Goal: Task Accomplishment & Management: Manage account settings

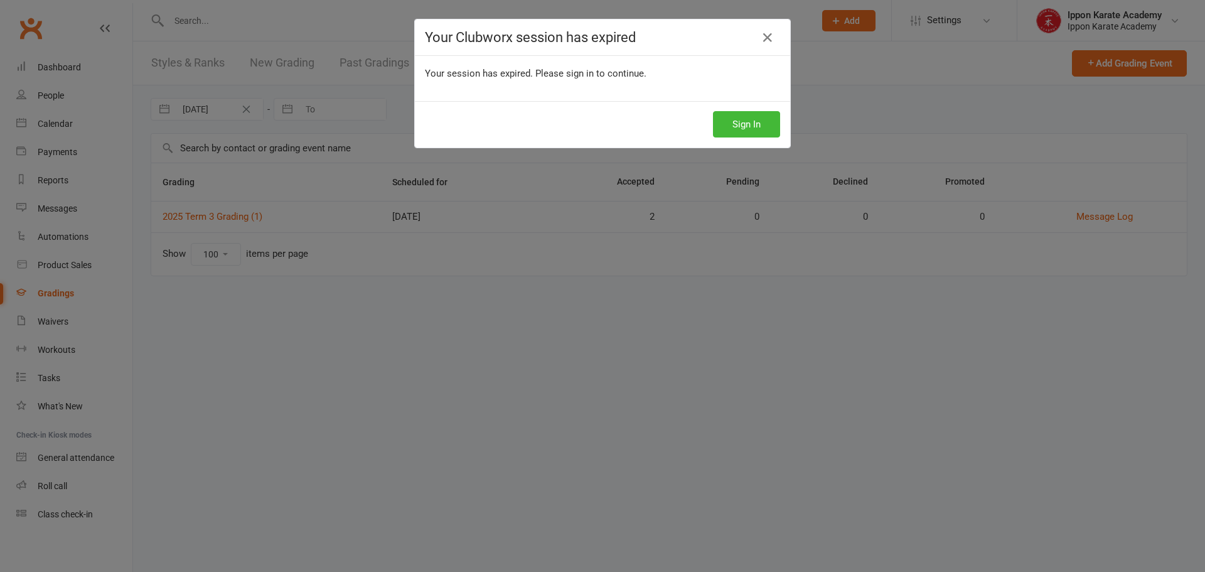
select select "100"
click at [755, 126] on button "Sign In" at bounding box center [746, 124] width 67 height 26
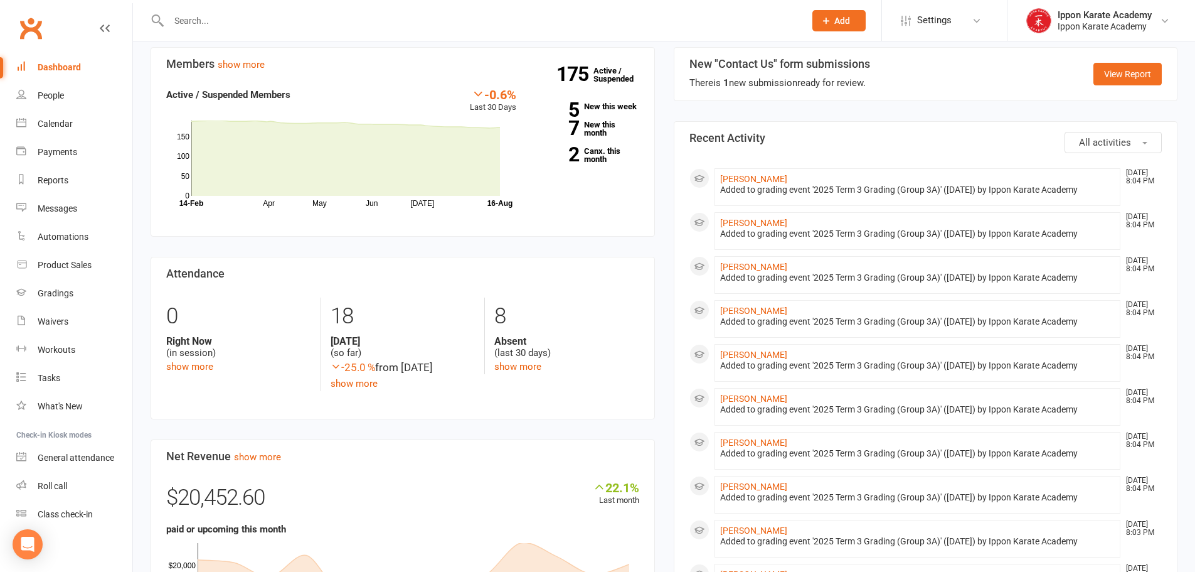
click at [195, 25] on input "text" at bounding box center [480, 21] width 631 height 18
click at [62, 296] on div "Gradings" at bounding box center [56, 293] width 36 height 10
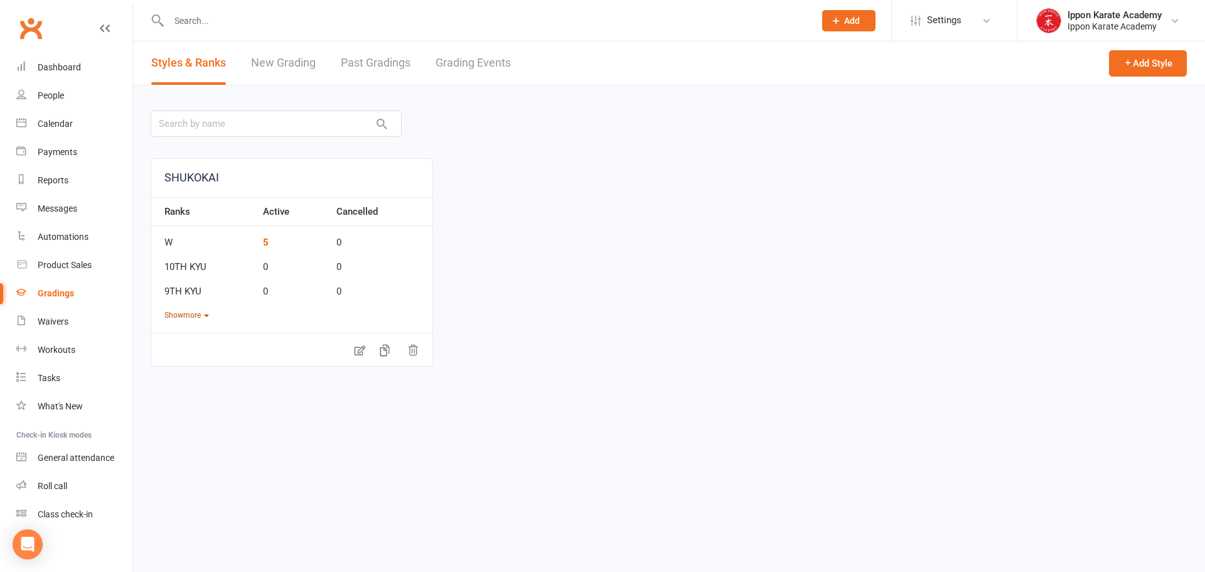
click at [174, 316] on button "Show more" at bounding box center [186, 315] width 45 height 12
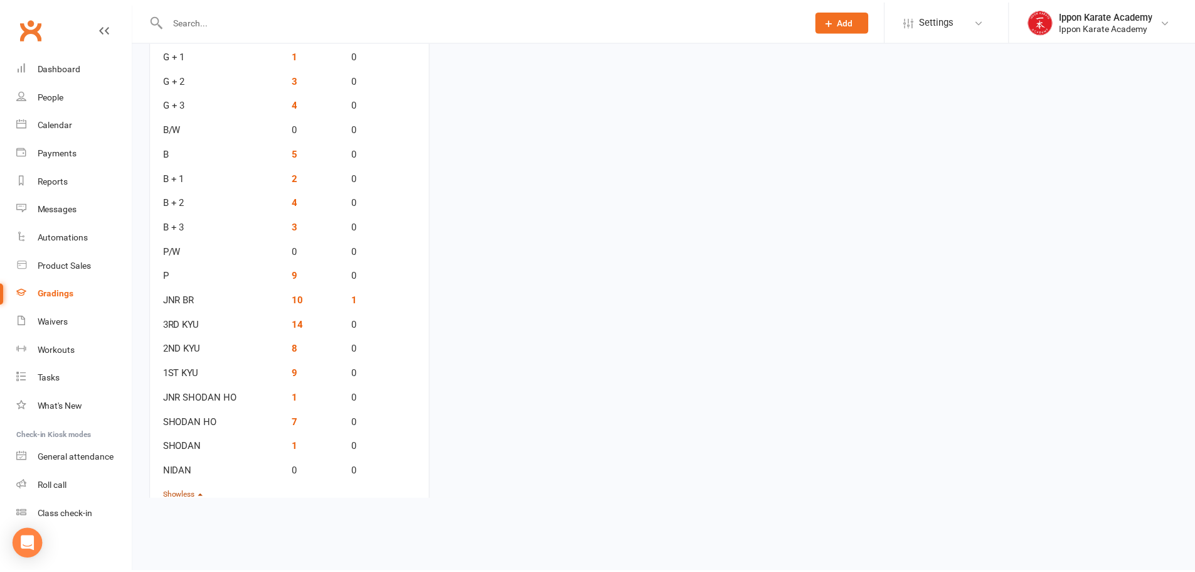
scroll to position [1084, 0]
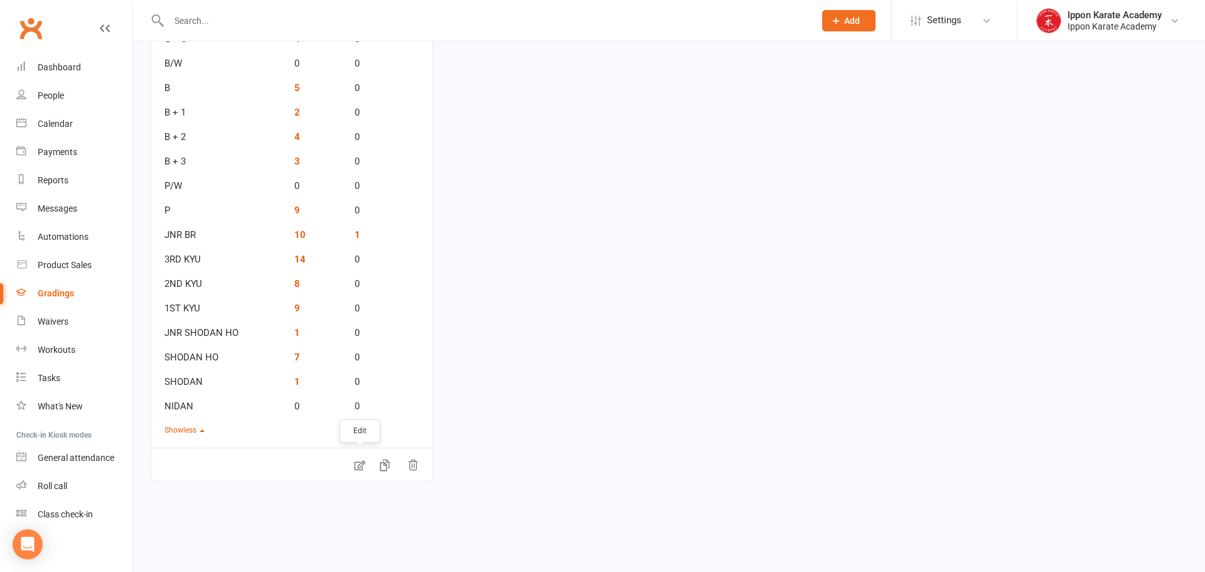
click at [356, 466] on icon at bounding box center [359, 465] width 13 height 13
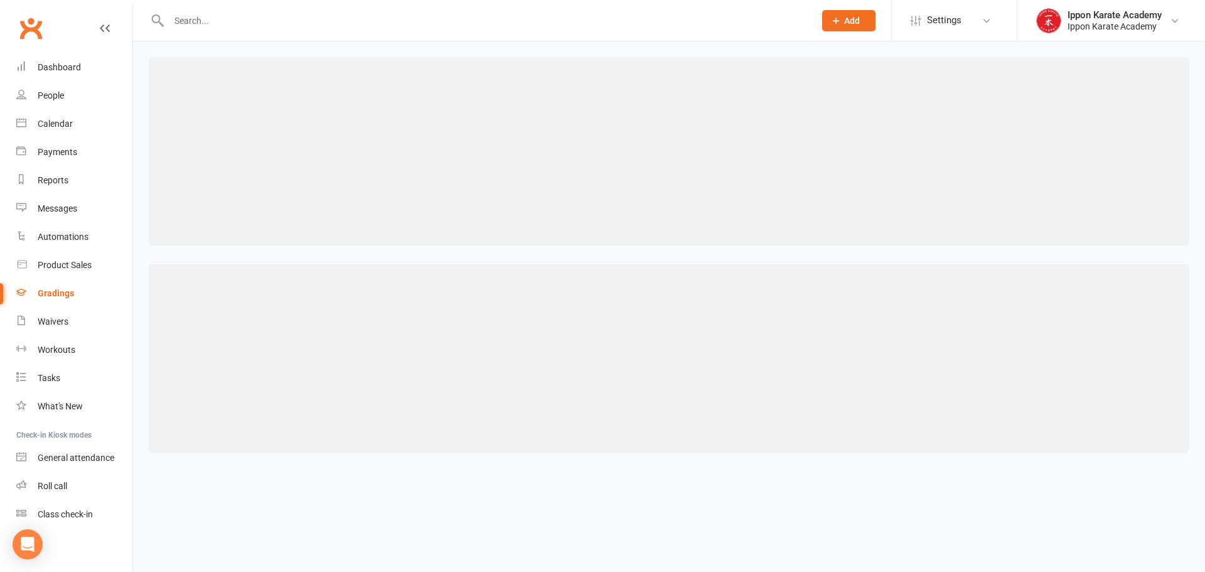
select select "contact_summaries:styles_style_class_attendances_since_last_promotion"
select select ">"
select select "contact_summaries:styles_style_class_attendances_since_last_promotion"
select select ">"
select select "contact_summaries:styles_style_class_attendances_since_last_promotion"
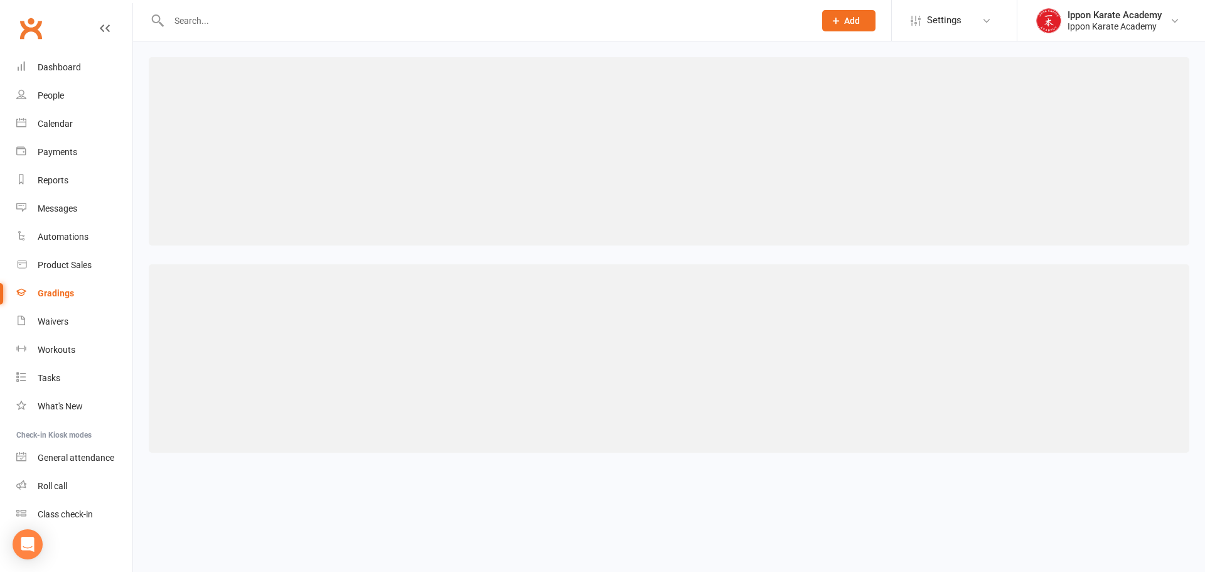
select select ">="
select select "contact_summaries:styles_style_class_attendances_since_last_promotion"
select select ">="
select select "contact_summaries:styles_style_class_attendances_since_last_promotion"
select select ">="
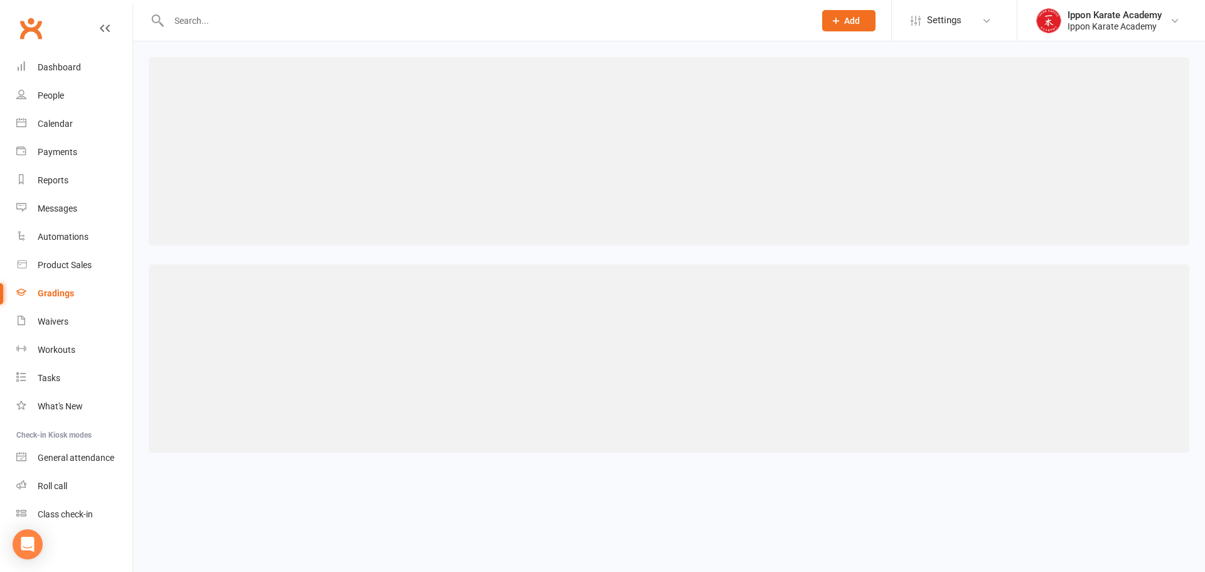
select select "contact_summaries:styles_style_class_attendances_since_last_promotion"
select select ">="
select select "contact_summaries:styles_style_class_attendances_since_last_promotion"
select select ">="
select select "contact_summaries:styles_style_class_attendances_since_last_promotion"
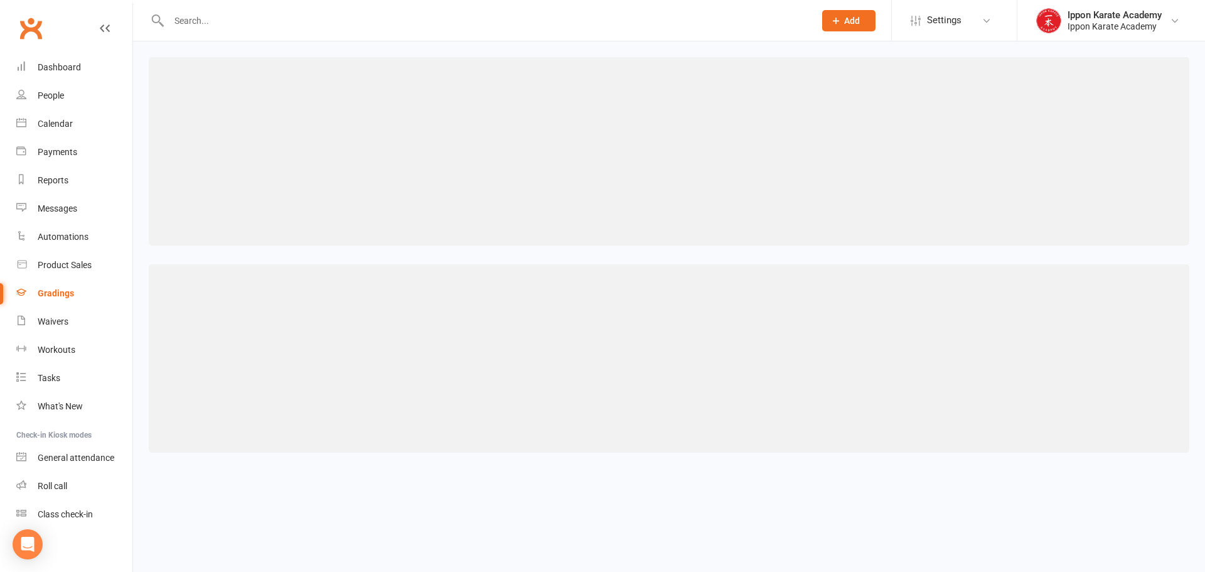
select select ">="
select select "contact_summaries:styles_style_class_attendances_since_last_promotion"
select select ">="
select select "contact_summaries:styles_style_class_attendances_since_last_promotion"
select select ">="
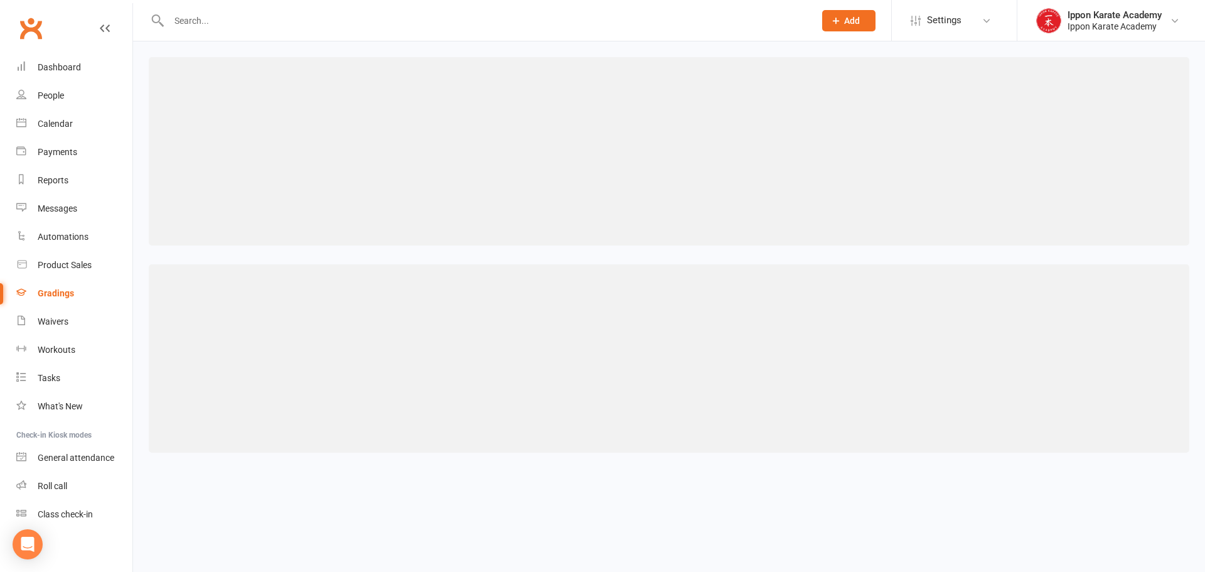
select select "contact_summaries:styles_style_class_attendances_since_last_promotion"
select select ">="
select select "contact_summaries:styles_style_class_attendances_since_last_promotion"
select select ">="
select select "contact_summaries:styles_style_class_attendances_since_last_promotion"
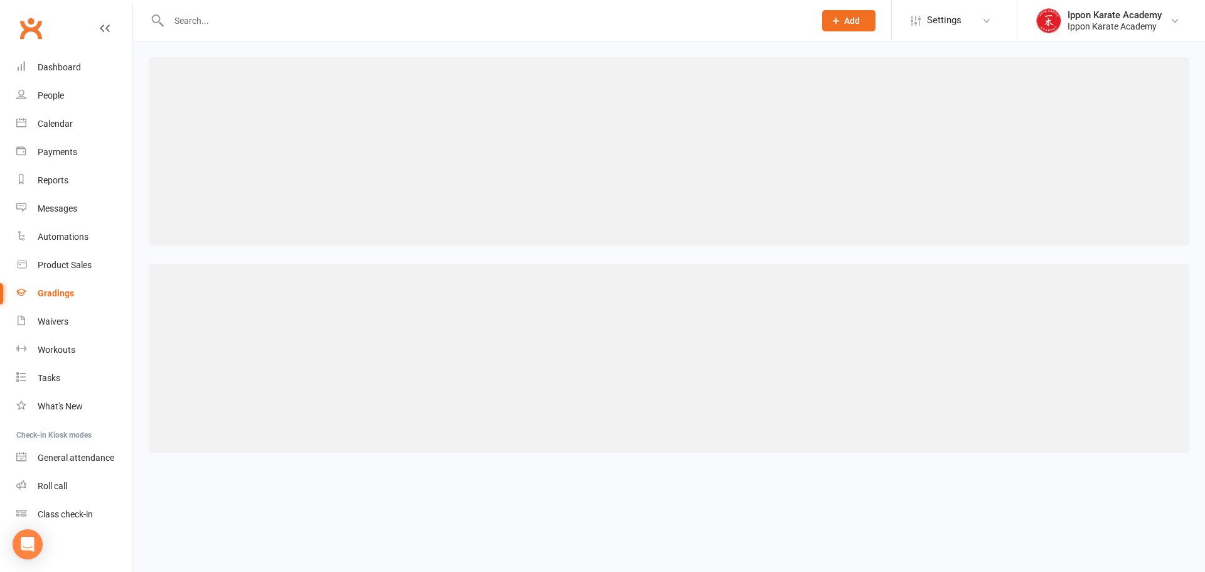
select select ">="
select select "contact_summaries:styles_style_class_attendances_since_last_promotion"
select select ">="
select select "contact_summaries:styles_style_class_attendances_since_last_promotion"
select select ">="
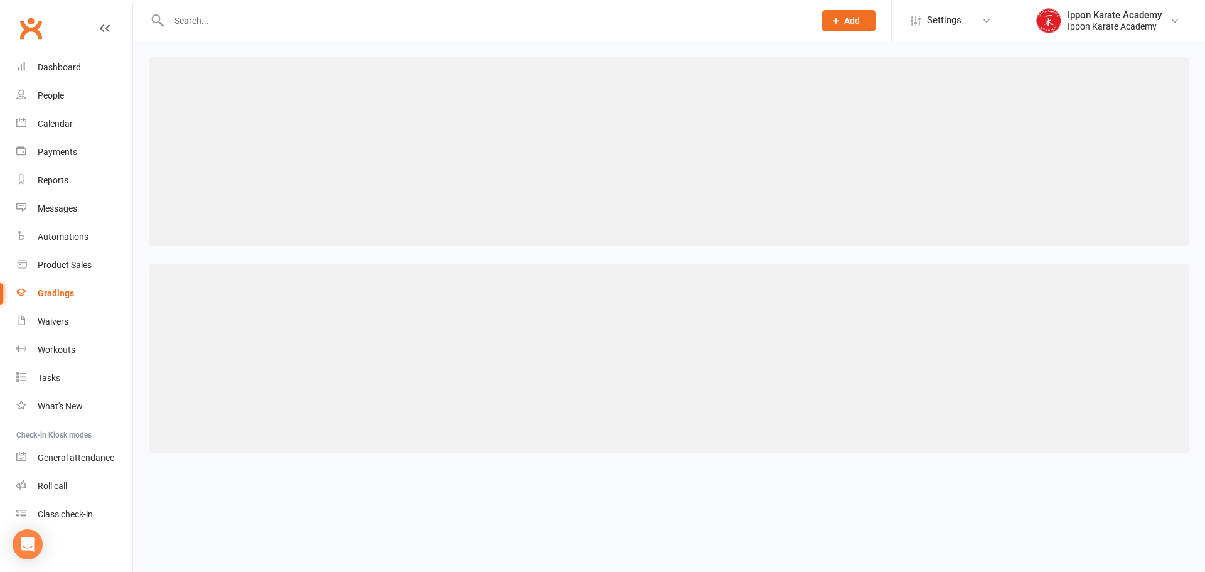
select select "contact_summaries:styles_style_class_attendances_since_last_promotion"
select select ">="
select select "contact_summaries:styles_style_class_attendances_since_last_promotion"
select select ">="
select select "contact_summaries:styles_style_class_attendances_since_last_promotion"
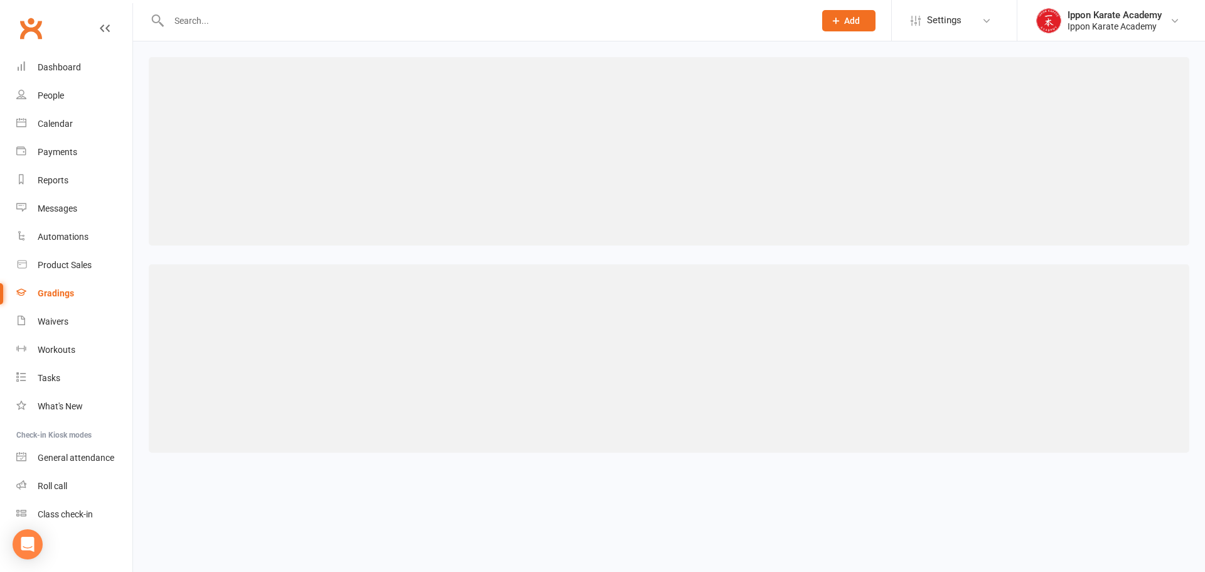
select select ">="
select select "contact_summaries:styles_style_class_attendances_since_last_promotion"
select select ">="
select select "contact_summaries:styles_style_class_attendances_since_last_promotion"
select select ">="
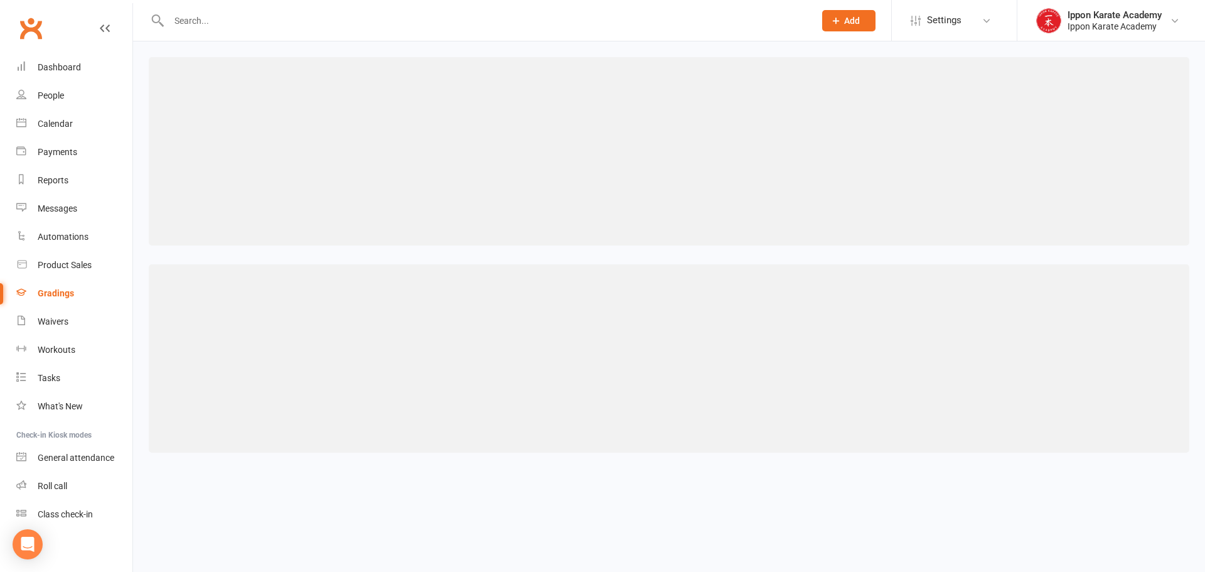
select select "contact_summaries:styles_style_class_attendances_since_last_promotion"
select select ">="
select select "contact_summaries:styles_style_class_attendances_since_last_promotion"
select select ">="
select select "contact_summaries:styles_style_class_attendances_since_last_promotion"
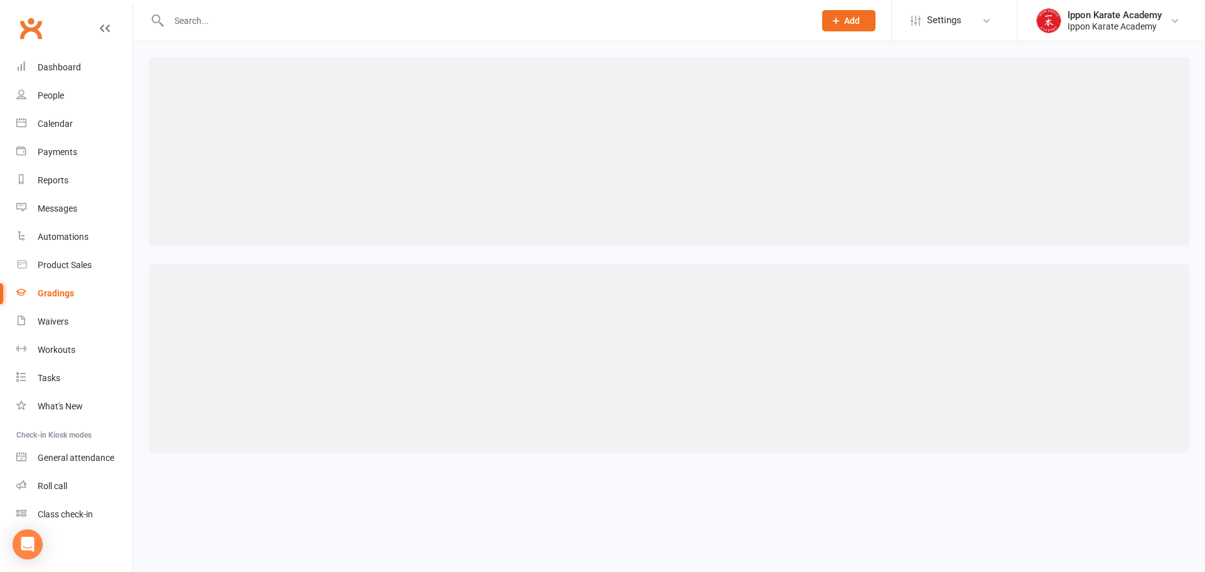
select select ">="
select select "contact_summaries:styles_style_class_attendances_since_last_promotion"
select select ">="
select select "contact_summaries:styles_style_class_attendances_since_last_promotion"
select select ">="
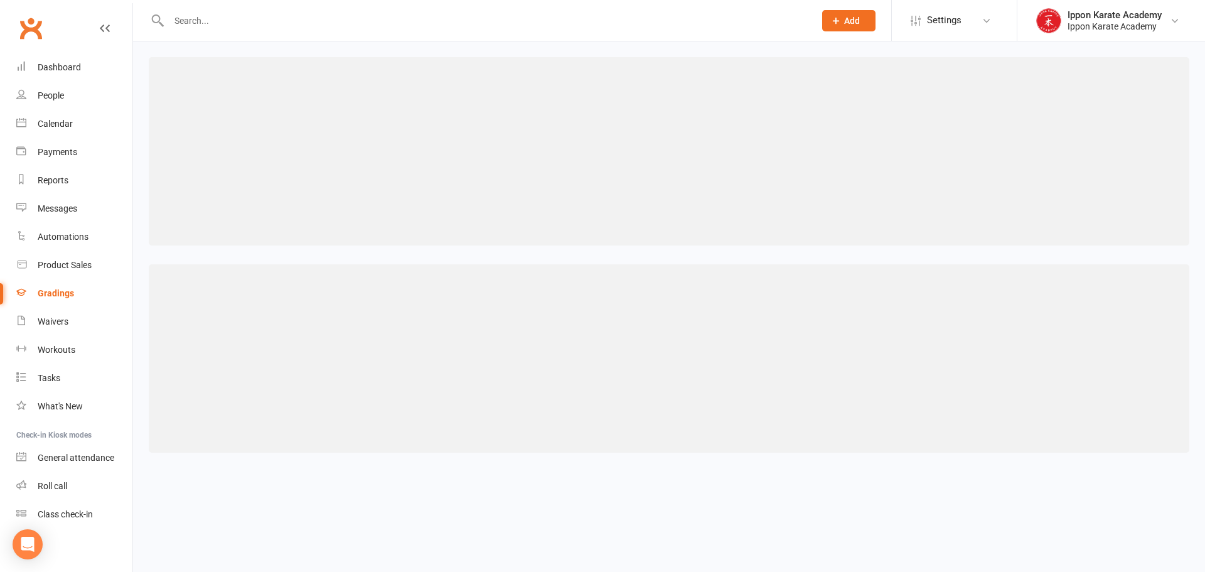
select select "contact_summaries:styles_style_class_attendances_since_last_promotion"
select select ">="
select select "contact_summaries:styles_style_class_attendances_since_last_promotion"
select select ">="
select select "contact_summaries:styles_style_class_attendances_since_last_promotion"
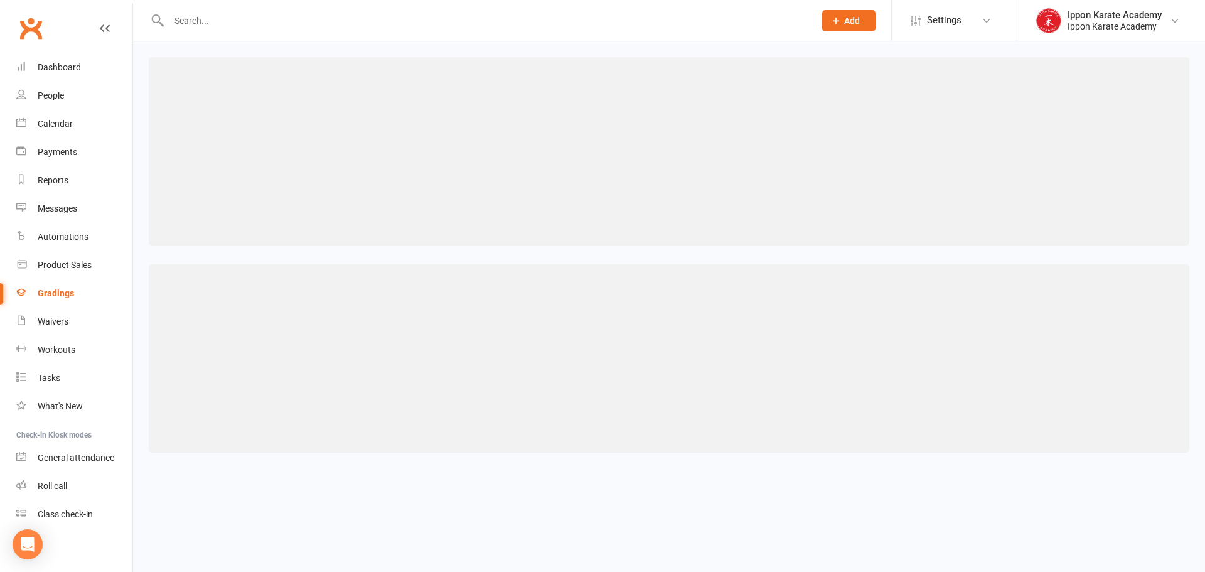
select select ">="
select select "contact_summaries:styles_style_class_attendances_since_last_promotion"
select select ">="
select select "contact_summaries:styles_style_class_attendances_since_last_promotion"
select select ">="
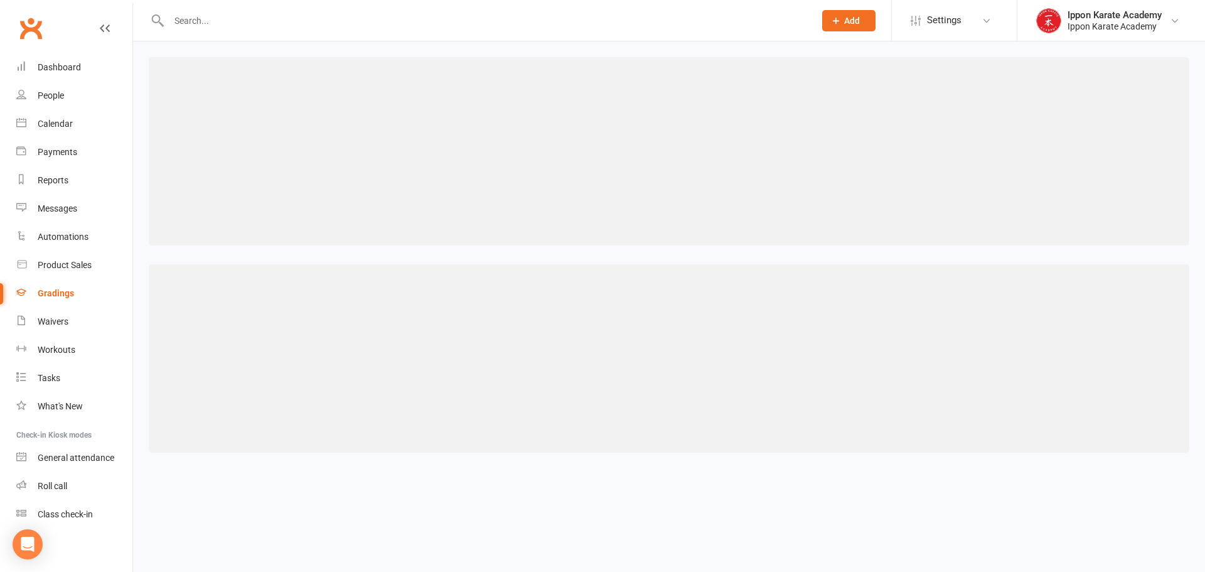
select select "contact_summaries:styles_style_class_attendances_since_last_promotion"
select select ">="
select select "contact_summaries:styles_style_class_attendances_since_last_promotion"
select select ">="
select select "contact_summaries:styles_style_class_attendances_since_last_promotion"
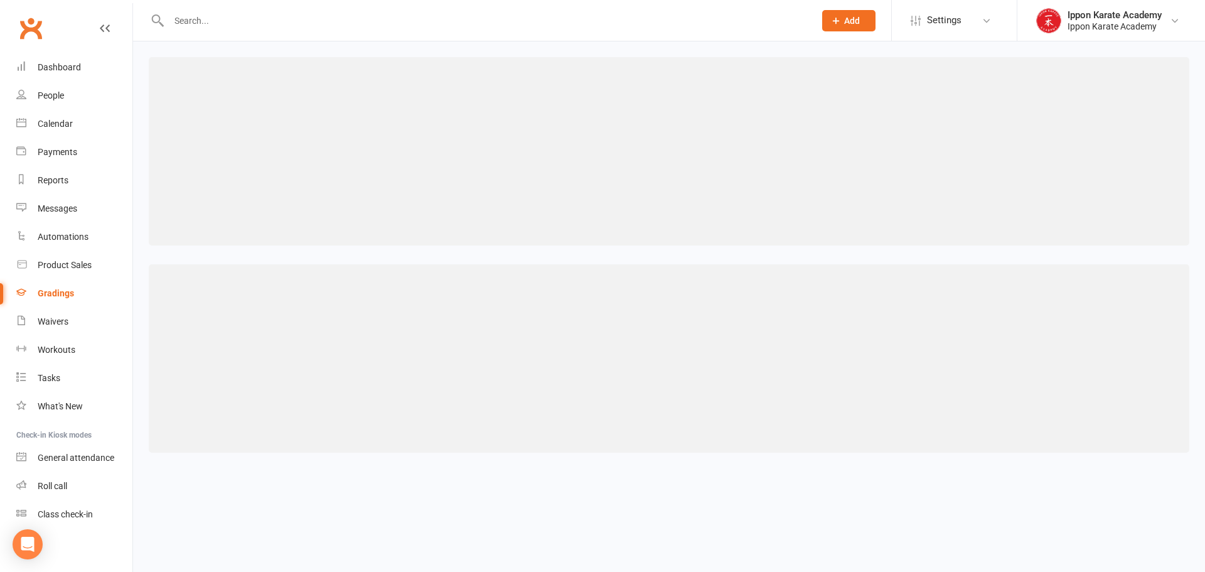
select select ">="
select select "contact_summaries:styles_style_class_attendances_since_last_promotion"
select select ">="
select select "contact_summaries:styles_style_class_attendances_since_last_promotion"
select select ">="
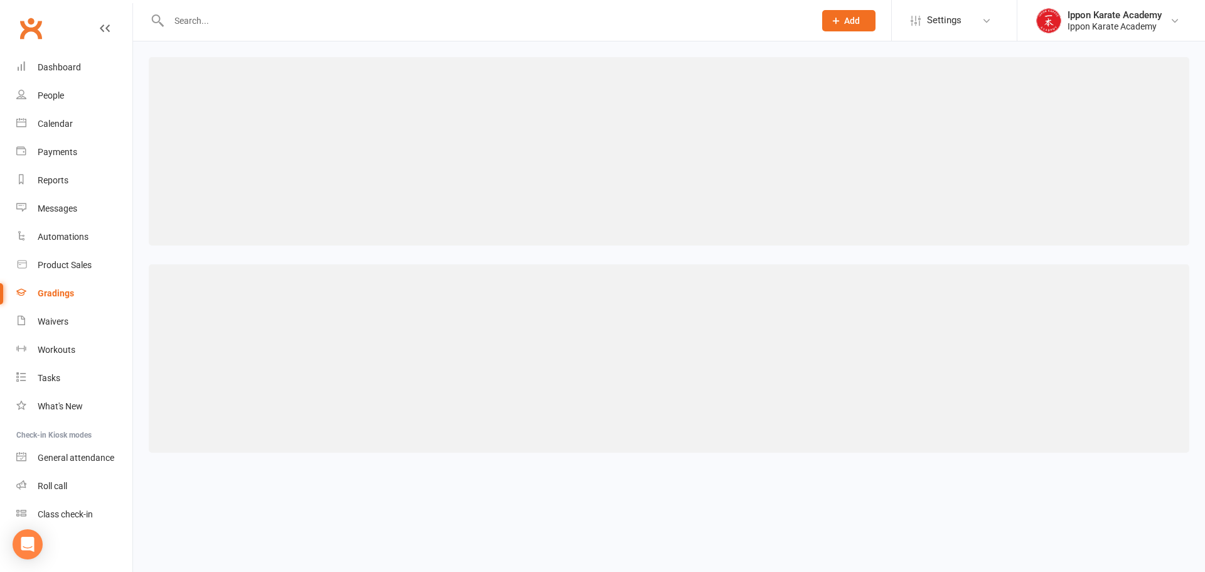
select select "contact_summaries:styles_style_class_attendances_since_last_promotion"
select select ">="
select select "contact_summaries:styles_style_class_attendances_since_last_promotion"
select select ">="
select select "contact_summaries:styles_style_class_attendances_since_last_promotion"
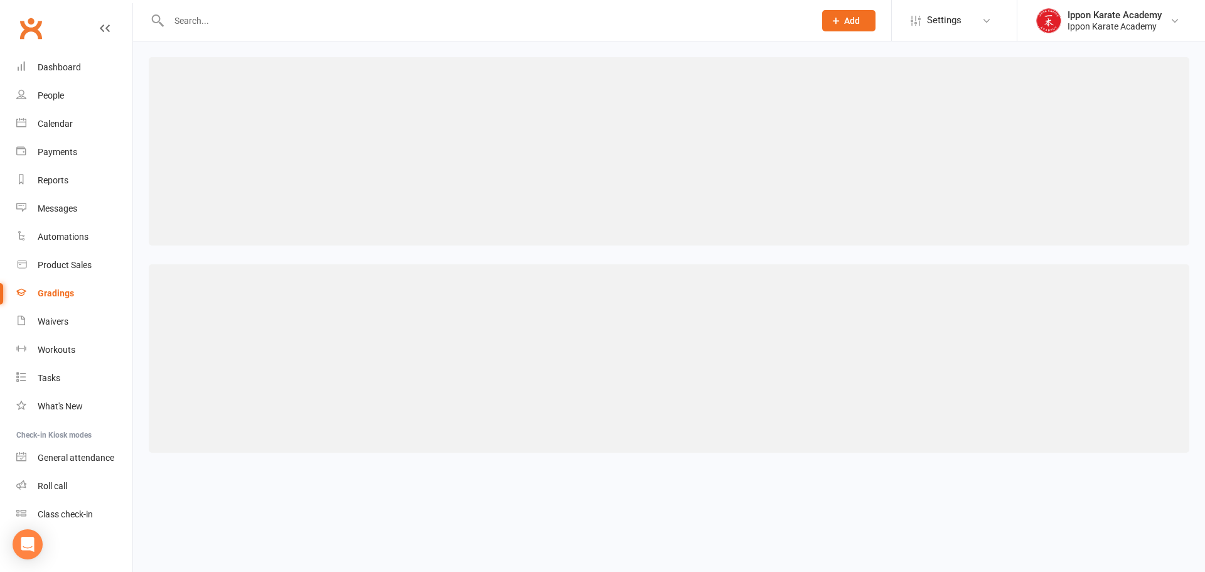
select select ">="
select select "contact_summaries:styles_style_class_attendances_since_last_promotion"
select select ">="
select select "contact_summaries:styles_style_class_attendances_since_last_promotion"
select select ">="
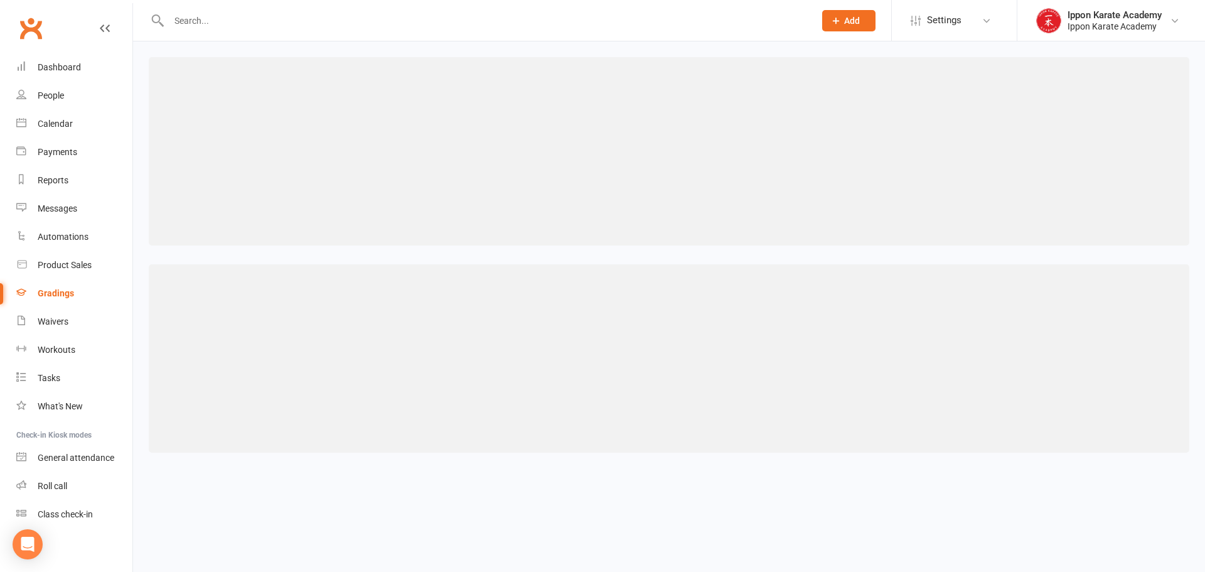
select select "contact_summaries:styles_style_class_attendances_since_last_promotion"
select select ">="
select select "contact_summaries:styles_style_class_attendances_since_last_promotion"
select select ">="
select select "contact_summaries:styles_style_class_attendances_since_last_promotion"
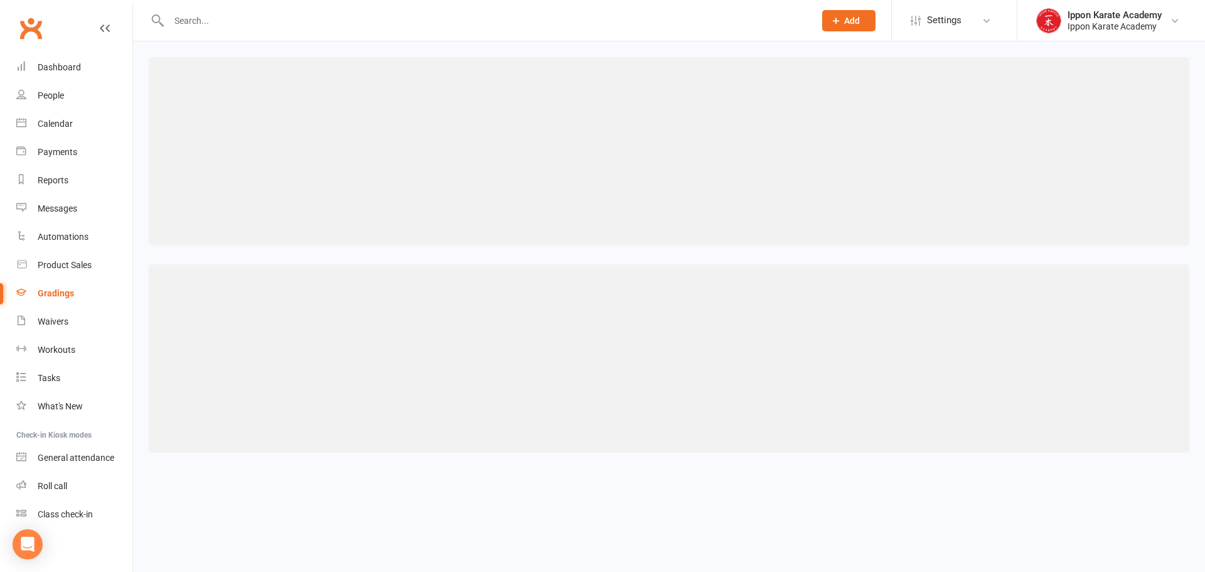
select select ">="
select select "contact_summaries:styles_style_class_attendances_since_last_promotion"
select select ">="
select select "contact_summaries:styles_style_class_attendances_since_last_promotion"
select select ">="
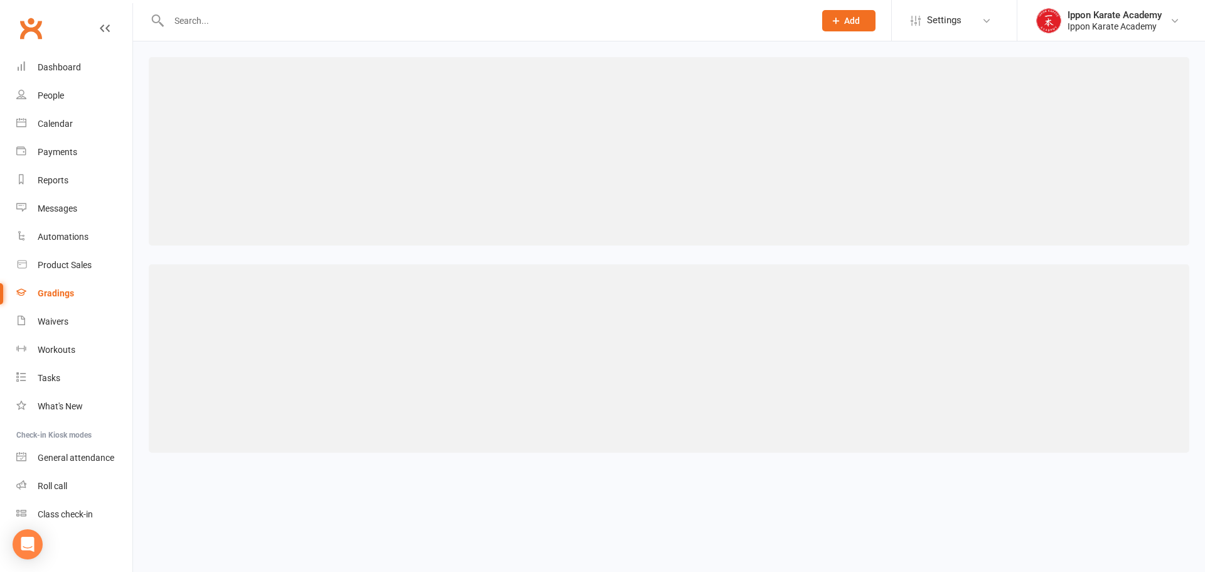
select select "contact_summaries:styles_style_class_attendances_since_last_promotion"
select select ">="
select select "contact_summaries:styles_style_class_attendances_since_last_promotion"
select select ">="
select select "contact_summaries:styles_style_class_attendances_since_last_promotion"
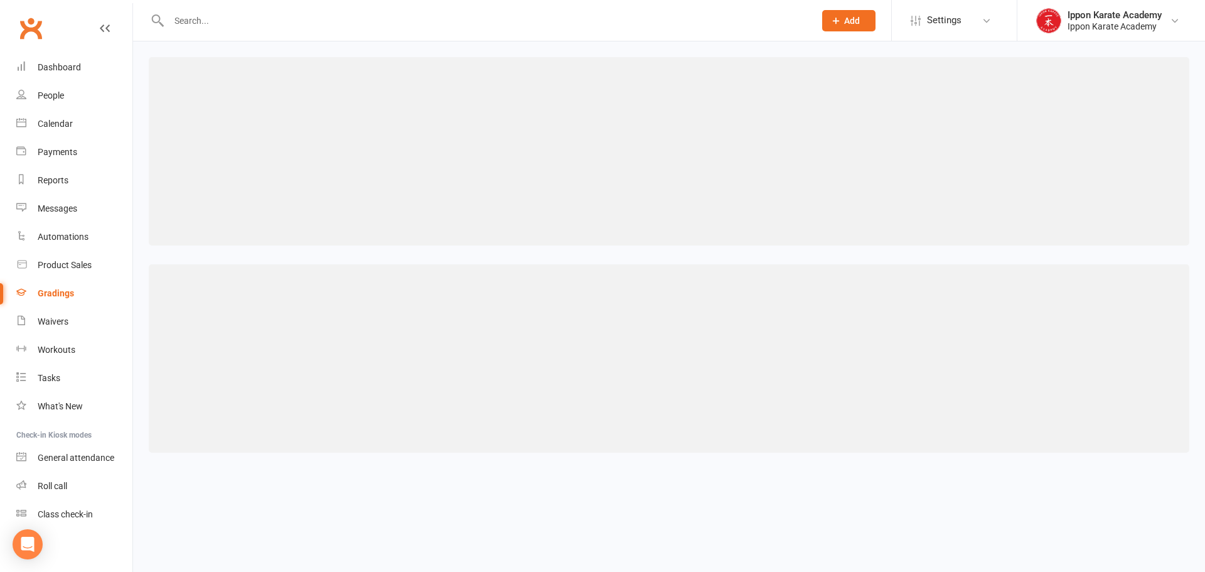
select select ">="
select select "contact_summaries:styles_style_class_attendances_since_last_promotion"
select select ">="
select select "contact_summaries:styles_style_class_attendances_since_last_promotion"
select select ">="
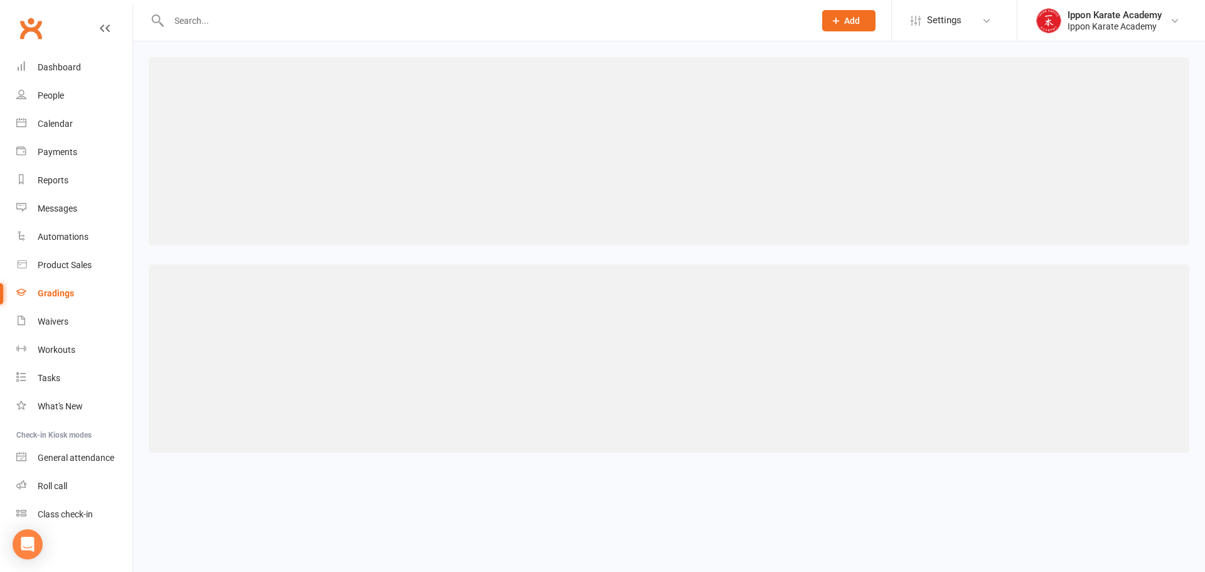
select select "contact_summaries:styles_style_class_attendances_since_last_promotion"
select select ">="
select select "contact_summaries:styles_style_class_attendances_since_last_promotion"
select select ">="
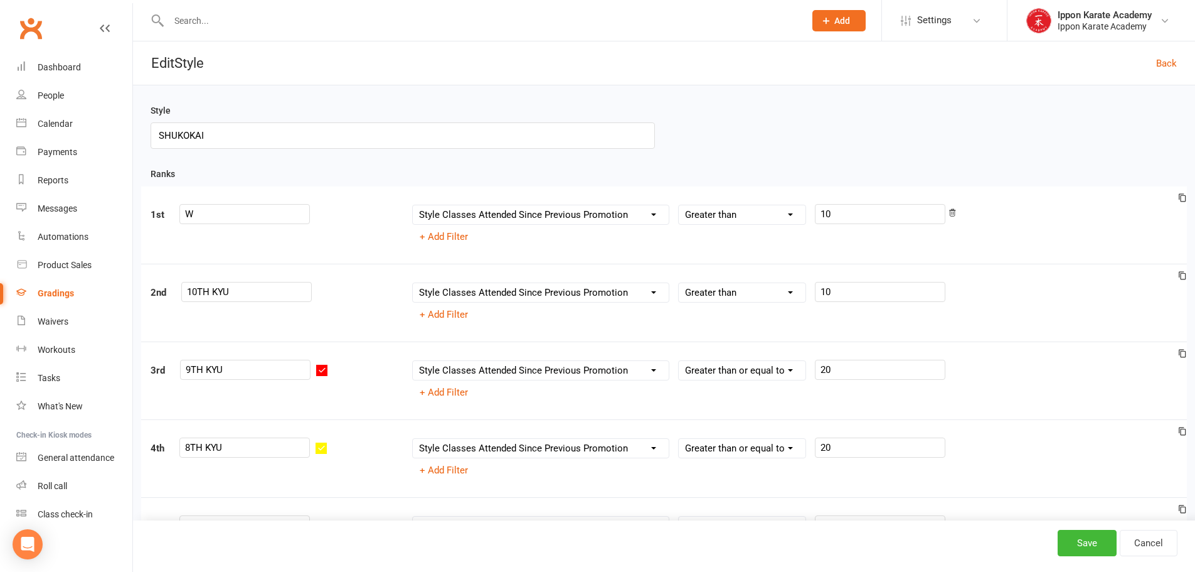
click at [225, 24] on input "text" at bounding box center [480, 21] width 631 height 18
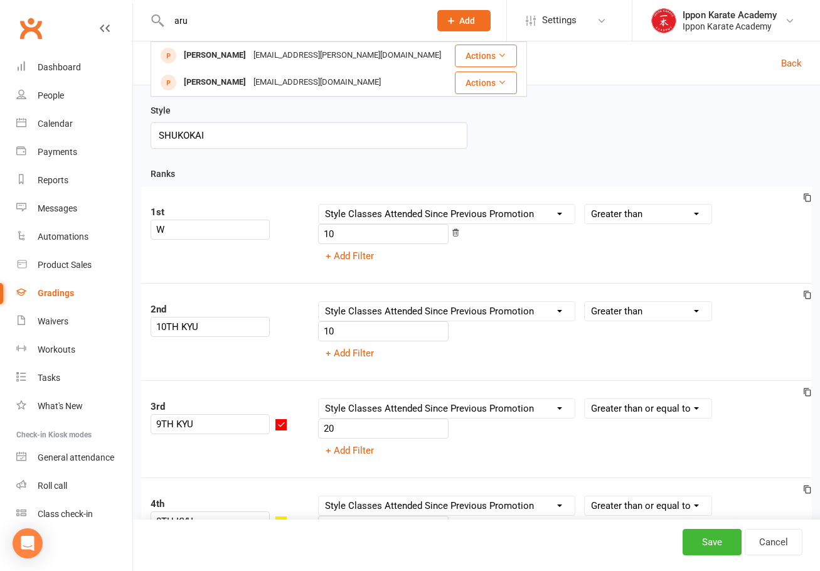
drag, startPoint x: 216, startPoint y: 20, endPoint x: 106, endPoint y: 8, distance: 111.1
click at [106, 3] on header "aru Myra Pareek arun.pareek@gmail.com Actions Abhi Challa ch.paru@hotmail.com A…" at bounding box center [410, 3] width 820 height 0
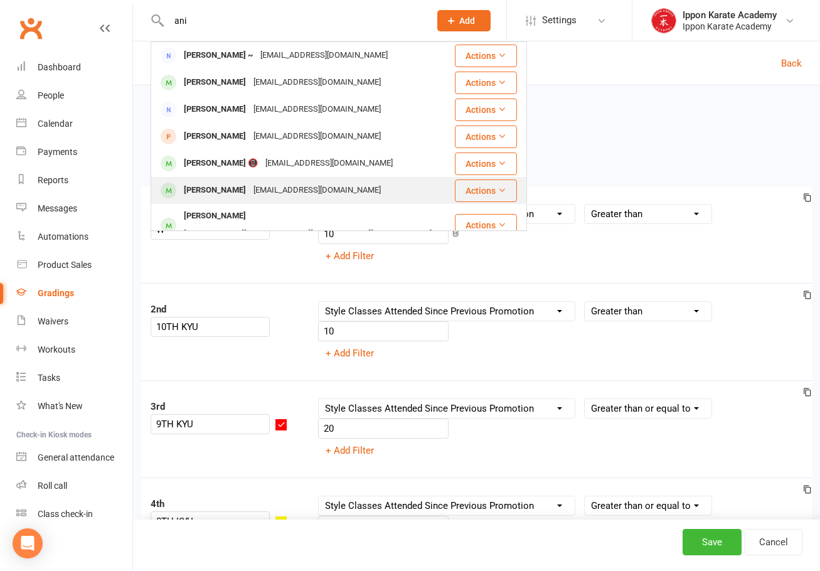
type input "ani"
click at [250, 187] on div "emailforme@duck.com" at bounding box center [317, 190] width 135 height 18
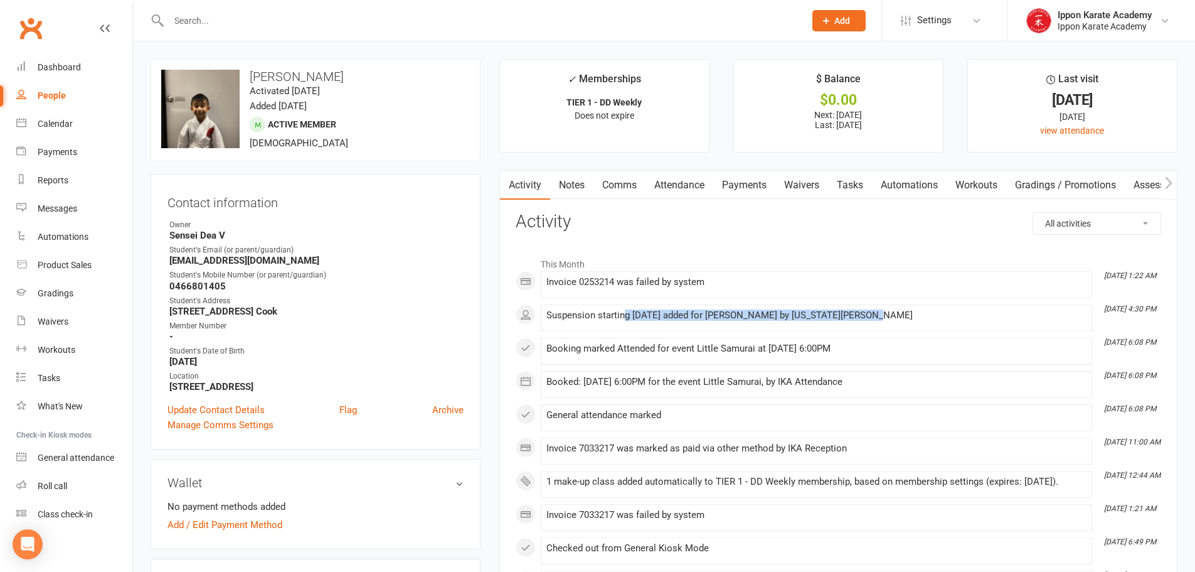
drag, startPoint x: 624, startPoint y: 307, endPoint x: 864, endPoint y: 327, distance: 240.6
click at [864, 327] on li "Aug 14, 4:30 PM Suspension starting 02 Sep 2025 added for Anirudh Prabhu by Geo…" at bounding box center [816, 317] width 551 height 27
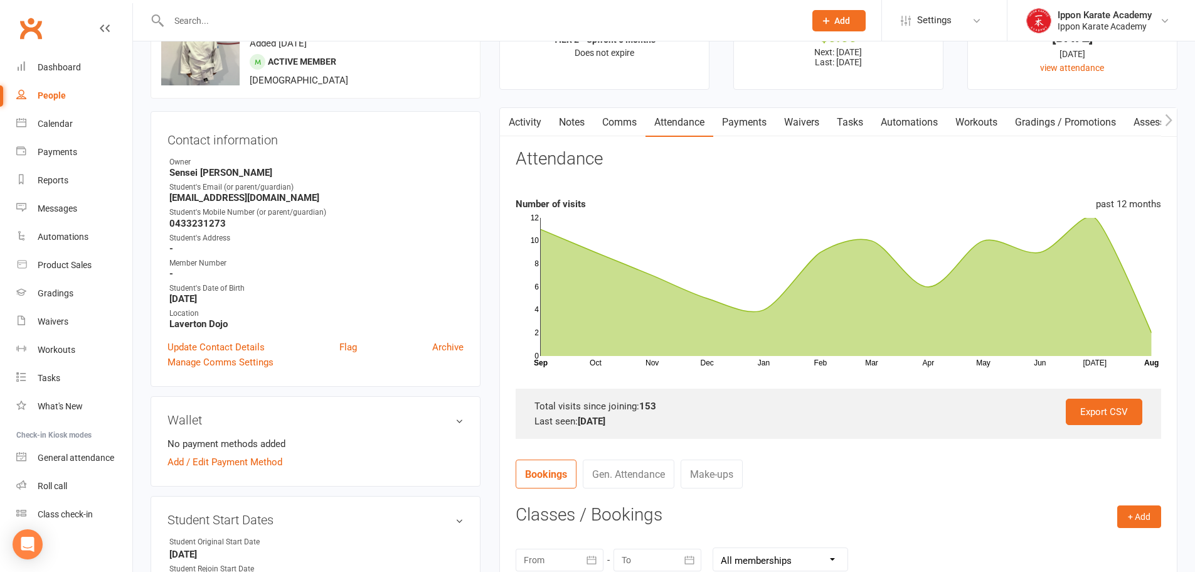
click at [241, 19] on input "text" at bounding box center [480, 21] width 631 height 18
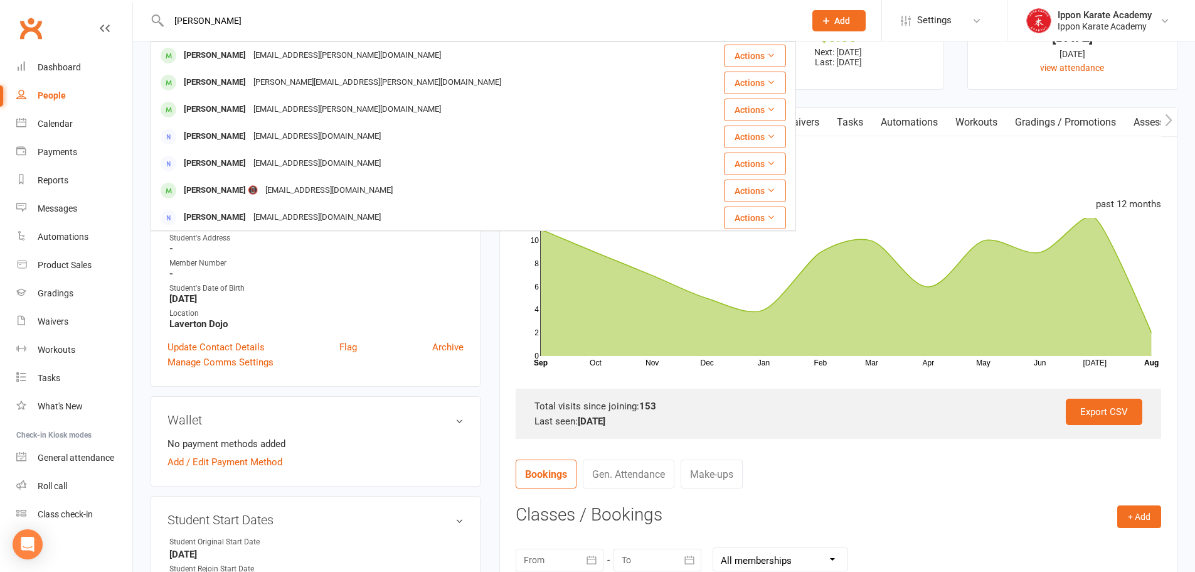
type input "ayaan khan"
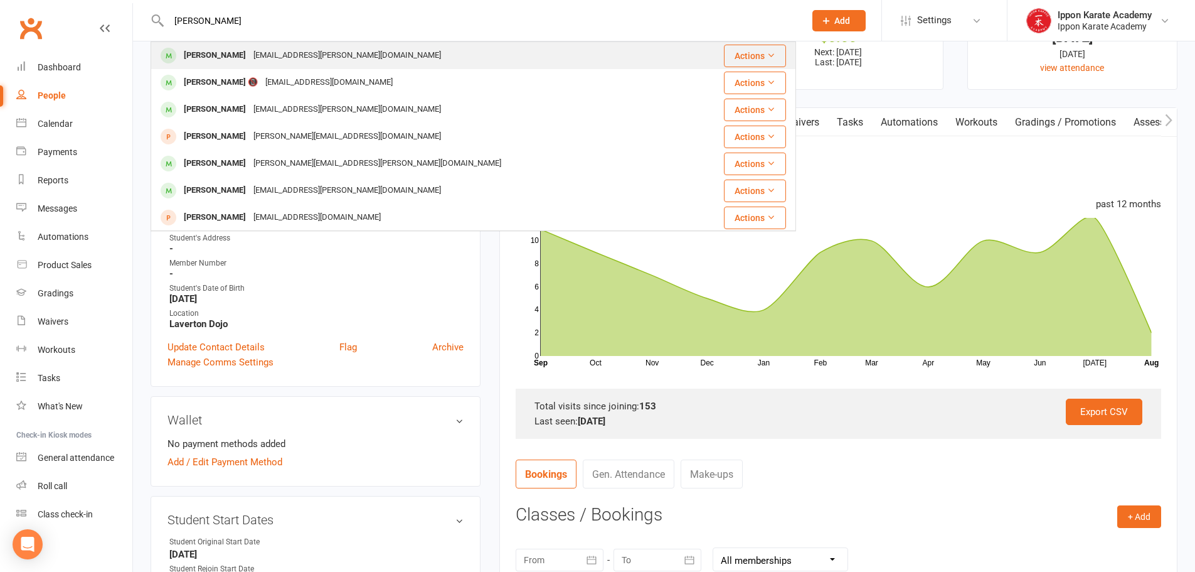
click at [279, 61] on div "[EMAIL_ADDRESS][PERSON_NAME][DOMAIN_NAME]" at bounding box center [347, 55] width 195 height 18
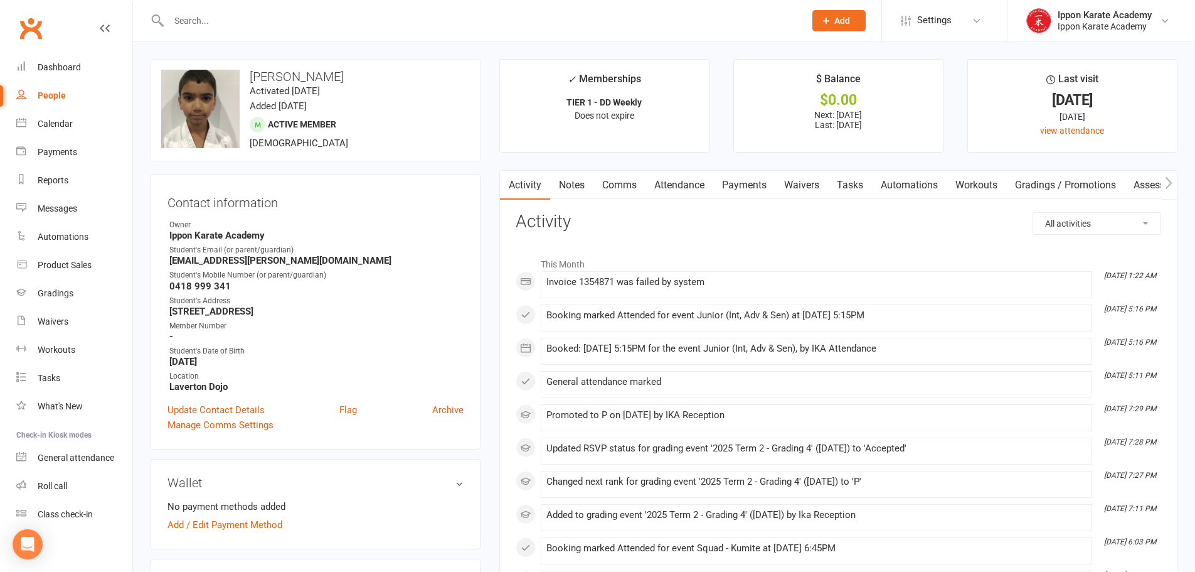
click at [676, 188] on link "Attendance" at bounding box center [680, 185] width 68 height 29
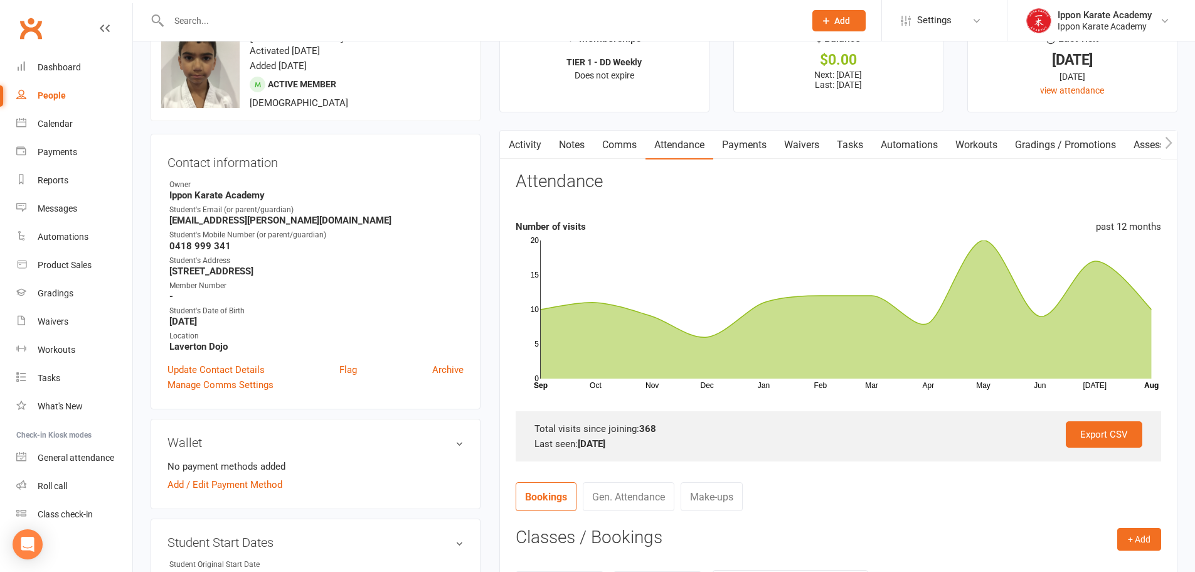
scroll to position [63, 0]
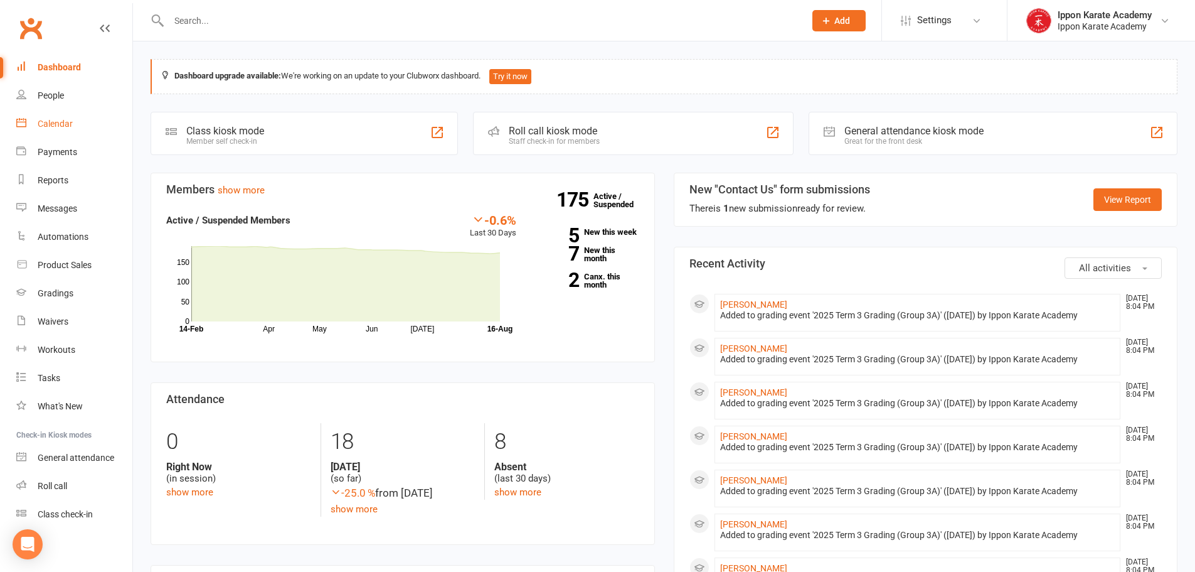
click at [51, 125] on div "Calendar" at bounding box center [55, 124] width 35 height 10
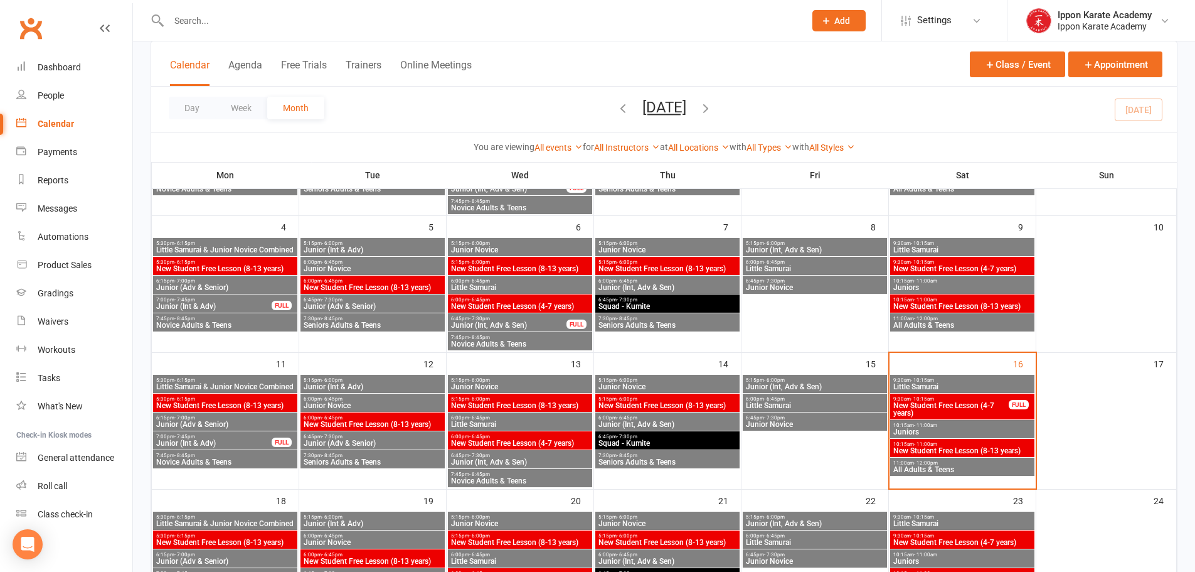
scroll to position [188, 0]
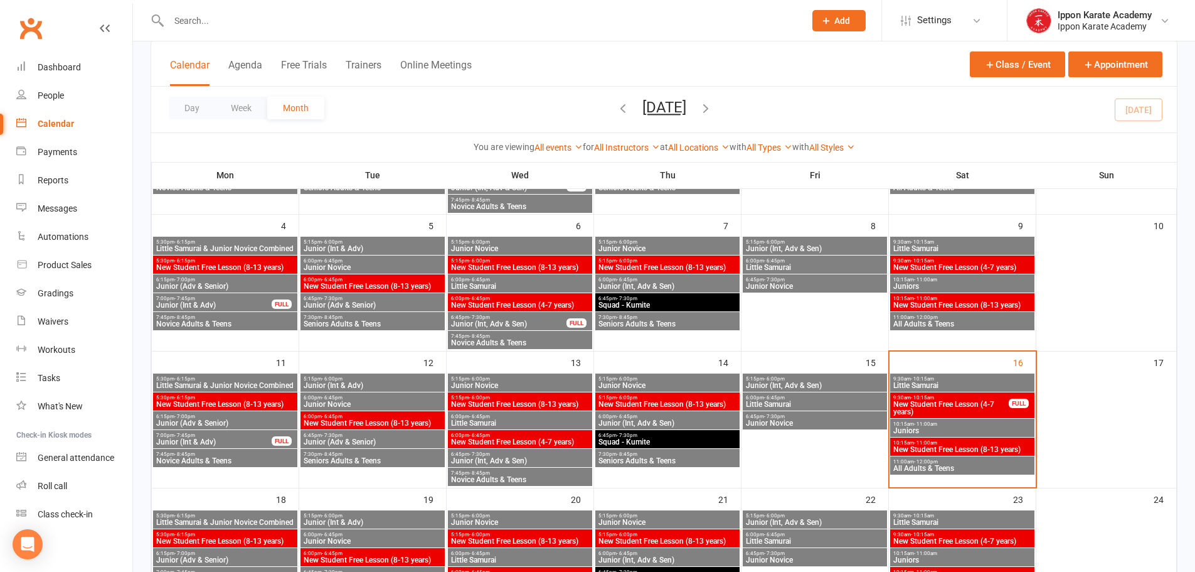
click at [944, 466] on span "All Adults & Teens" at bounding box center [962, 468] width 139 height 8
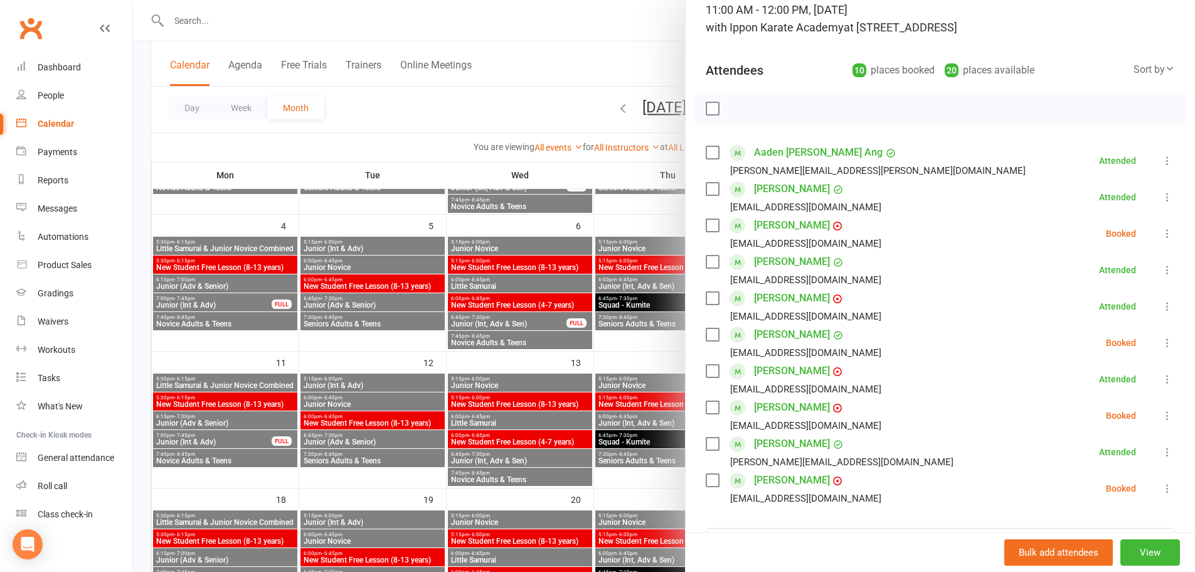
scroll to position [63, 0]
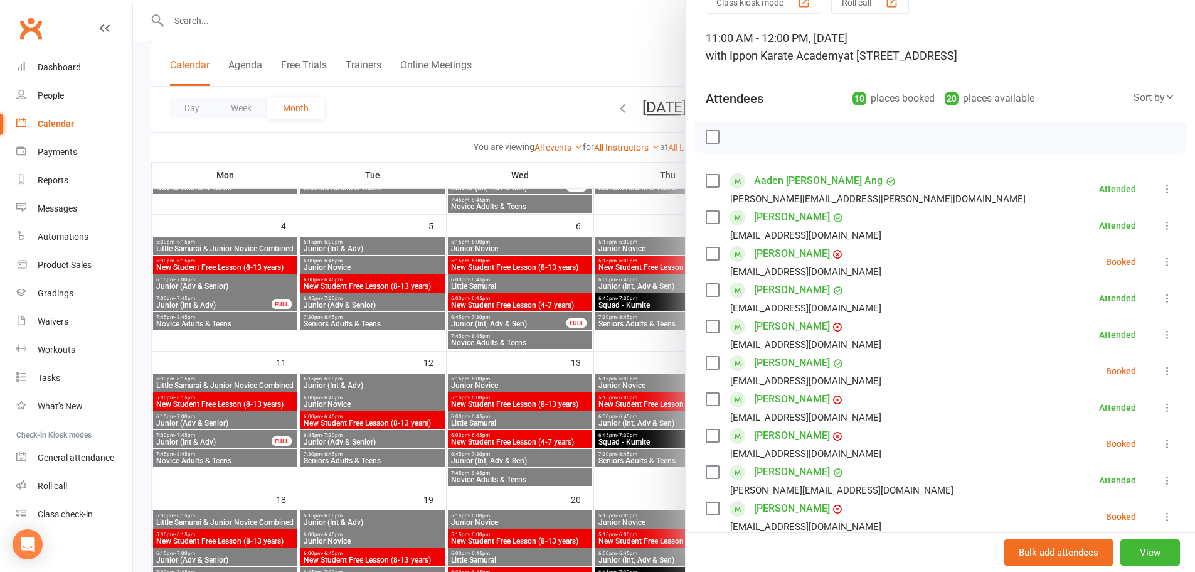
click at [548, 45] on div at bounding box center [664, 286] width 1062 height 572
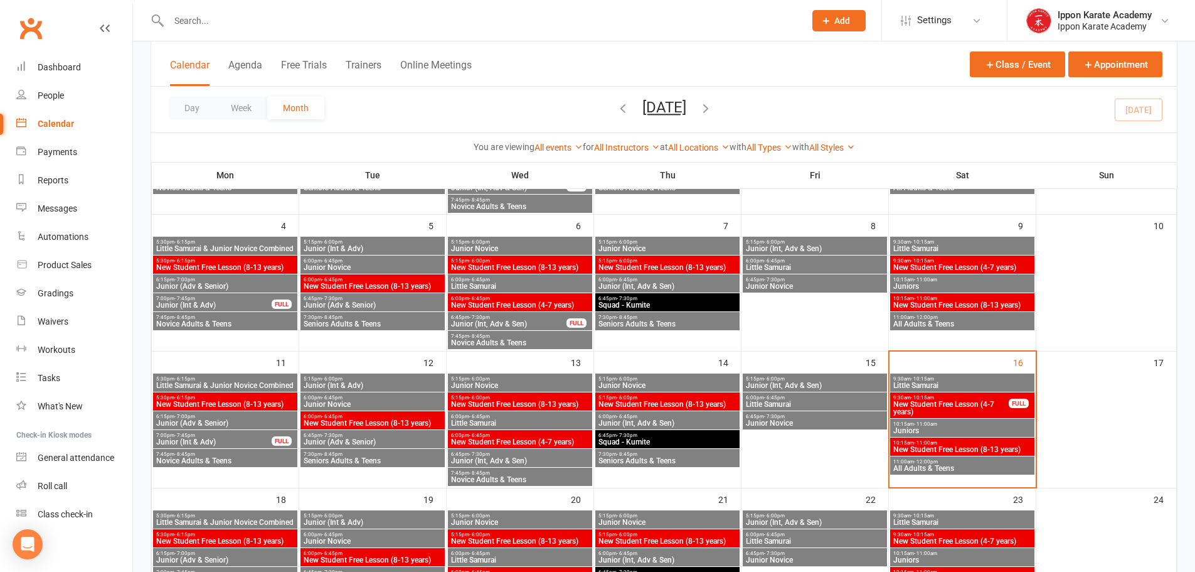
click at [201, 23] on input "text" at bounding box center [480, 21] width 631 height 18
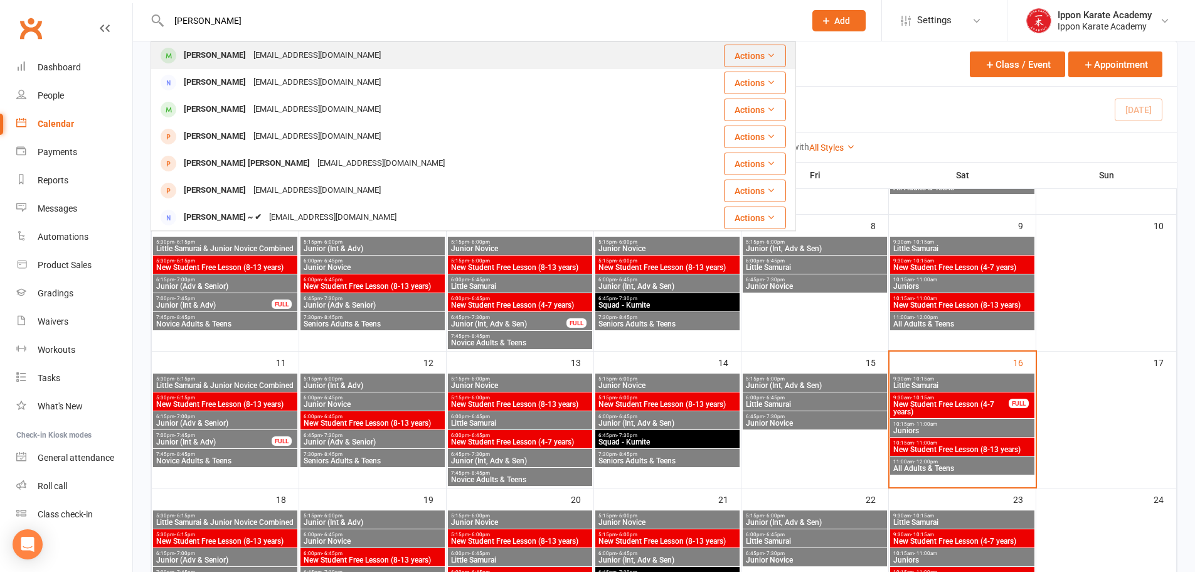
type input "jamie"
click at [196, 55] on div "Jamie Hall" at bounding box center [215, 55] width 70 height 18
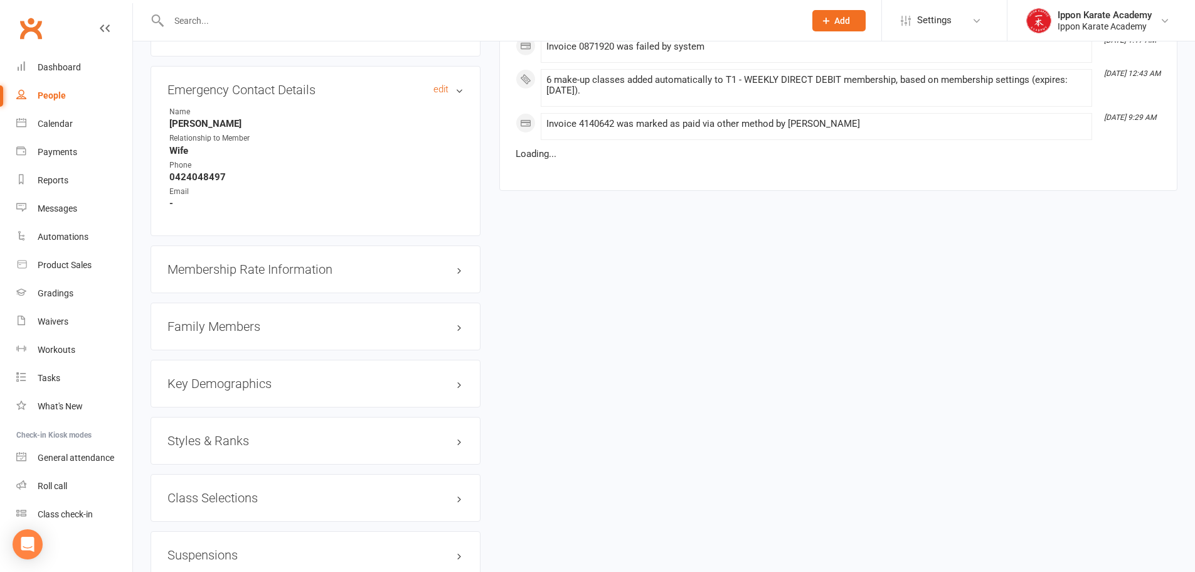
scroll to position [1067, 0]
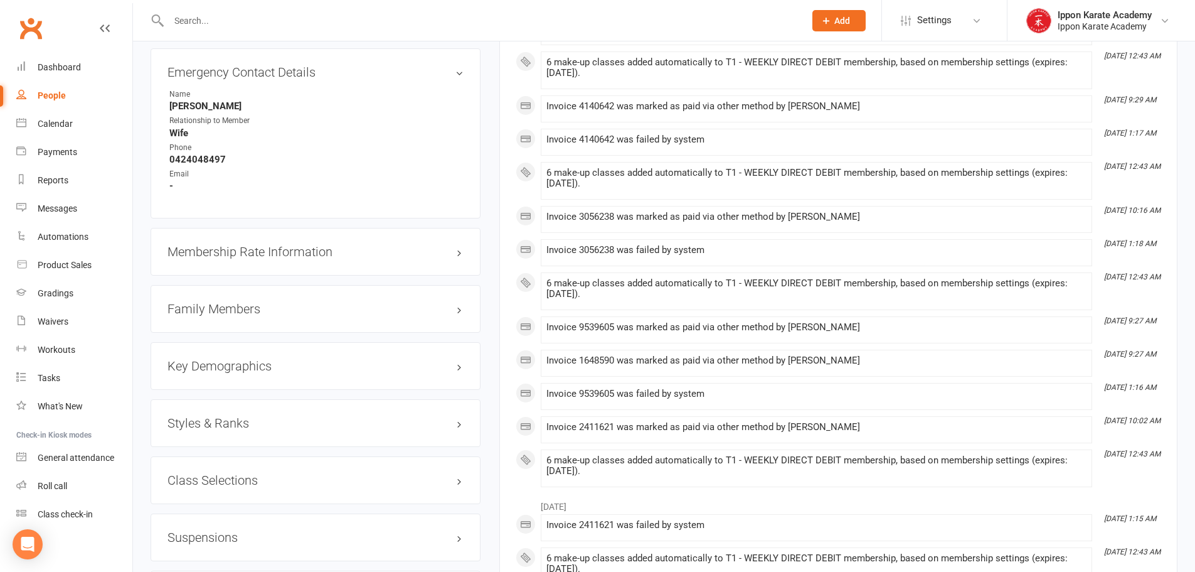
click at [252, 421] on h3 "Styles & Ranks" at bounding box center [316, 423] width 296 height 14
click at [202, 475] on link "Add new style" at bounding box center [197, 471] width 58 height 11
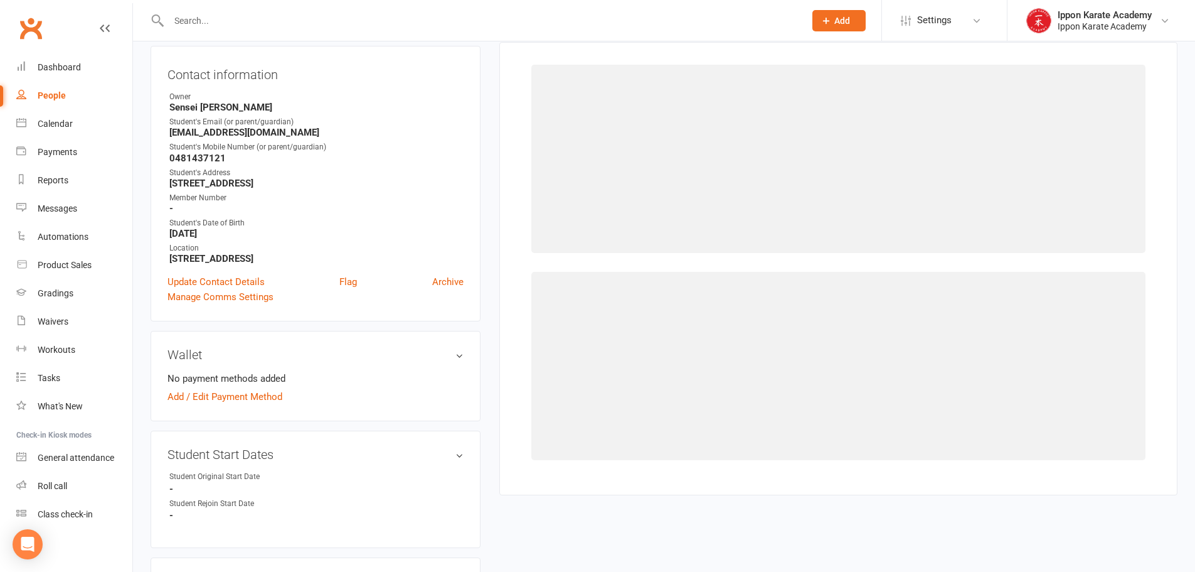
scroll to position [107, 0]
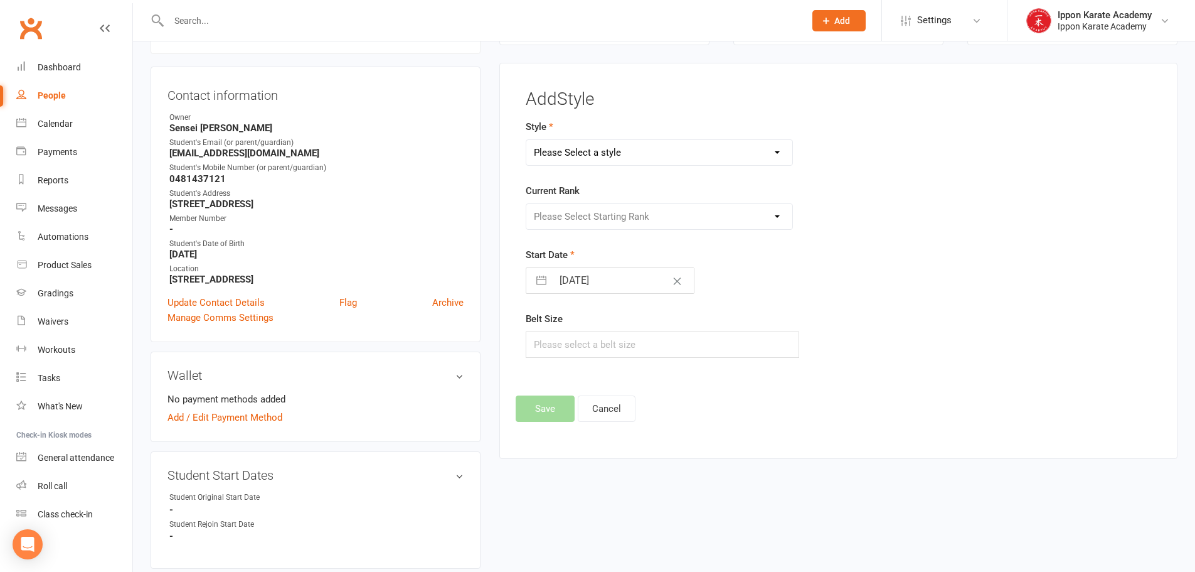
click at [613, 157] on select "Please Select a style SHUKOKAI" at bounding box center [659, 152] width 267 height 25
select select "1262"
click at [526, 140] on select "Please Select a style SHUKOKAI" at bounding box center [659, 152] width 267 height 25
click at [652, 217] on select "Please Select Starting Rank W 10TH KYU 9TH KYU 8TH KYU 7TH KYU 6TH KYU 5TH KYU …" at bounding box center [659, 216] width 267 height 25
select select "12143"
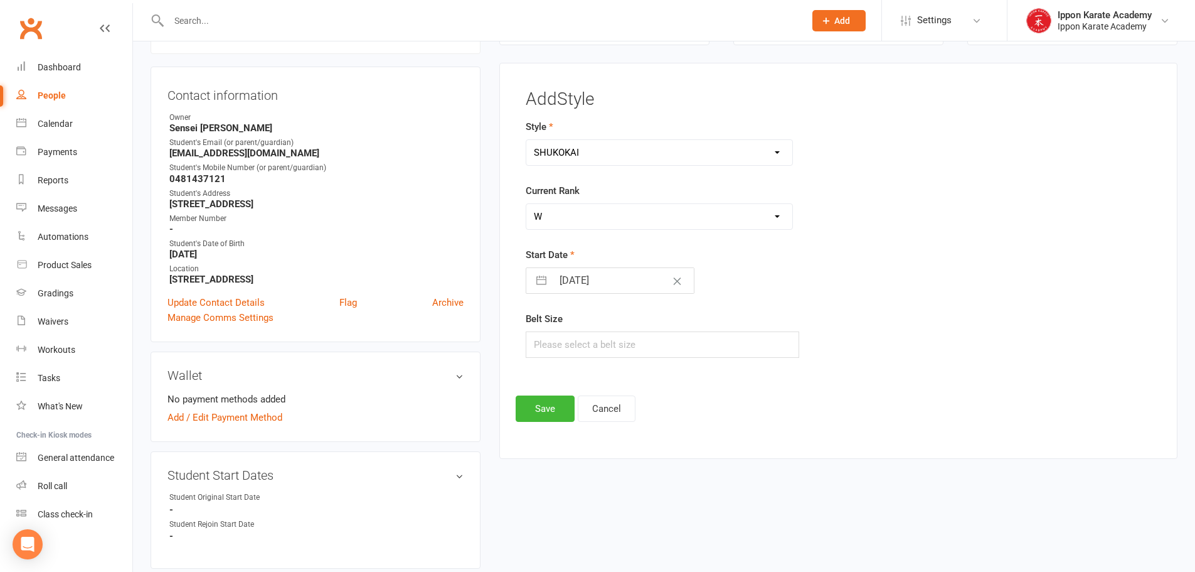
click at [526, 204] on select "Please Select Starting Rank W 10TH KYU 9TH KYU 8TH KYU 7TH KYU 6TH KYU 5TH KYU …" at bounding box center [659, 216] width 267 height 25
click at [552, 413] on button "Save" at bounding box center [545, 408] width 59 height 26
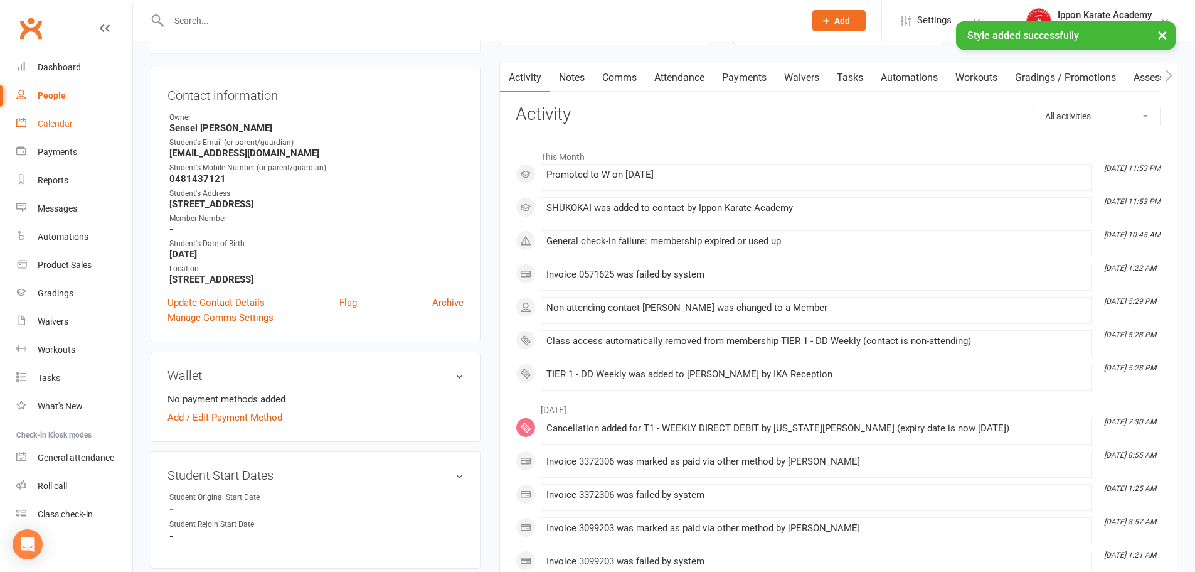
click at [58, 125] on div "Calendar" at bounding box center [55, 124] width 35 height 10
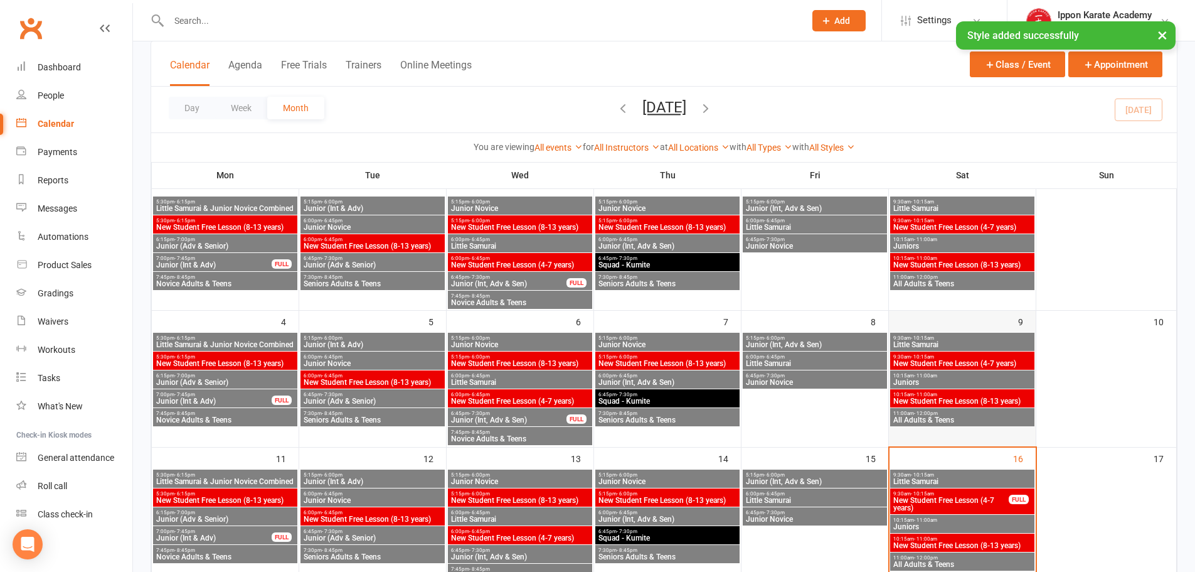
scroll to position [188, 0]
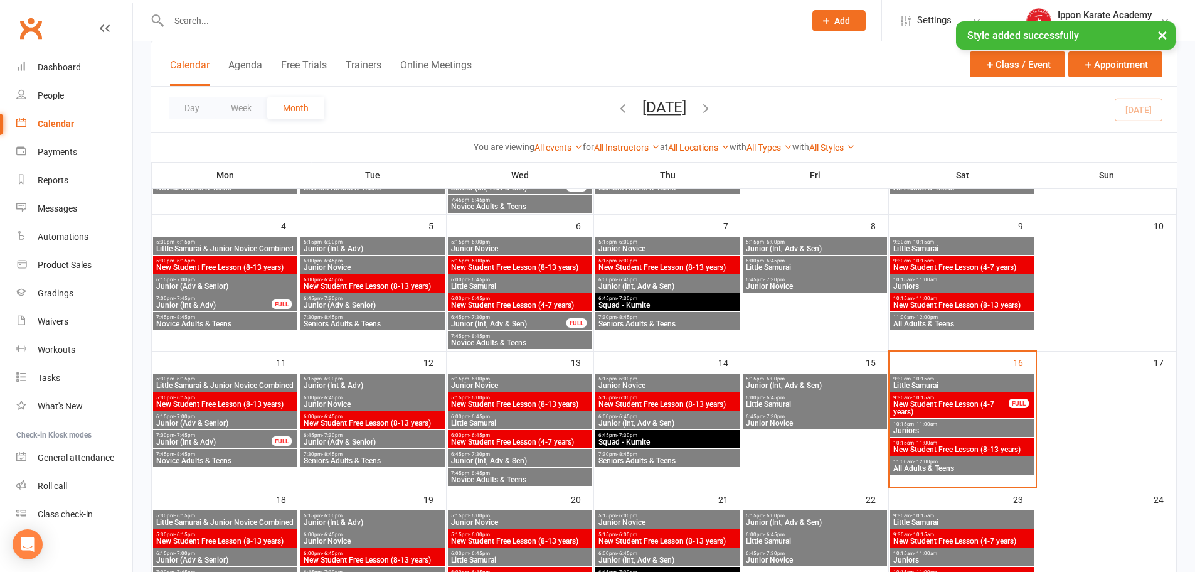
click at [934, 464] on span "All Adults & Teens" at bounding box center [962, 468] width 139 height 8
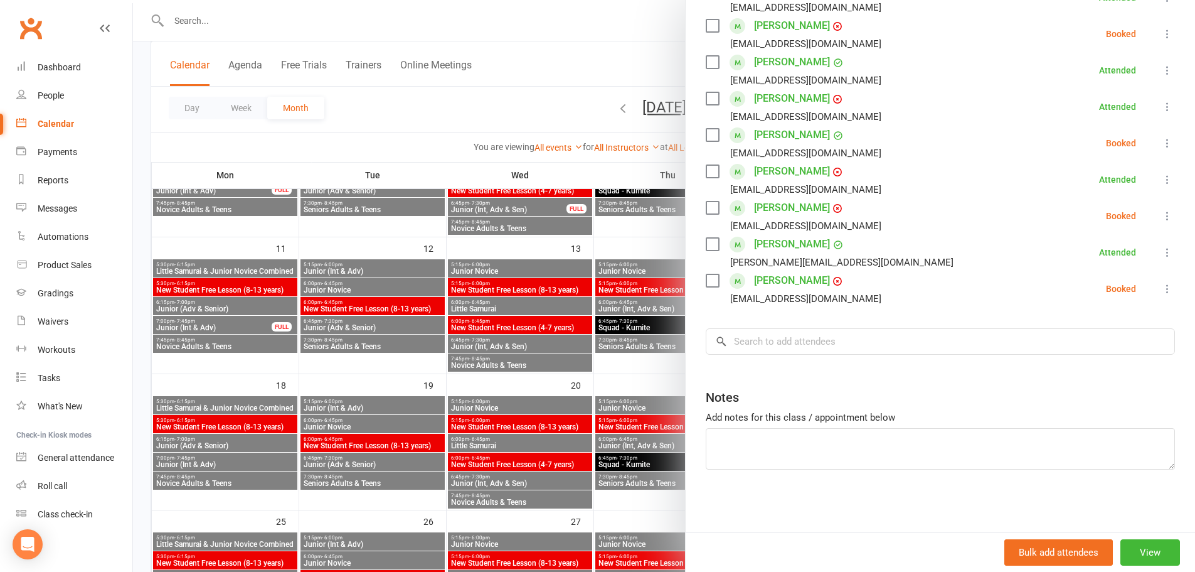
scroll to position [314, 0]
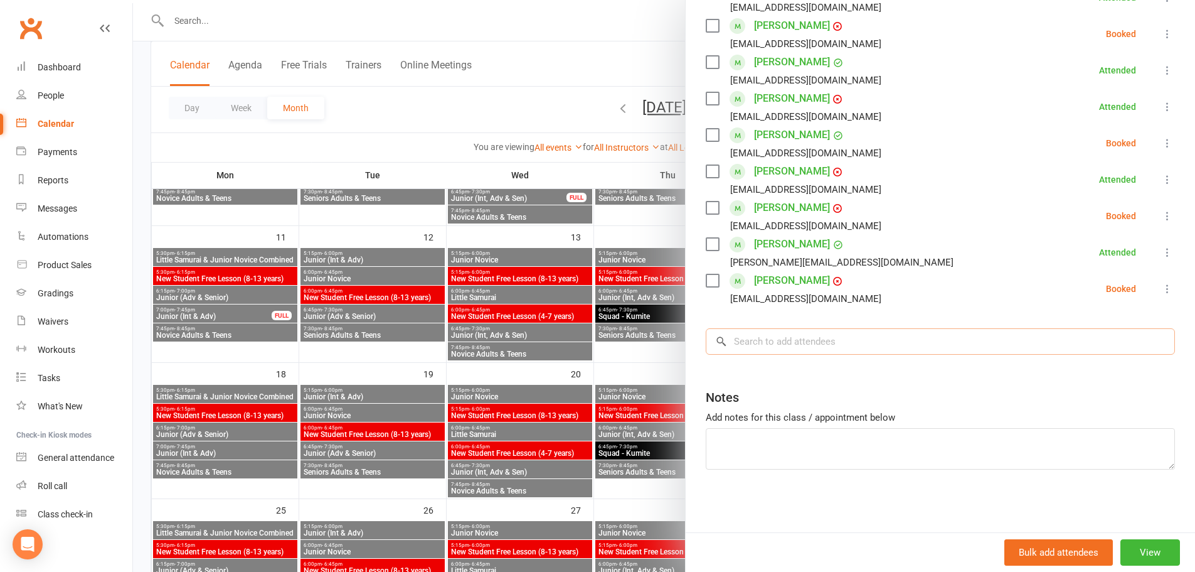
click at [758, 346] on input "search" at bounding box center [940, 341] width 469 height 26
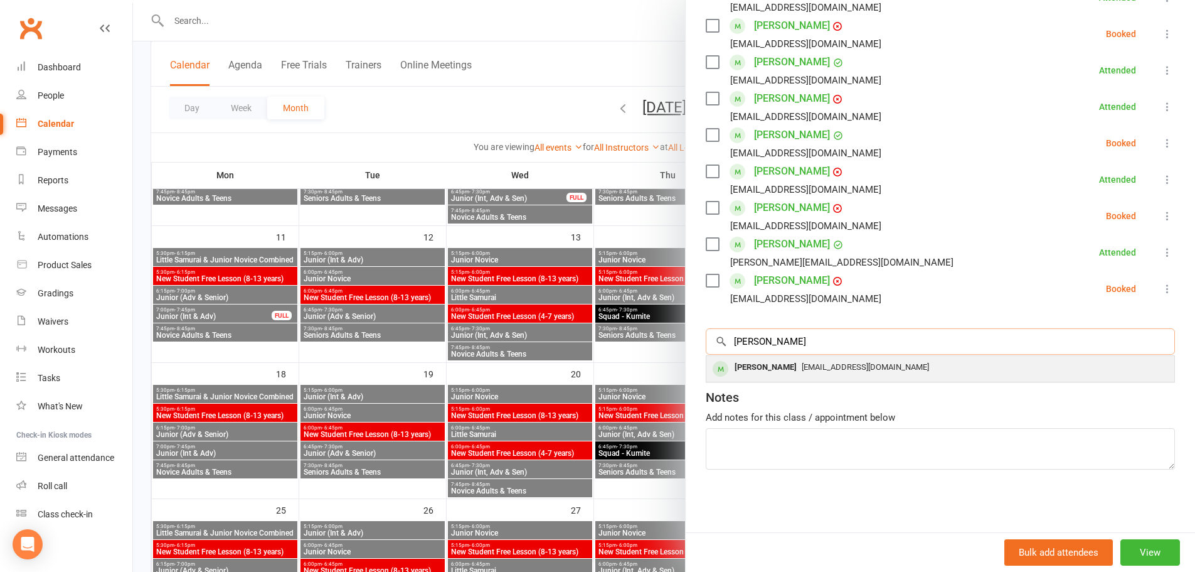
type input "jamie"
click at [767, 373] on div "Jamie Hall" at bounding box center [766, 367] width 72 height 18
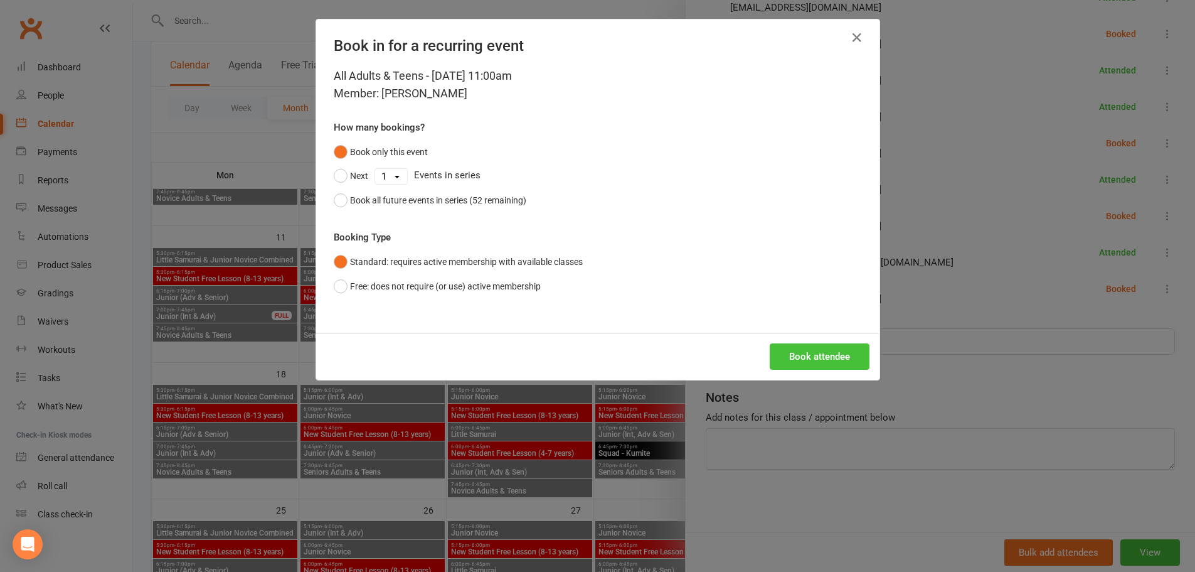
click at [811, 363] on button "Book attendee" at bounding box center [820, 356] width 100 height 26
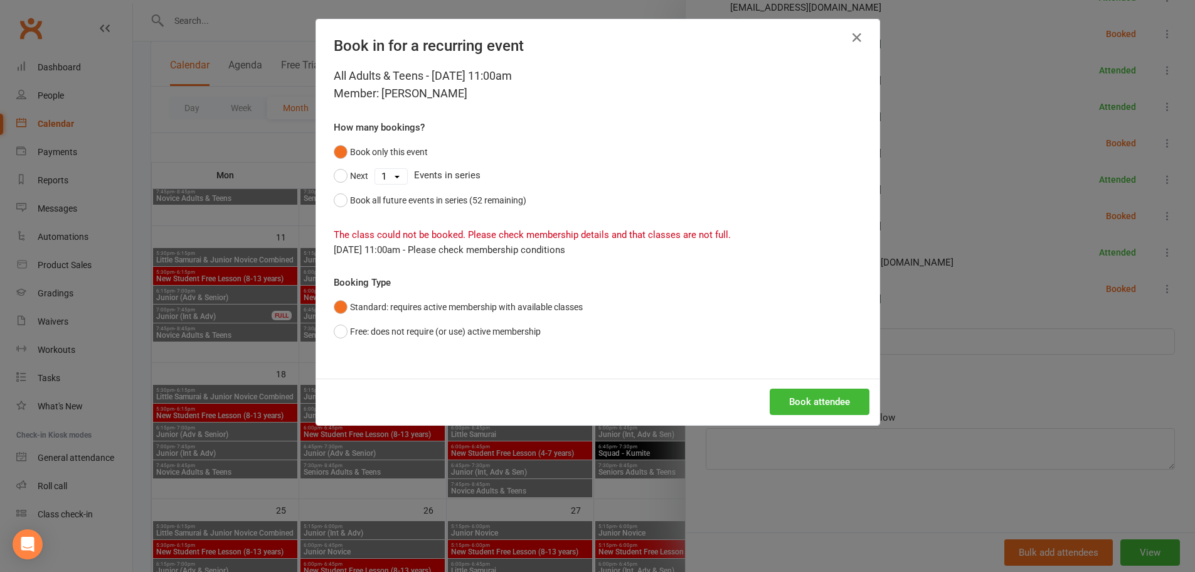
drag, startPoint x: 680, startPoint y: 248, endPoint x: 351, endPoint y: 248, distance: 329.4
click at [351, 248] on div "Aug 16, 2025 11:00am - Please check membership conditions" at bounding box center [598, 249] width 528 height 15
click at [856, 39] on icon "button" at bounding box center [856, 37] width 15 height 15
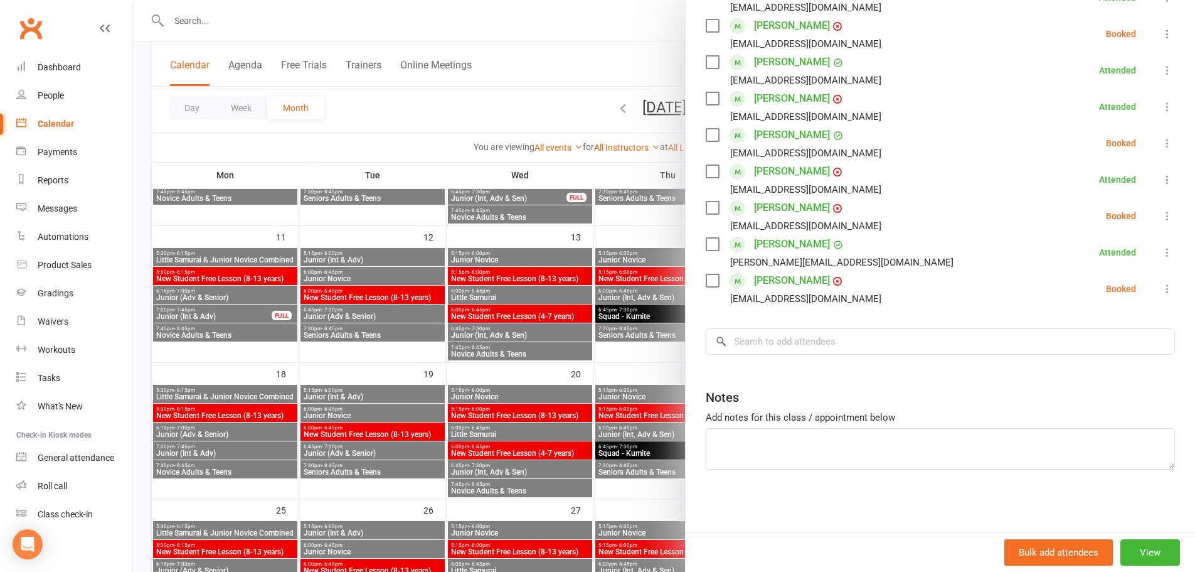
click at [239, 11] on div at bounding box center [664, 286] width 1062 height 572
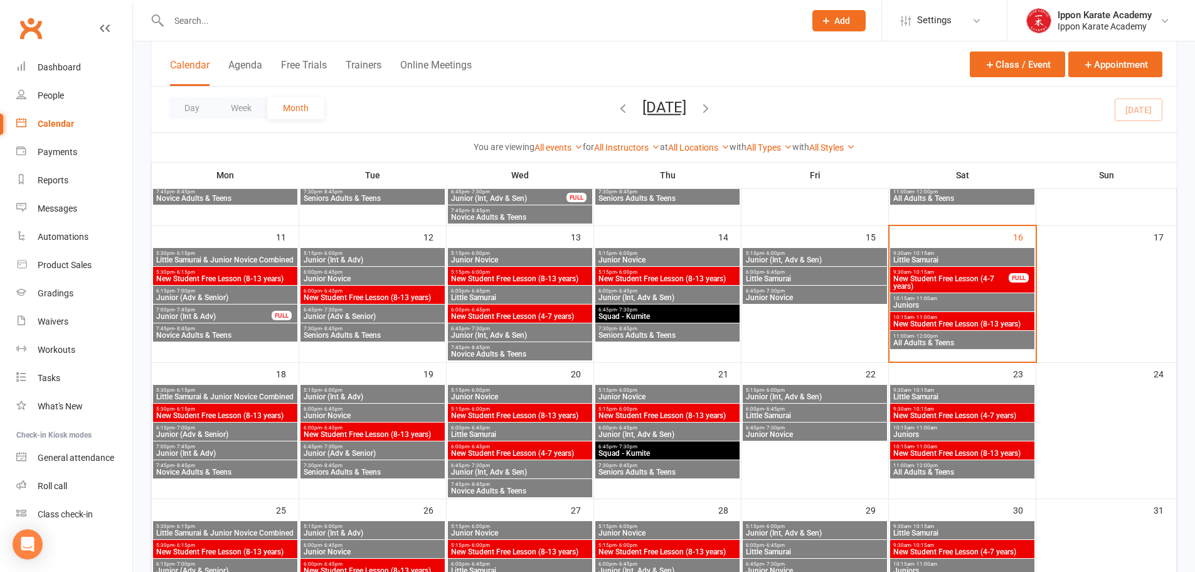
click at [223, 20] on input "text" at bounding box center [480, 21] width 631 height 18
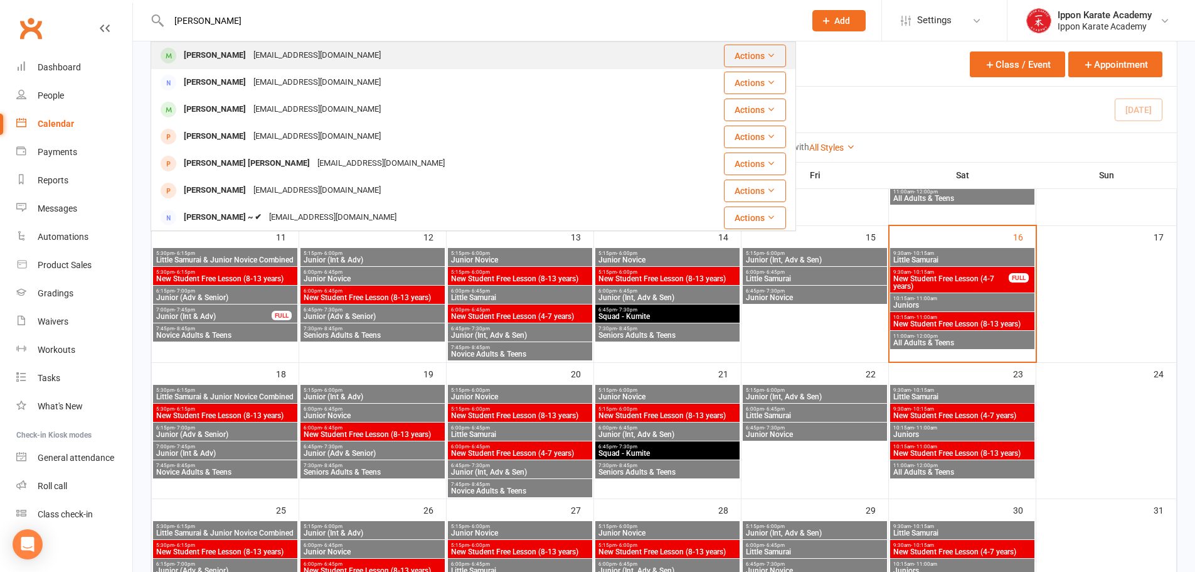
type input "jamie"
click at [211, 56] on div "Jamie Hall" at bounding box center [215, 55] width 70 height 18
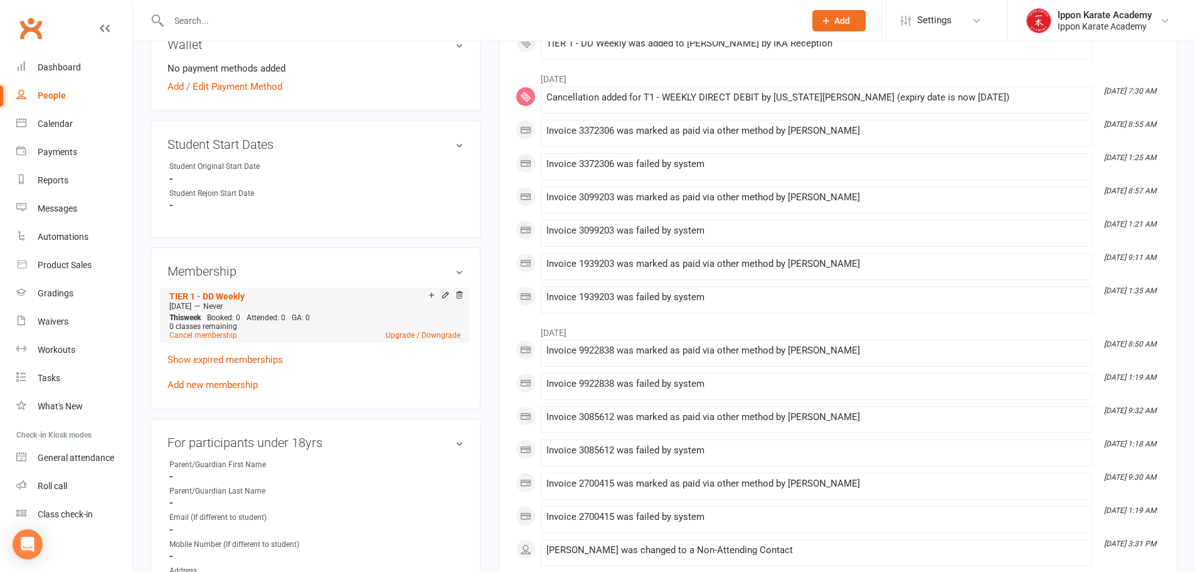
scroll to position [439, 0]
click at [443, 293] on icon at bounding box center [445, 293] width 9 height 9
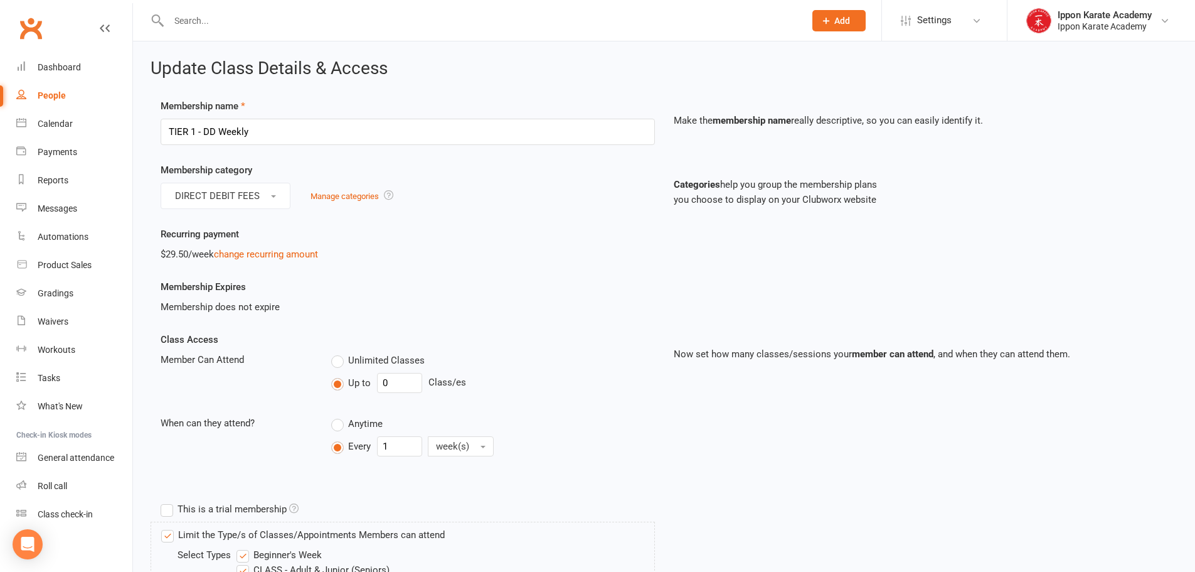
scroll to position [63, 0]
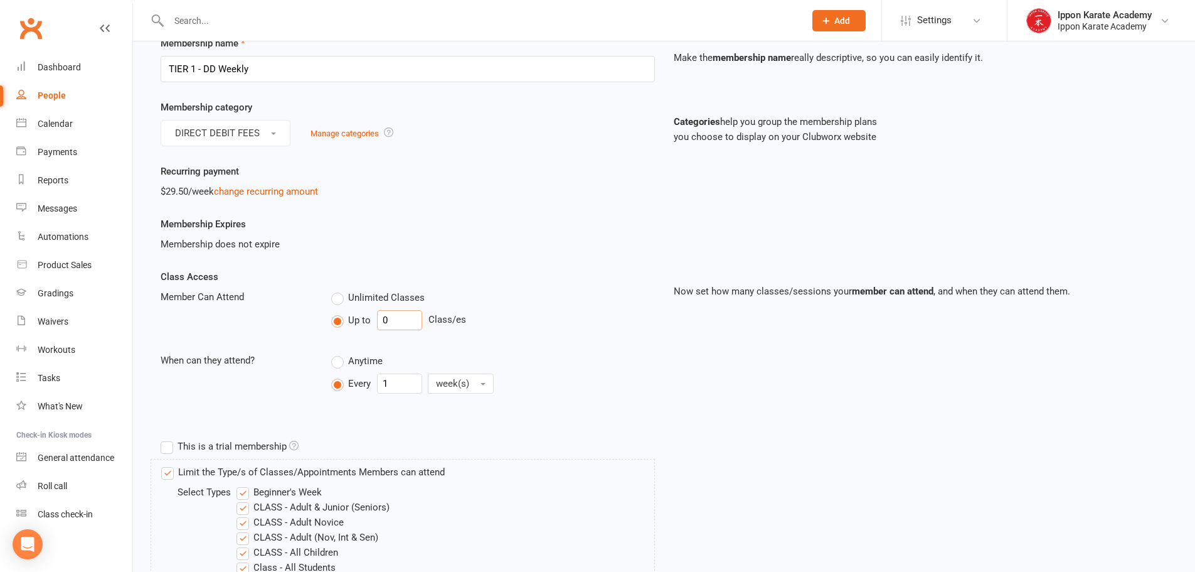
drag, startPoint x: 396, startPoint y: 317, endPoint x: 385, endPoint y: 317, distance: 11.3
click at [385, 317] on input "0" at bounding box center [399, 320] width 45 height 20
drag, startPoint x: 397, startPoint y: 314, endPoint x: 368, endPoint y: 312, distance: 28.9
click at [371, 314] on div "Up to 2 Class/es" at bounding box center [492, 320] width 323 height 20
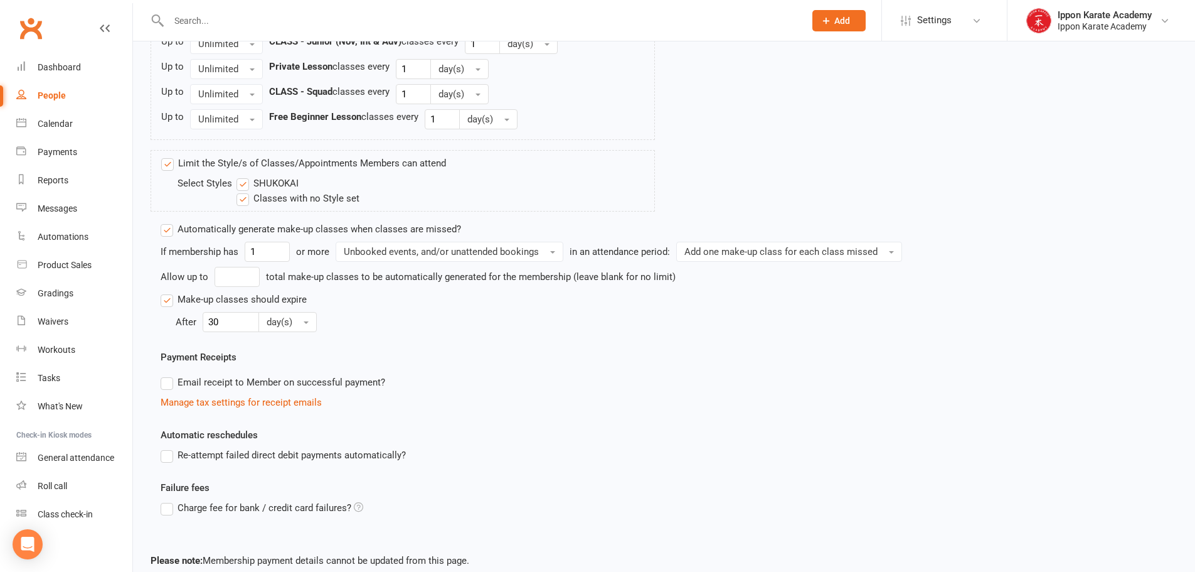
scroll to position [1490, 0]
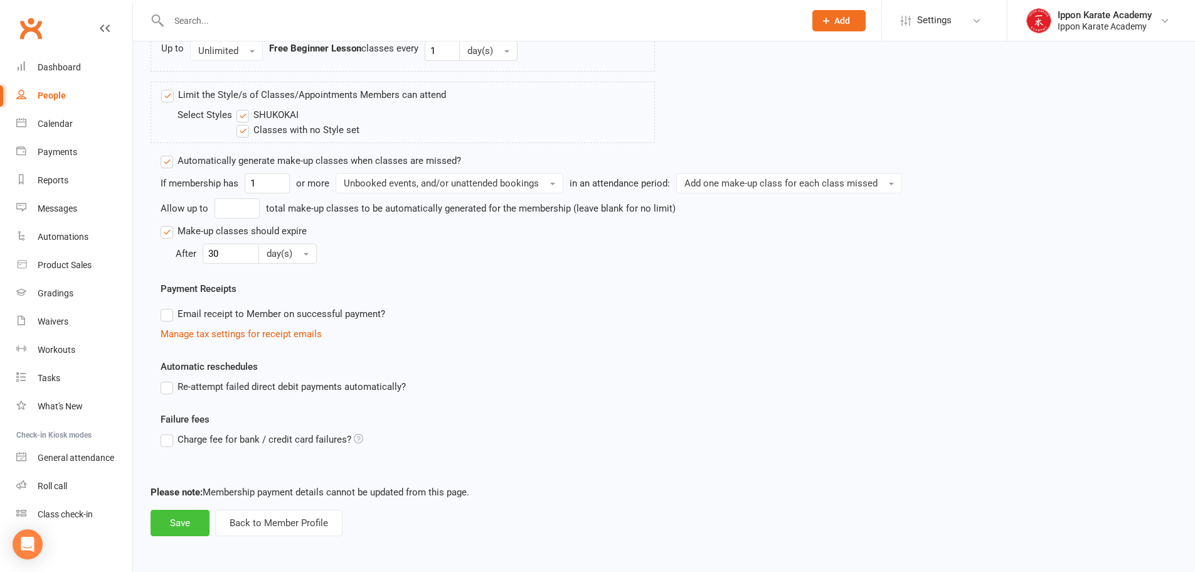
type input "3"
click at [174, 527] on button "Save" at bounding box center [180, 522] width 59 height 26
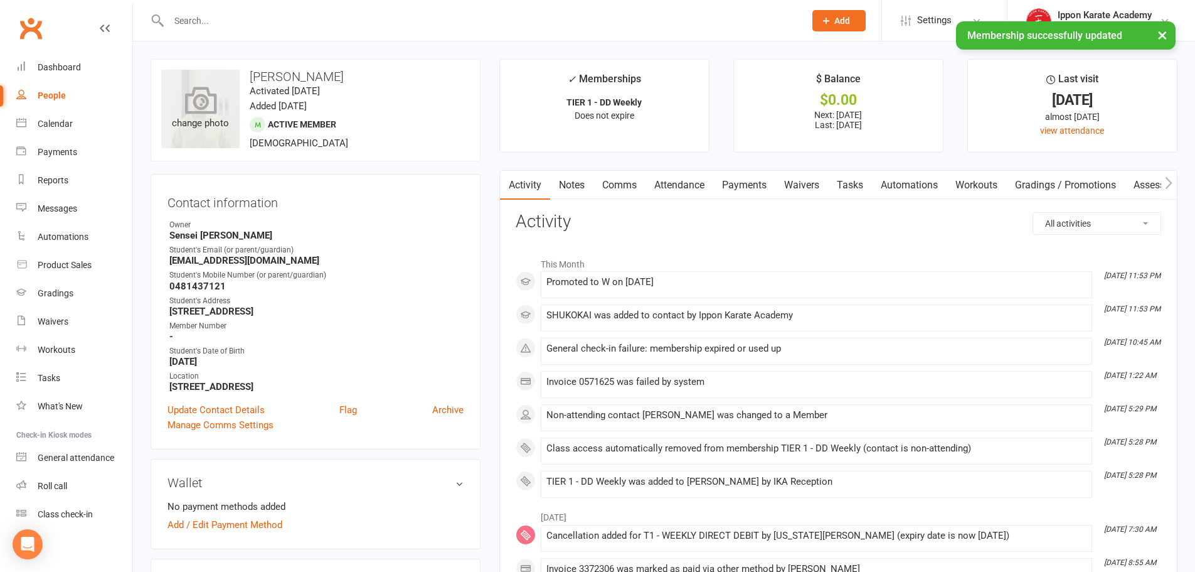
click at [190, 119] on div "change photo" at bounding box center [200, 109] width 78 height 78
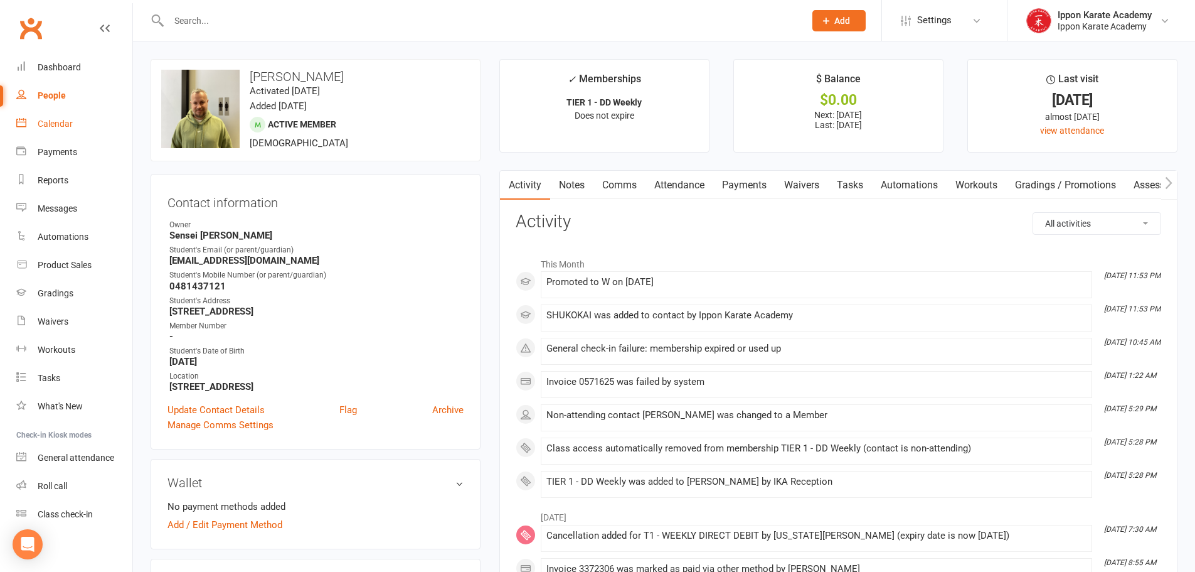
click at [53, 122] on div "Calendar" at bounding box center [55, 124] width 35 height 10
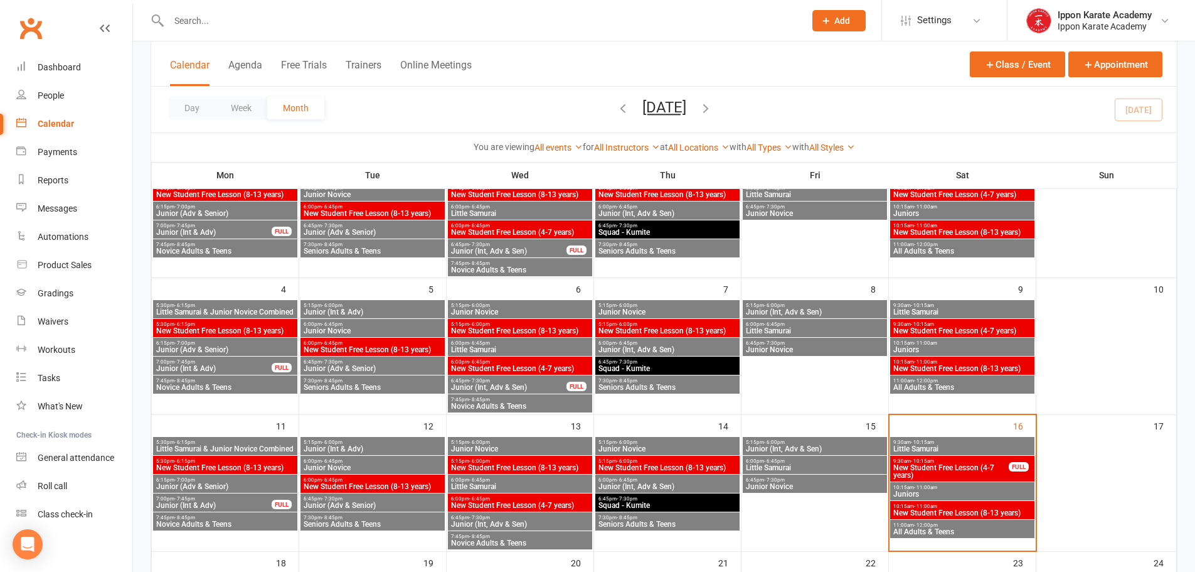
scroll to position [125, 0]
click at [914, 530] on span "All Adults & Teens" at bounding box center [962, 531] width 139 height 8
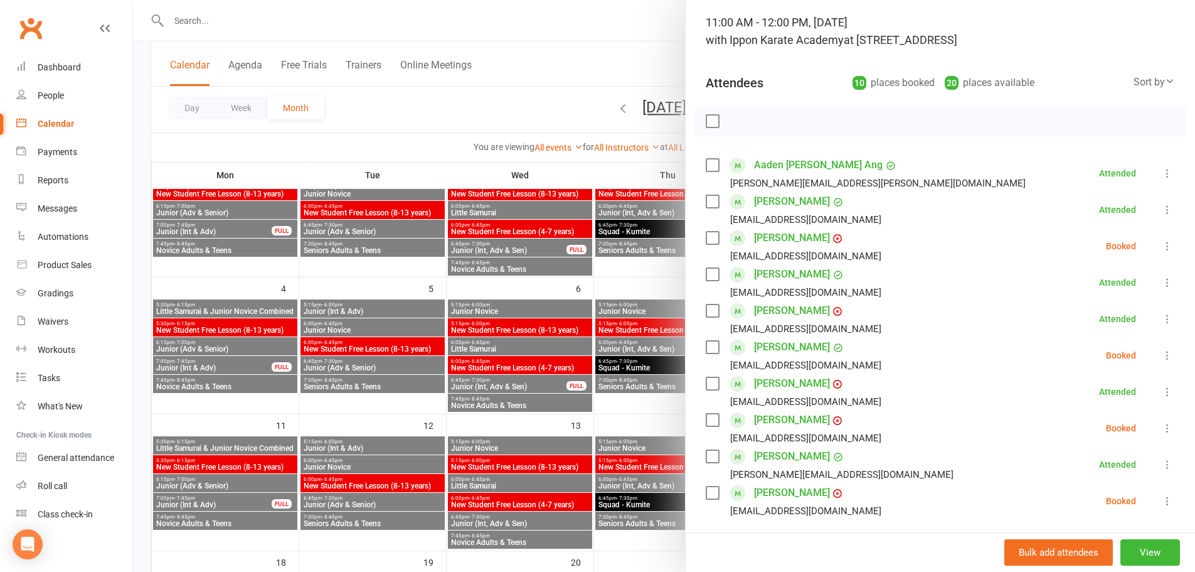
scroll to position [290, 0]
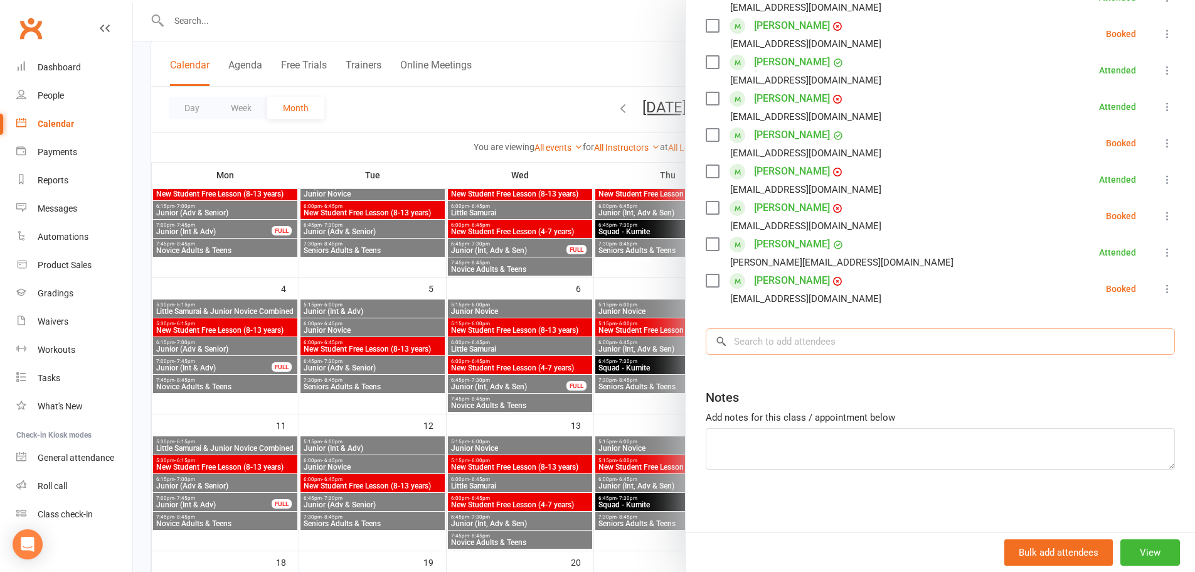
click at [812, 346] on input "search" at bounding box center [940, 341] width 469 height 26
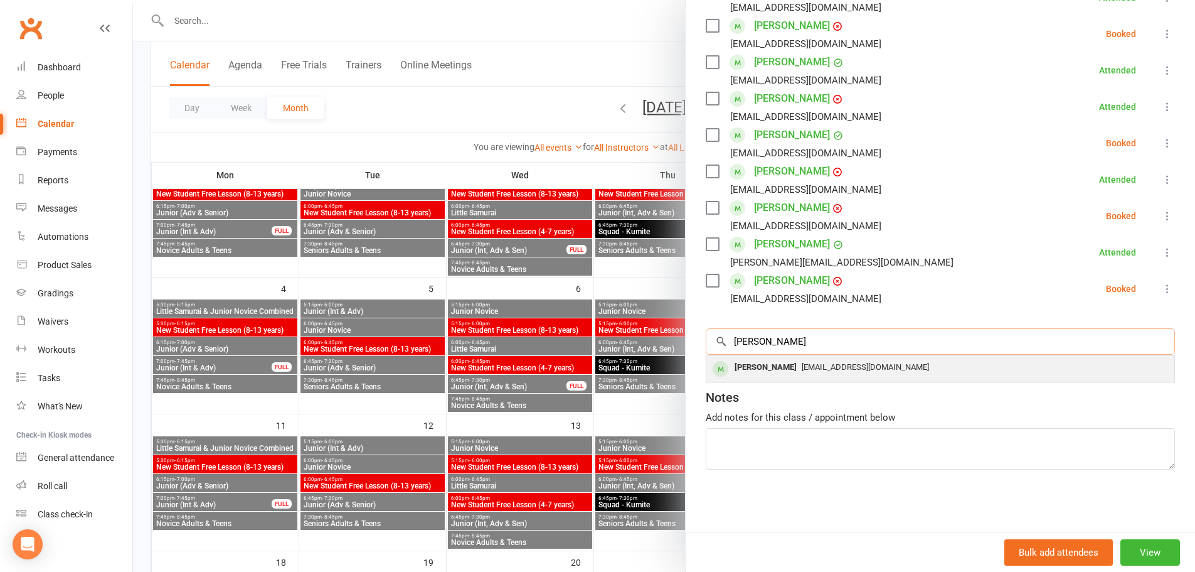
type input "jamie"
click at [760, 366] on div "Jamie Hall" at bounding box center [766, 367] width 72 height 18
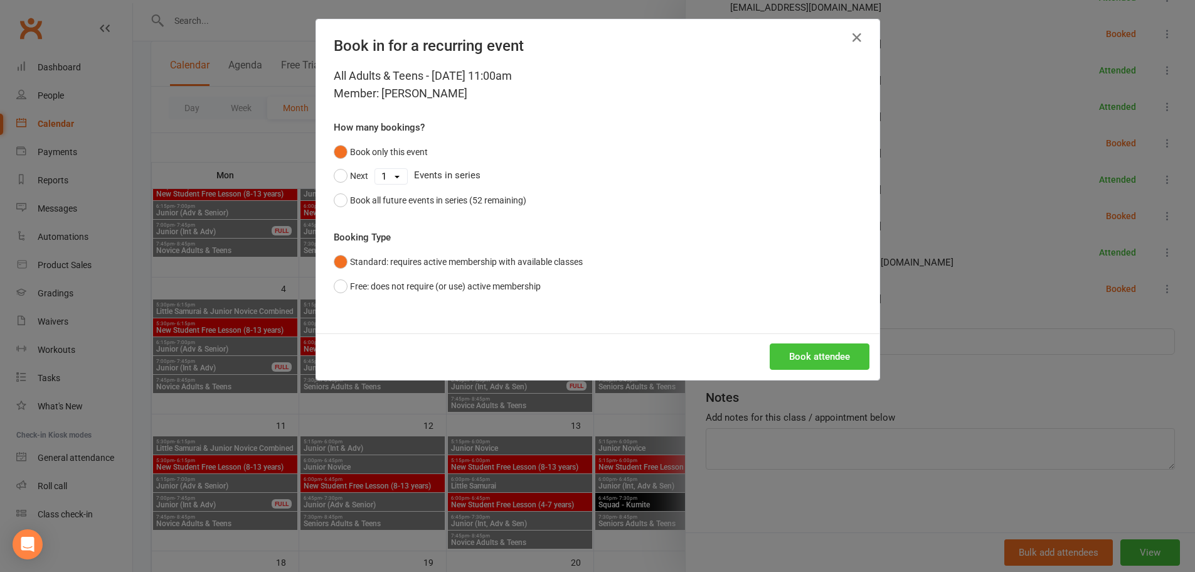
click at [817, 361] on button "Book attendee" at bounding box center [820, 356] width 100 height 26
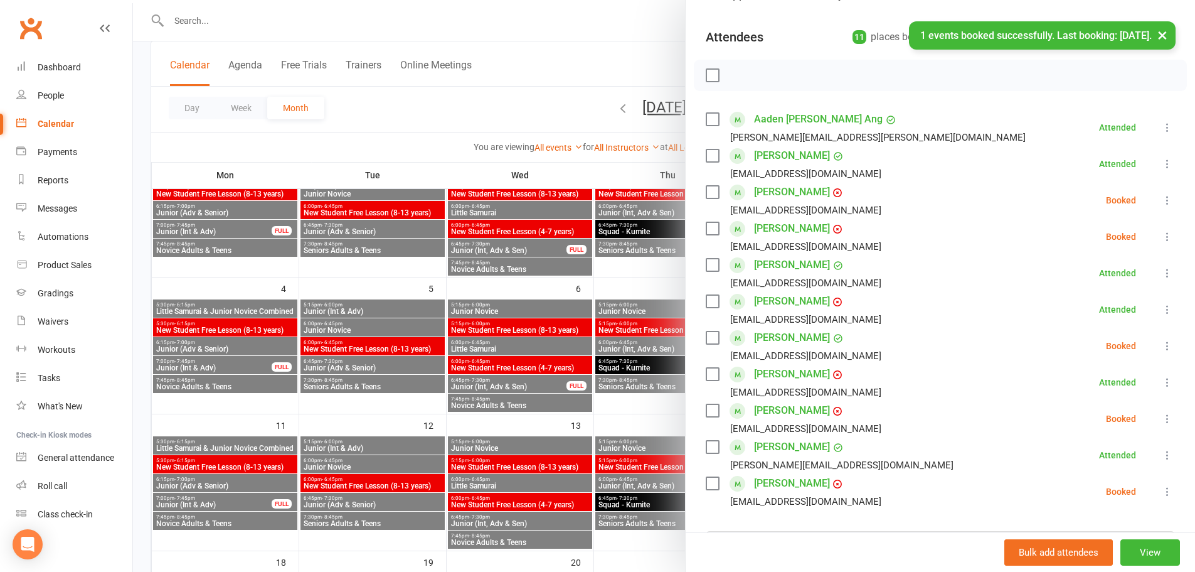
scroll to position [102, 0]
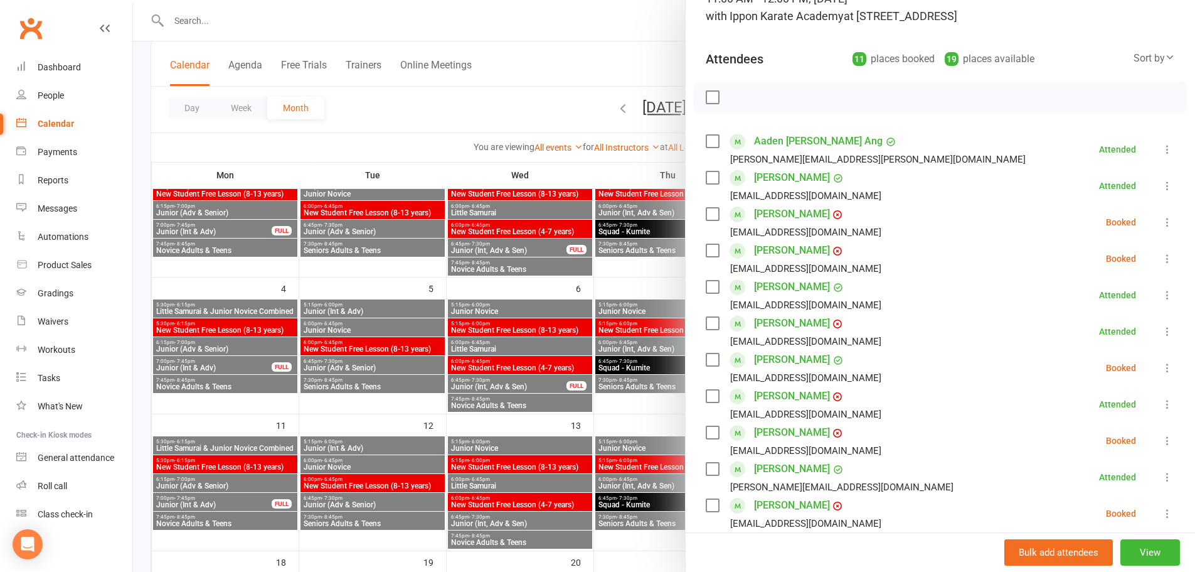
click at [1161, 219] on icon at bounding box center [1167, 222] width 13 height 13
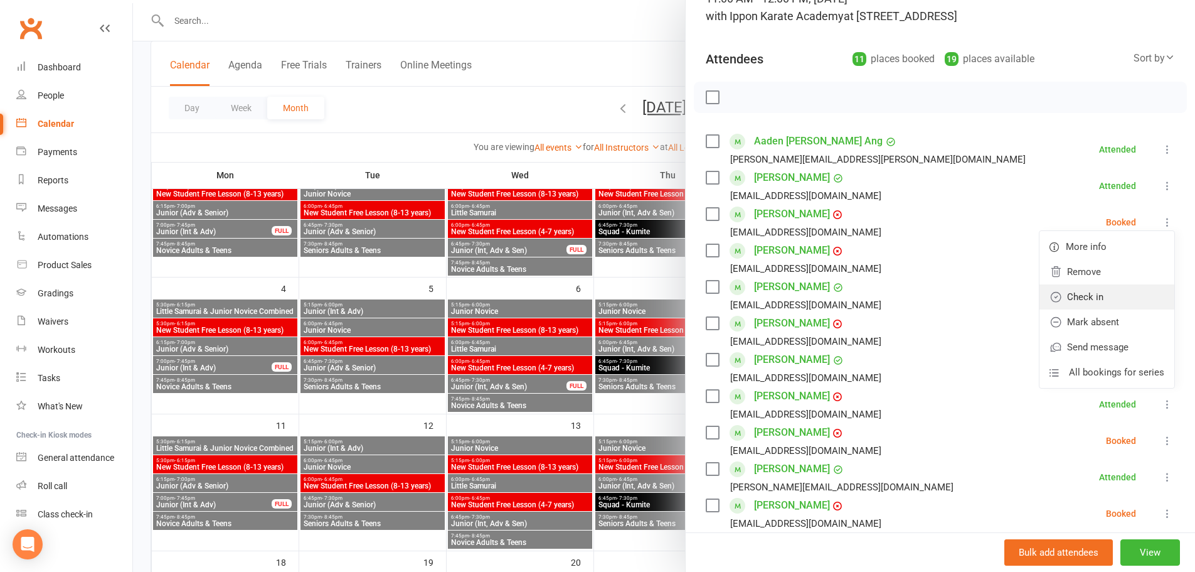
click at [1080, 302] on link "Check in" at bounding box center [1107, 296] width 135 height 25
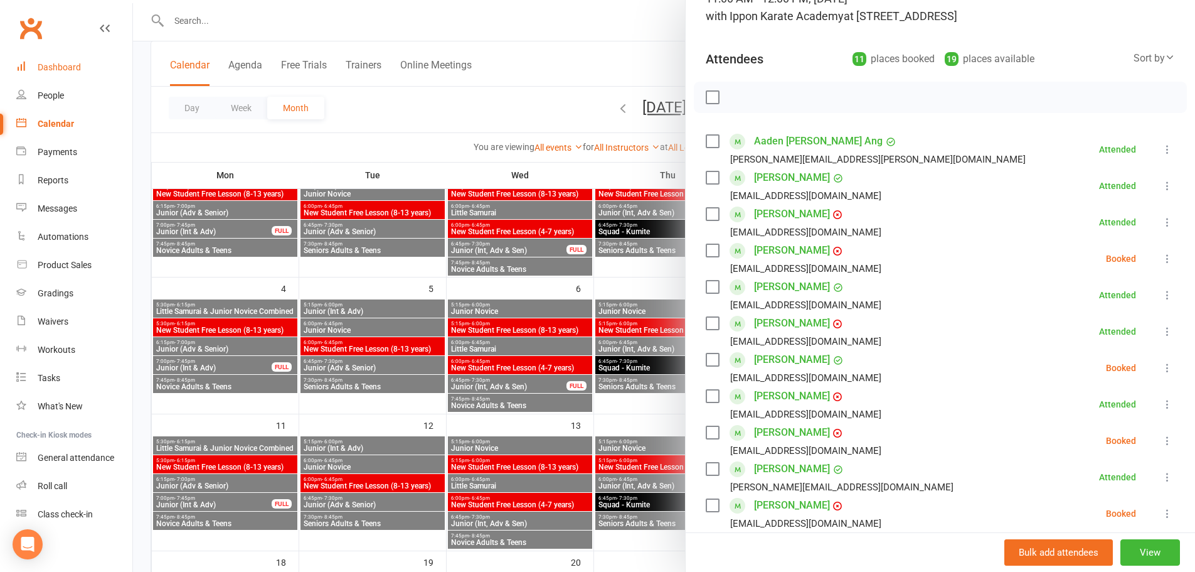
click at [48, 65] on div "Dashboard" at bounding box center [59, 67] width 43 height 10
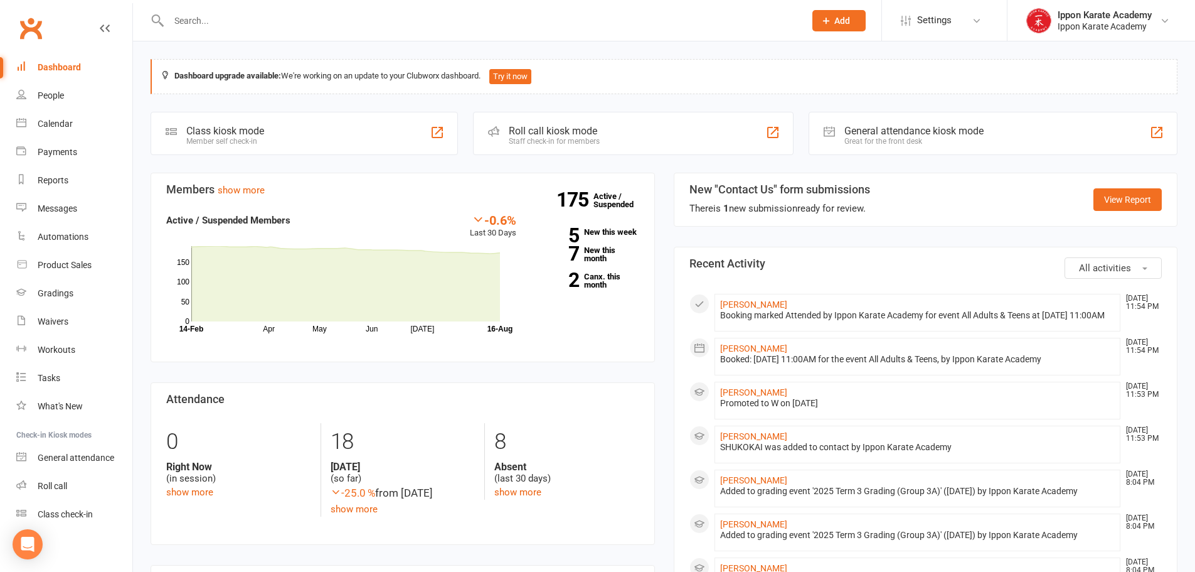
click at [209, 19] on input "text" at bounding box center [480, 21] width 631 height 18
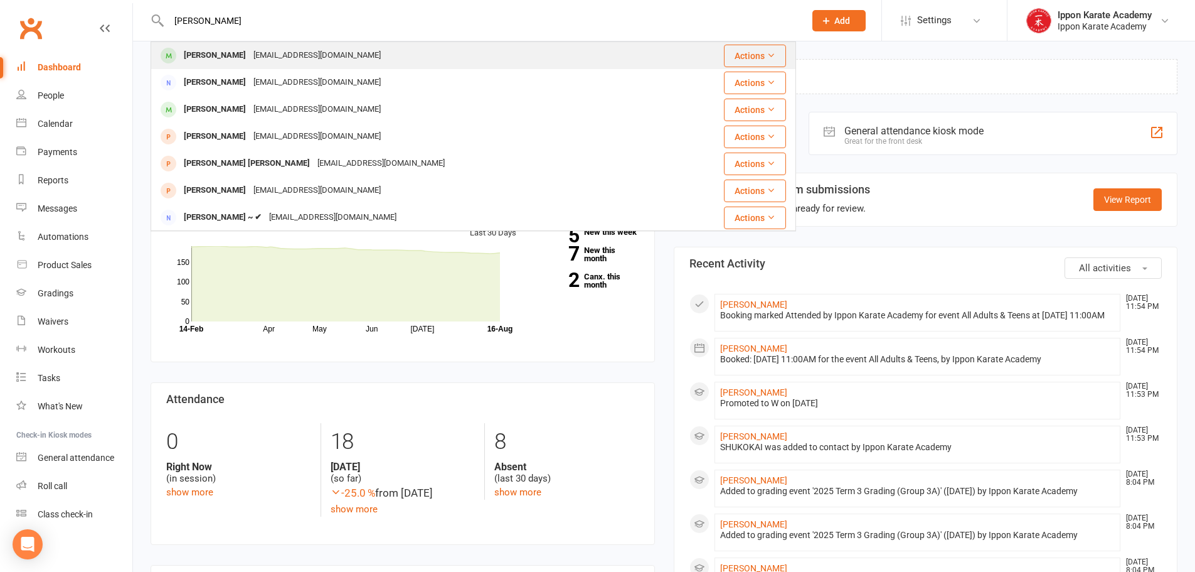
type input "jamie"
click at [225, 51] on div "Jamie Hall" at bounding box center [215, 55] width 70 height 18
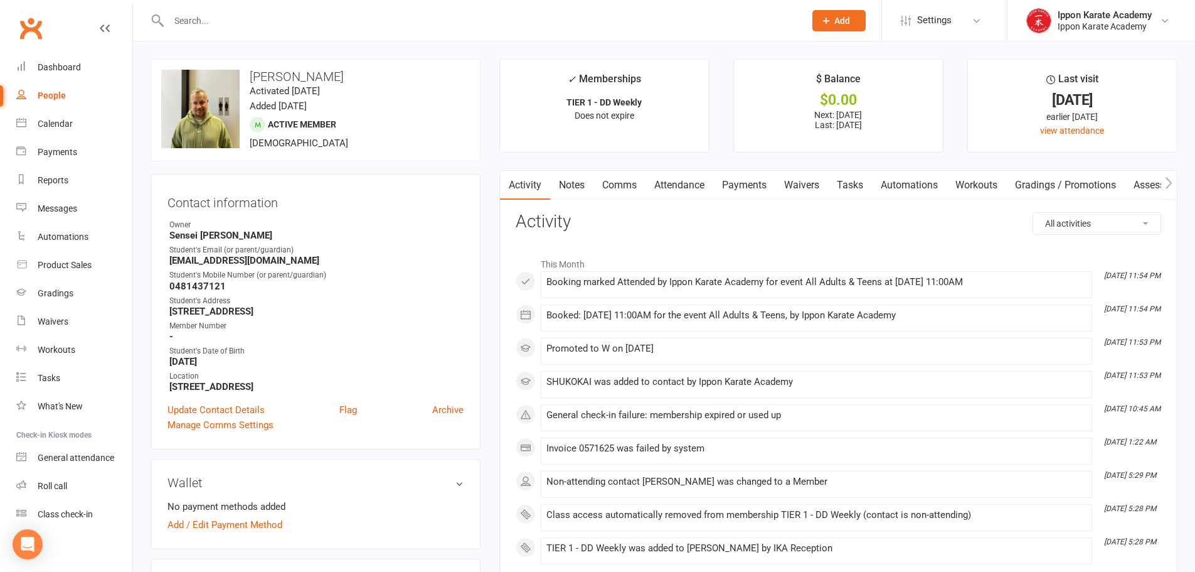
click at [722, 186] on link "Payments" at bounding box center [744, 185] width 62 height 29
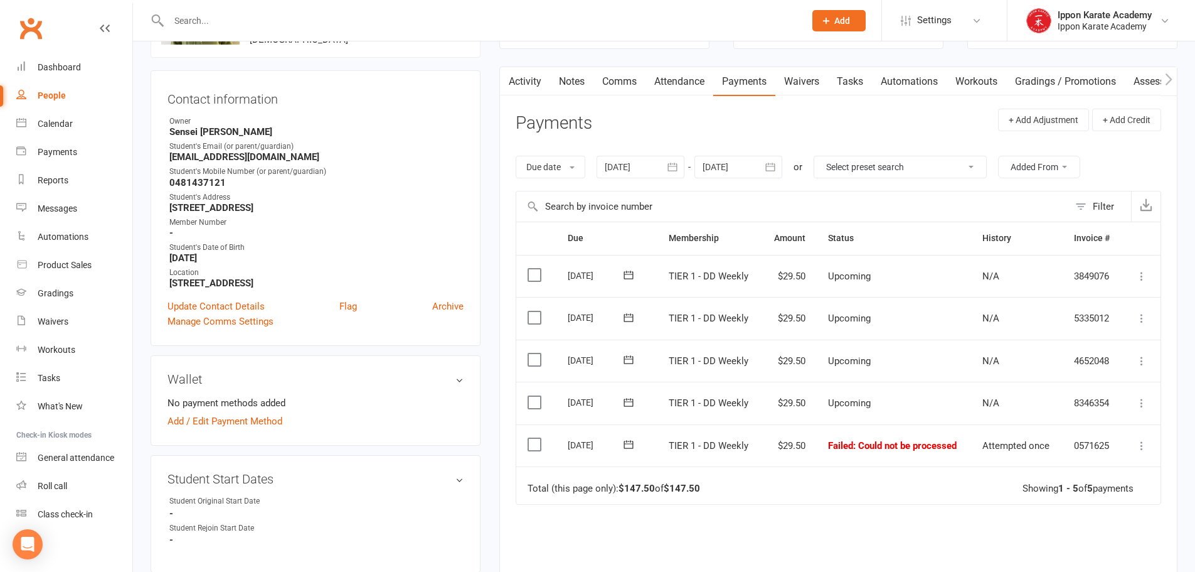
scroll to position [125, 0]
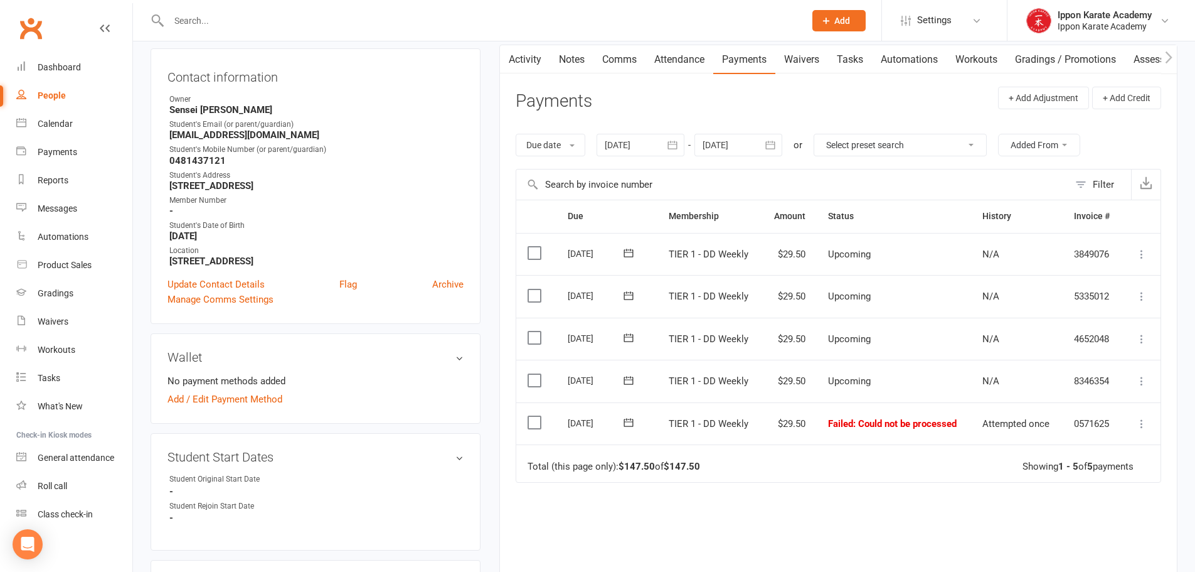
click at [1144, 425] on icon at bounding box center [1142, 423] width 13 height 13
click at [1114, 501] on link "Mark as Paid (Other)" at bounding box center [1087, 498] width 124 height 25
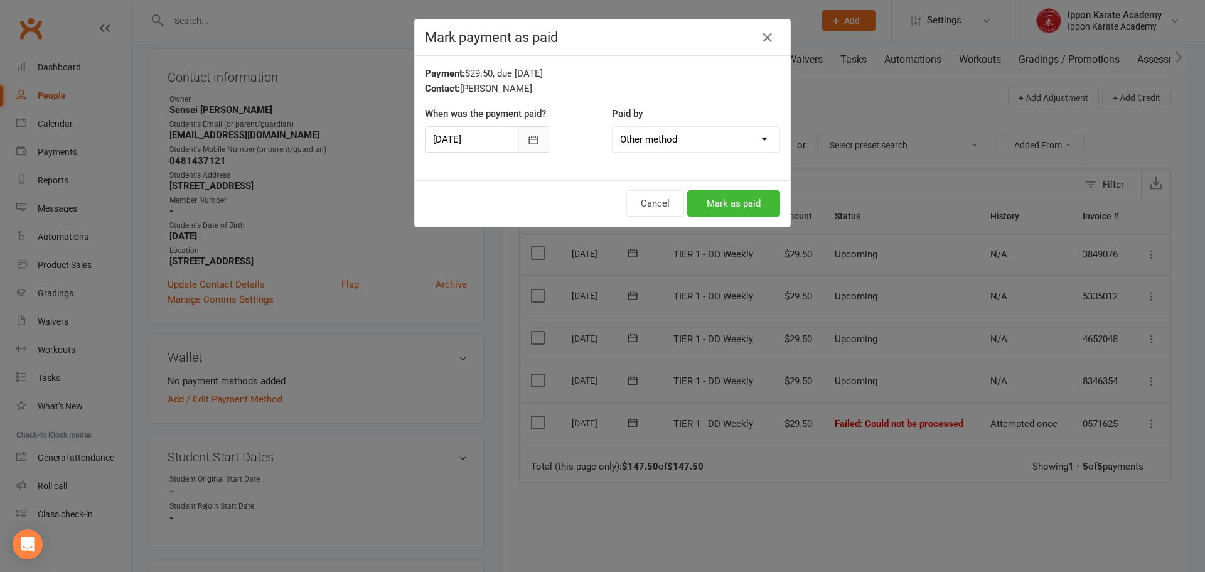
click at [531, 139] on icon "button" at bounding box center [533, 140] width 13 height 13
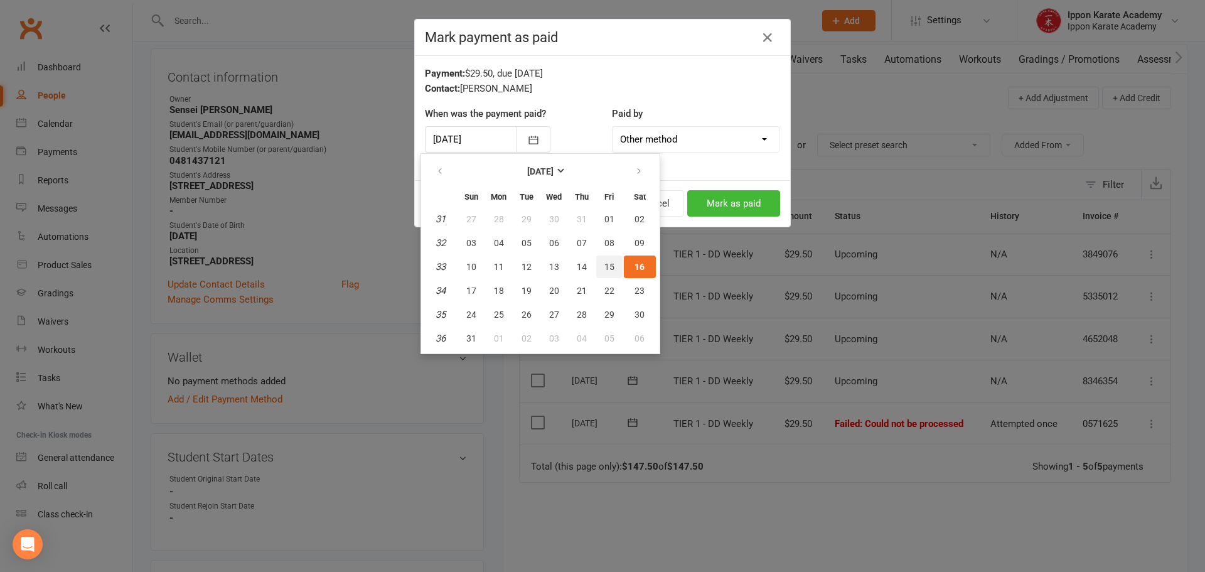
click at [611, 264] on span "15" at bounding box center [609, 267] width 10 height 10
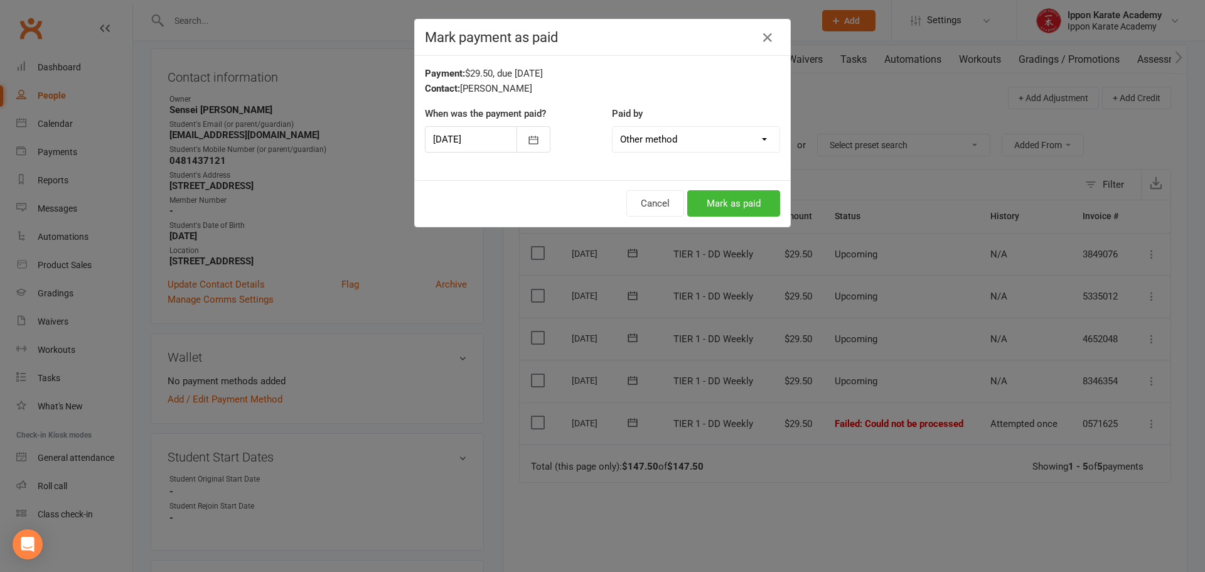
type input "[DATE]"
click at [749, 210] on button "Mark as paid" at bounding box center [733, 203] width 93 height 26
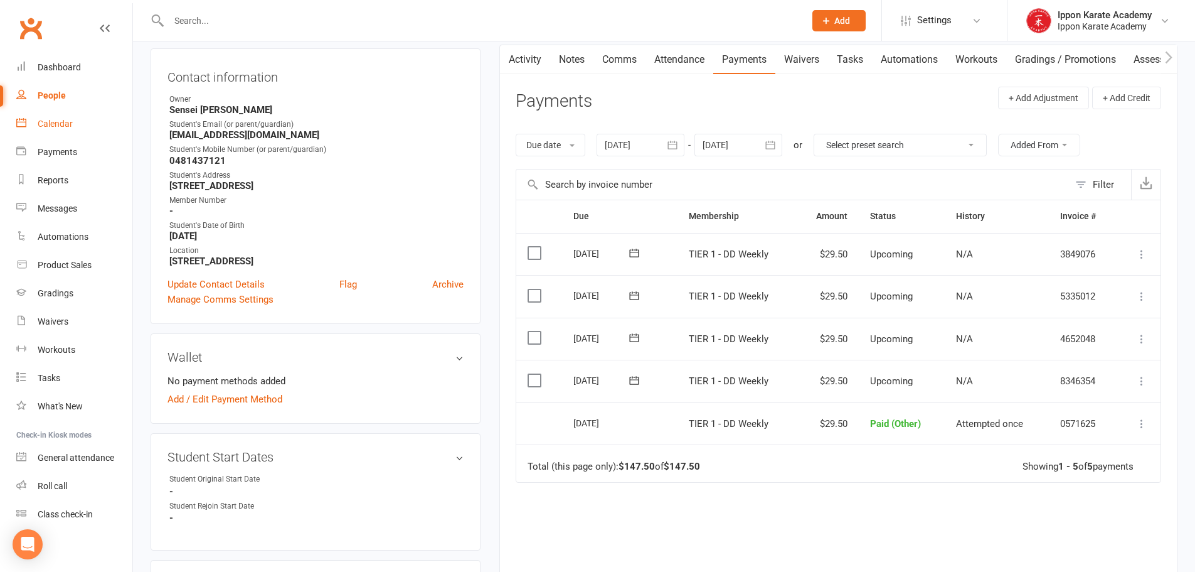
click at [64, 125] on div "Calendar" at bounding box center [55, 124] width 35 height 10
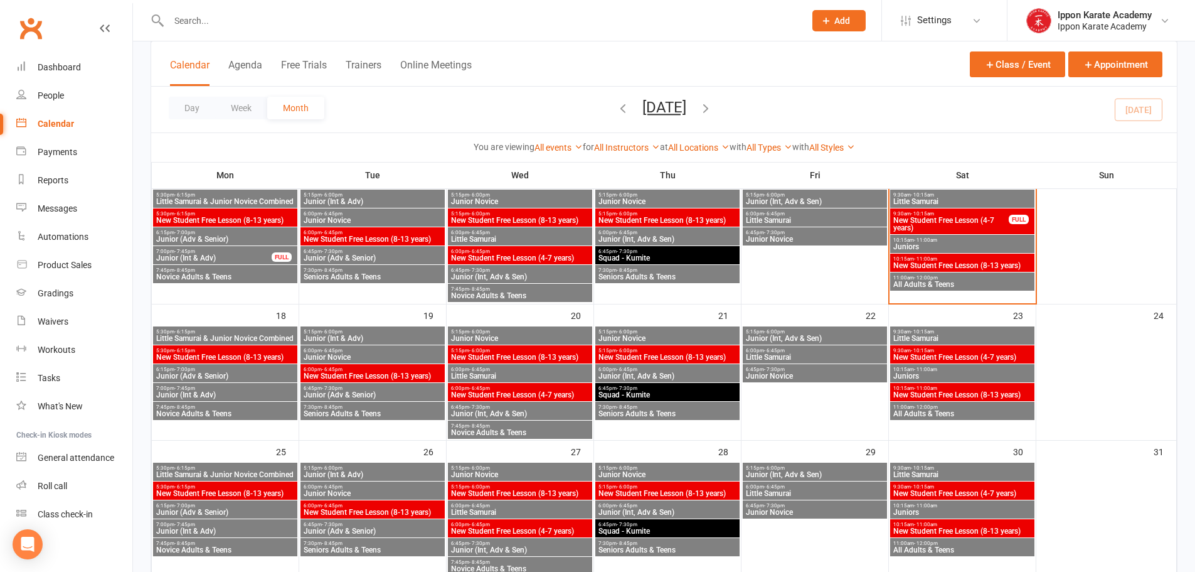
scroll to position [376, 0]
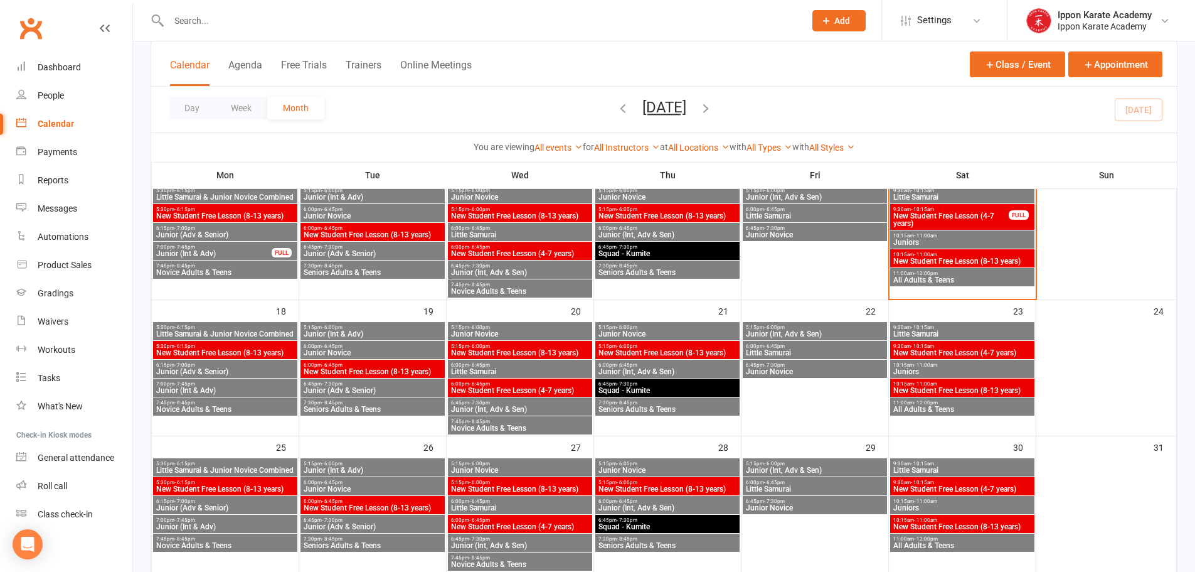
click at [183, 406] on span "Novice Adults & Teens" at bounding box center [225, 409] width 139 height 8
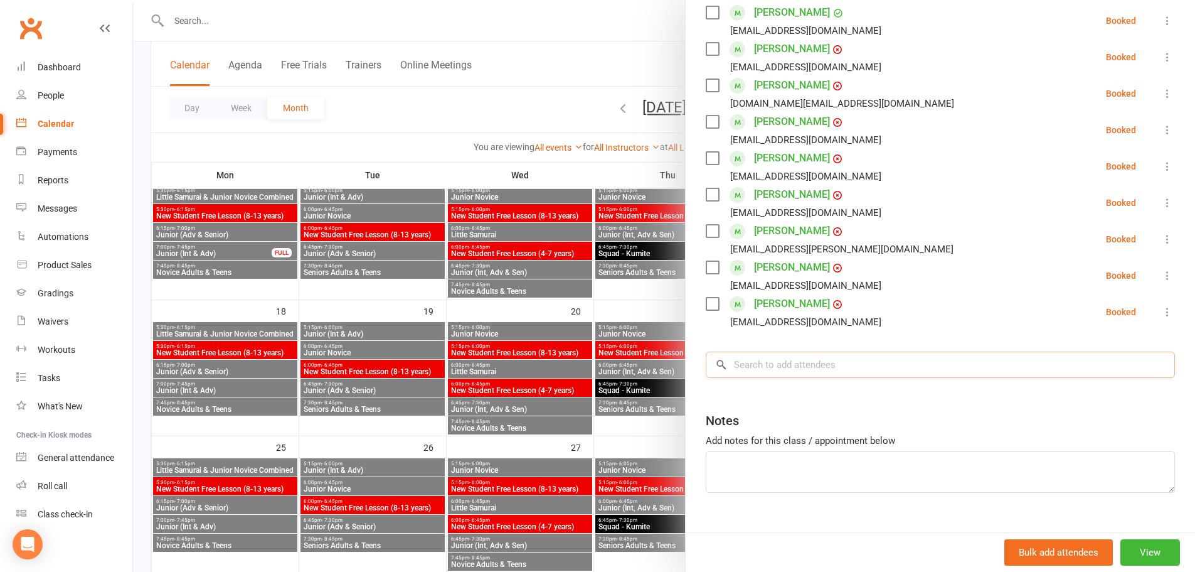
click at [804, 366] on input "search" at bounding box center [940, 364] width 469 height 26
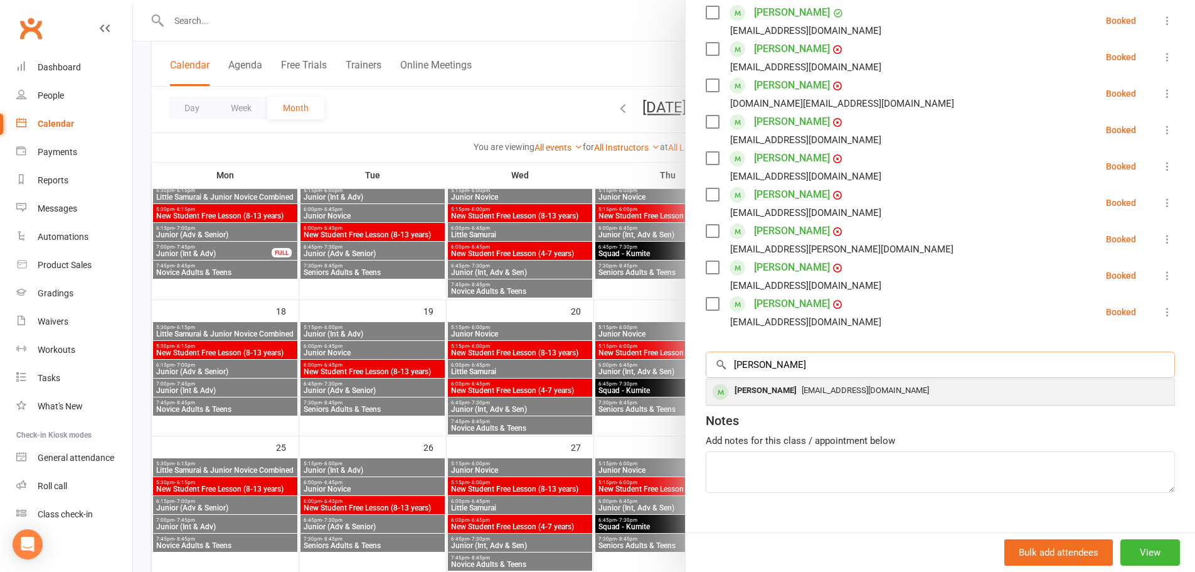
type input "jamie"
click at [792, 398] on div "jamie76.hall@gmail.com" at bounding box center [940, 390] width 458 height 18
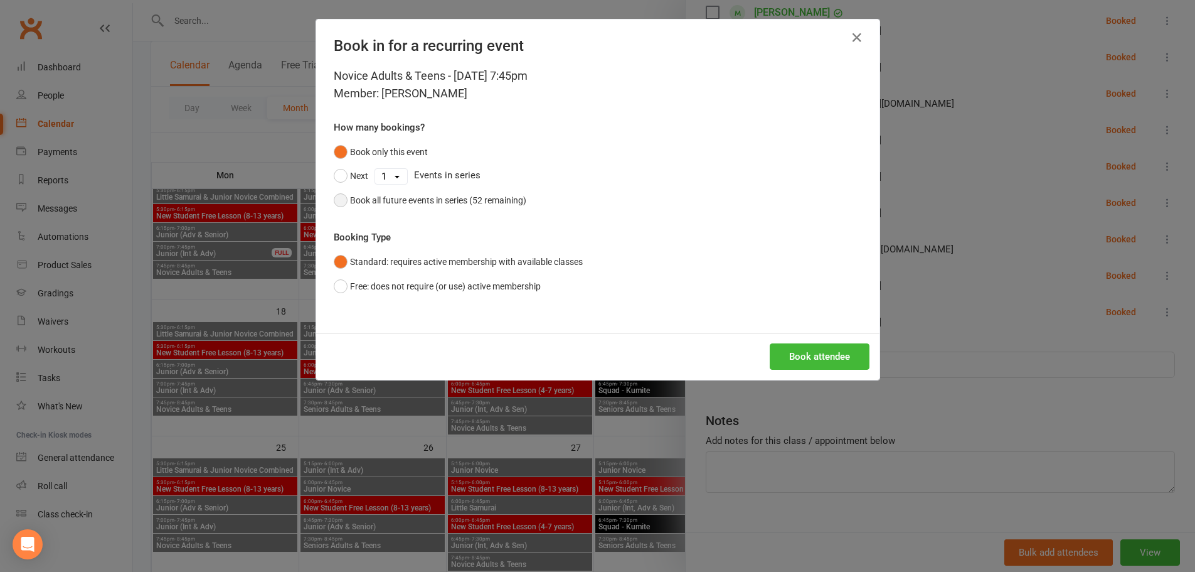
click at [372, 206] on div "Book all future events in series (52 remaining)" at bounding box center [438, 200] width 176 height 14
click at [825, 353] on button "Book attendee" at bounding box center [820, 356] width 100 height 26
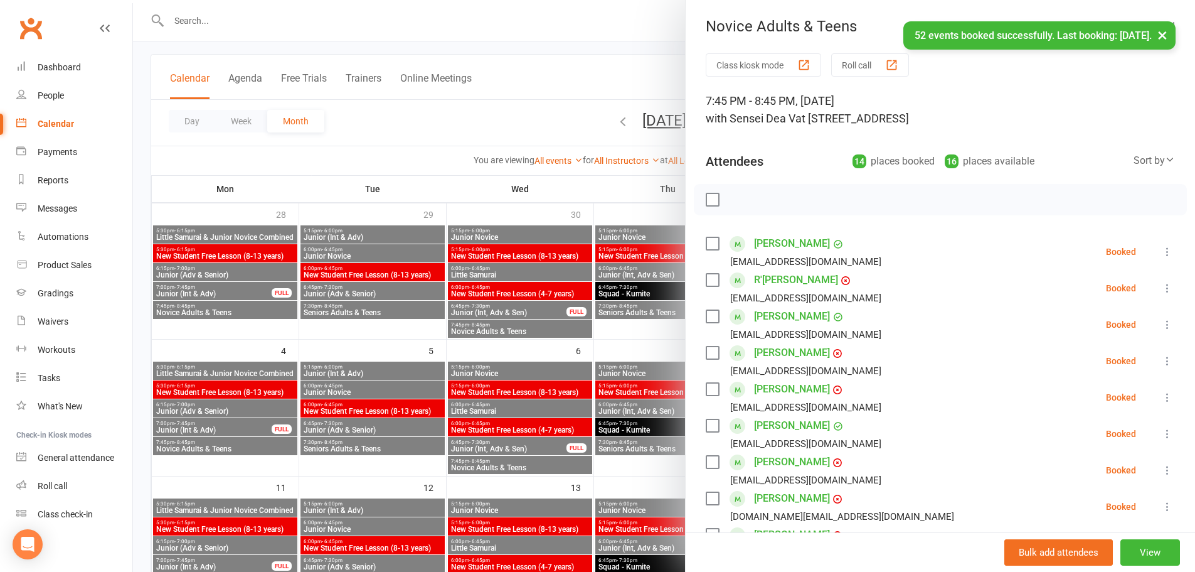
scroll to position [63, 0]
click at [1157, 39] on button "×" at bounding box center [1162, 34] width 23 height 27
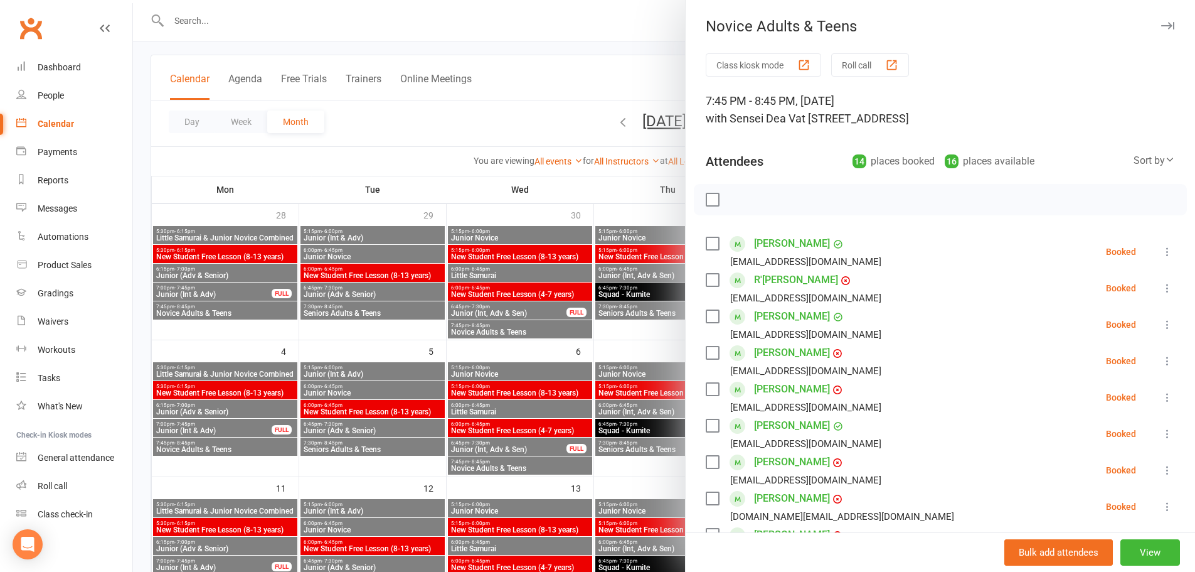
click at [1142, 24] on div "Novice Adults & Teens Class kiosk mode Roll call 7:45 PM - 8:45 PM, Monday, Aug…" at bounding box center [940, 286] width 510 height 572
click at [1161, 23] on icon "button" at bounding box center [1167, 26] width 13 height 8
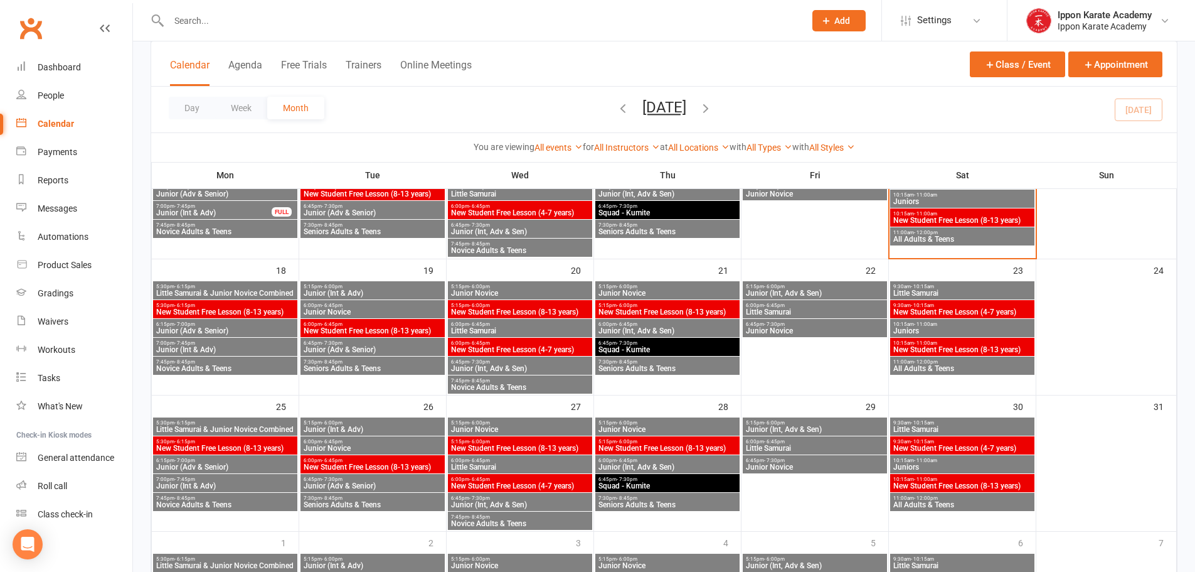
scroll to position [439, 0]
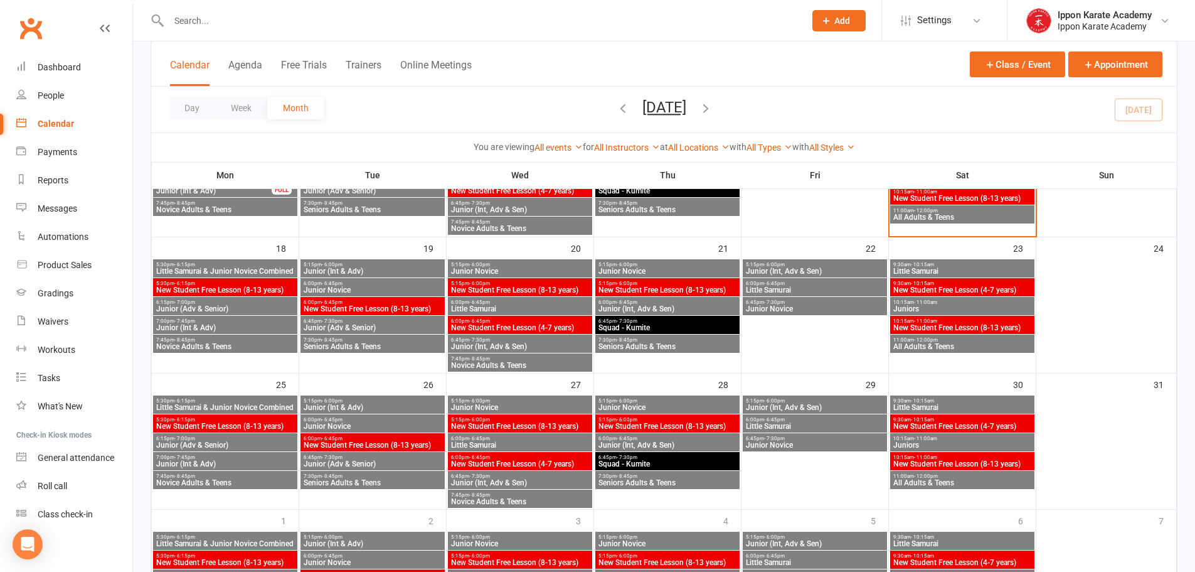
click at [188, 344] on span "Novice Adults & Teens" at bounding box center [225, 347] width 139 height 8
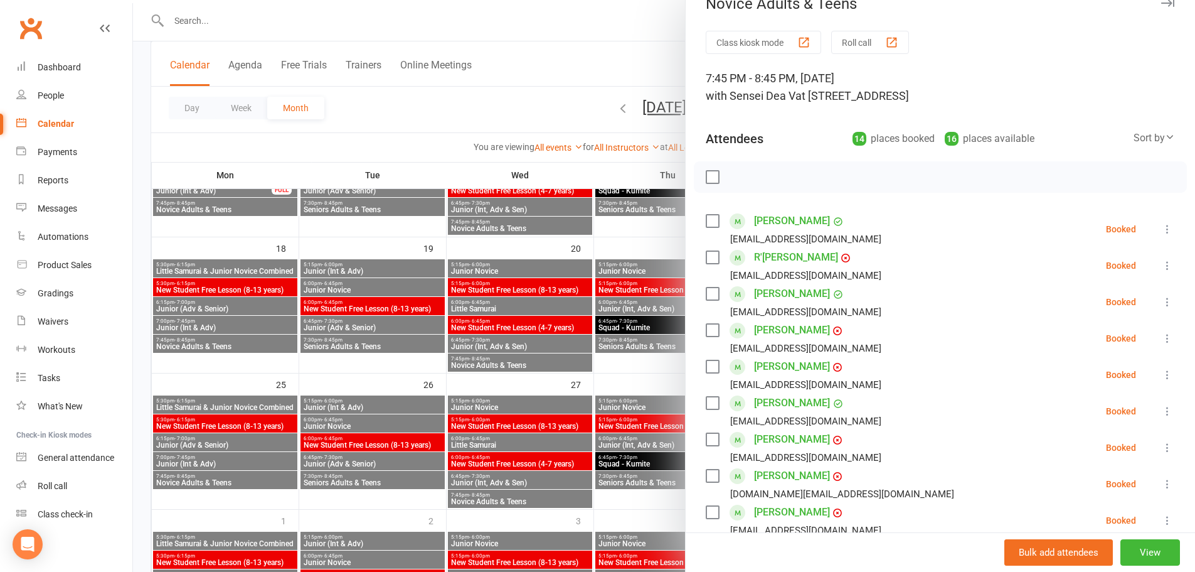
scroll to position [0, 0]
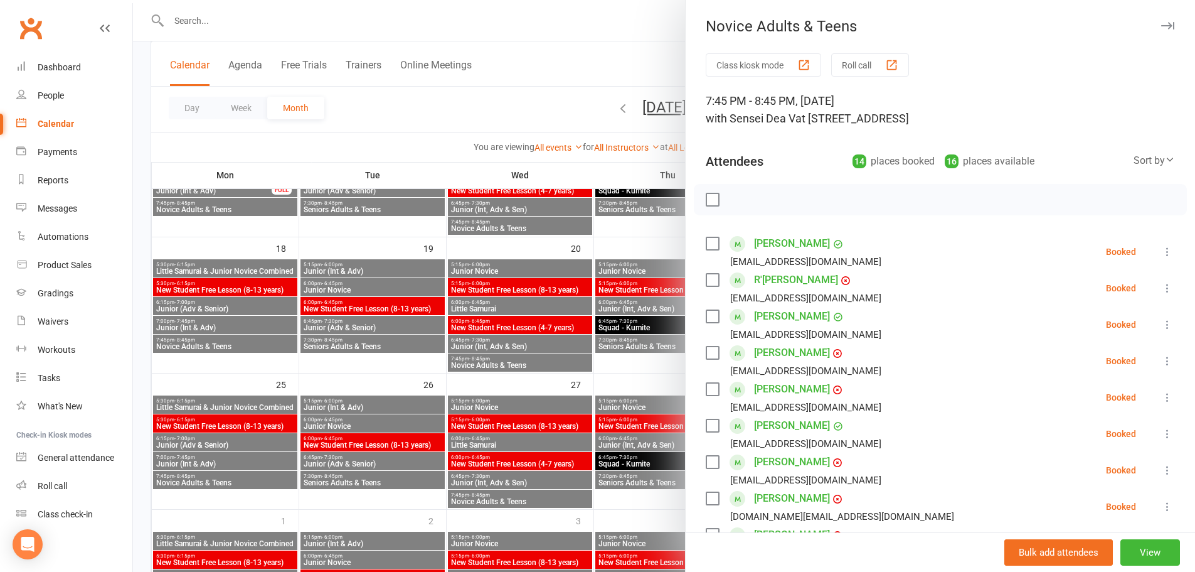
click at [1126, 94] on div "7:45 PM - 8:45 PM, Monday, August, 18, 2025 with Sensei Dea V at 96 Triholm Ave…" at bounding box center [940, 109] width 469 height 35
click at [1126, 150] on div "Attendees 14 places booked 16 places available Sort by Last name First name Boo…" at bounding box center [940, 158] width 469 height 31
click at [1134, 162] on div "Sort by" at bounding box center [1154, 160] width 41 height 16
click at [1080, 213] on link "First name" at bounding box center [1112, 212] width 124 height 25
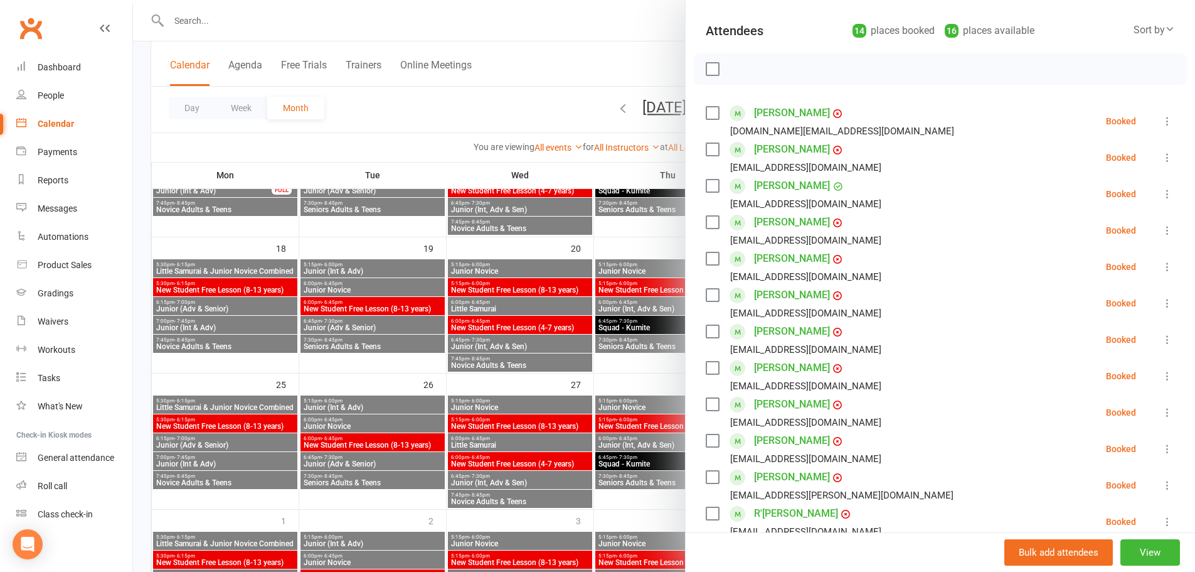
scroll to position [188, 0]
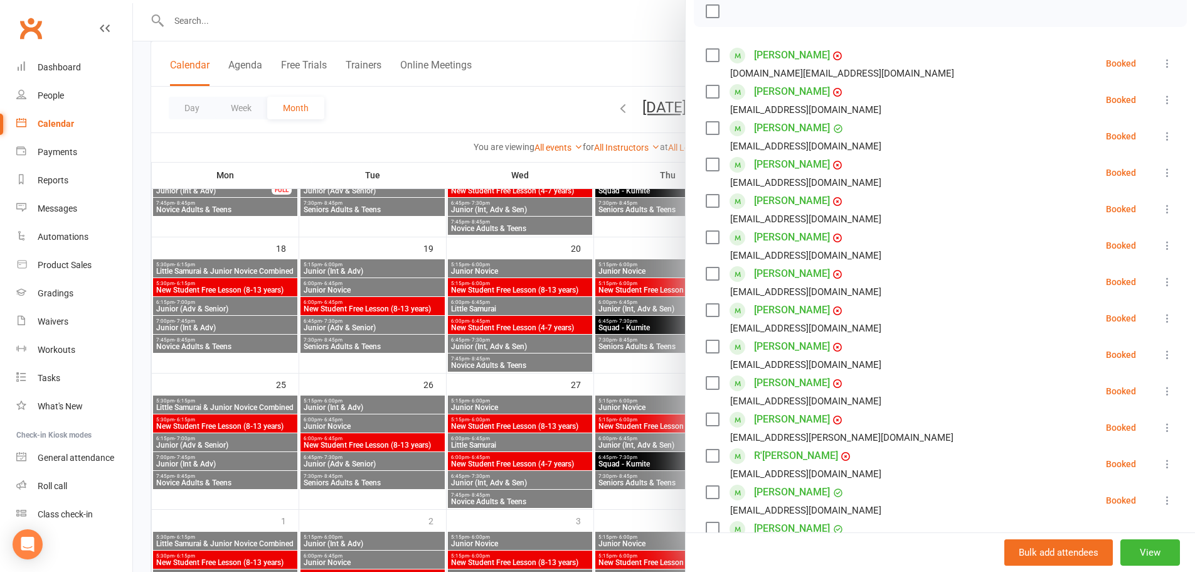
click at [386, 152] on div at bounding box center [664, 286] width 1062 height 572
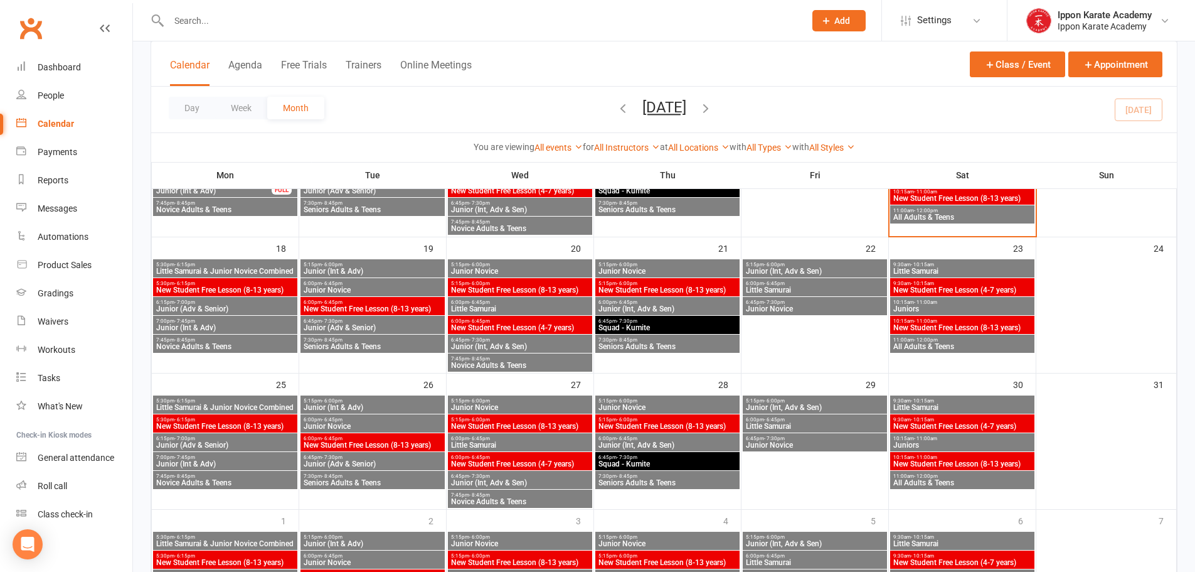
click at [509, 359] on span "7:45pm - 8:45pm" at bounding box center [519, 359] width 139 height 6
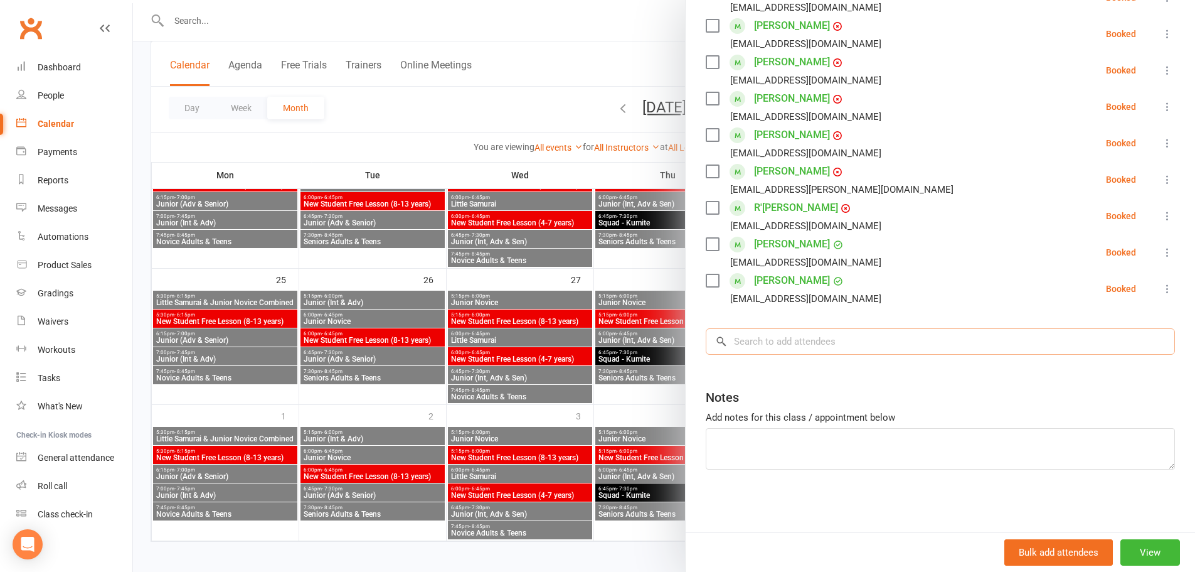
scroll to position [550, 0]
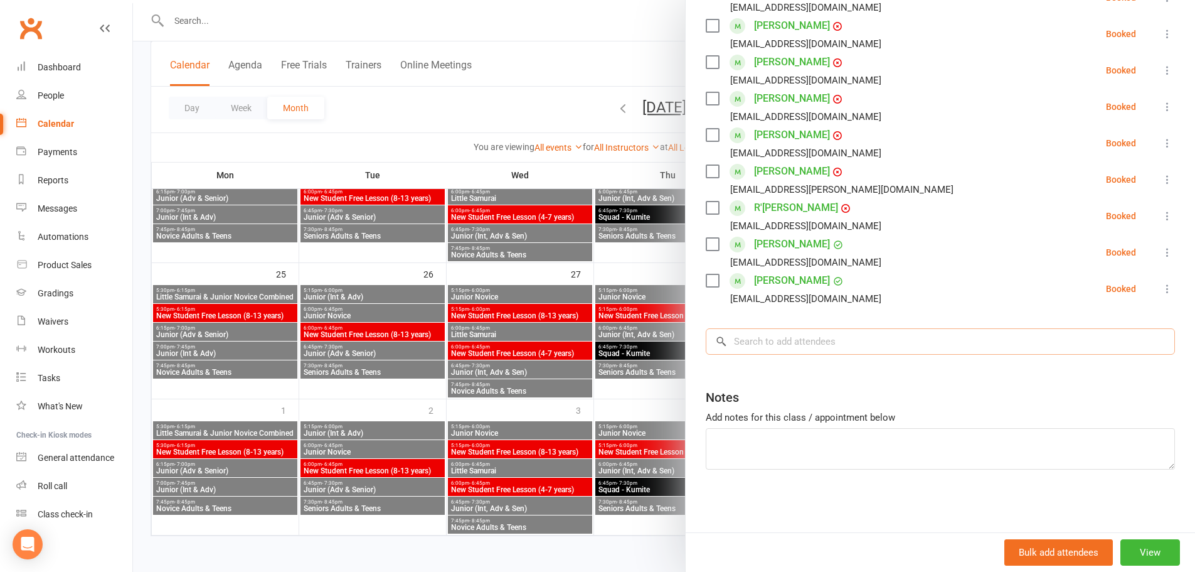
click at [807, 338] on input "search" at bounding box center [940, 341] width 469 height 26
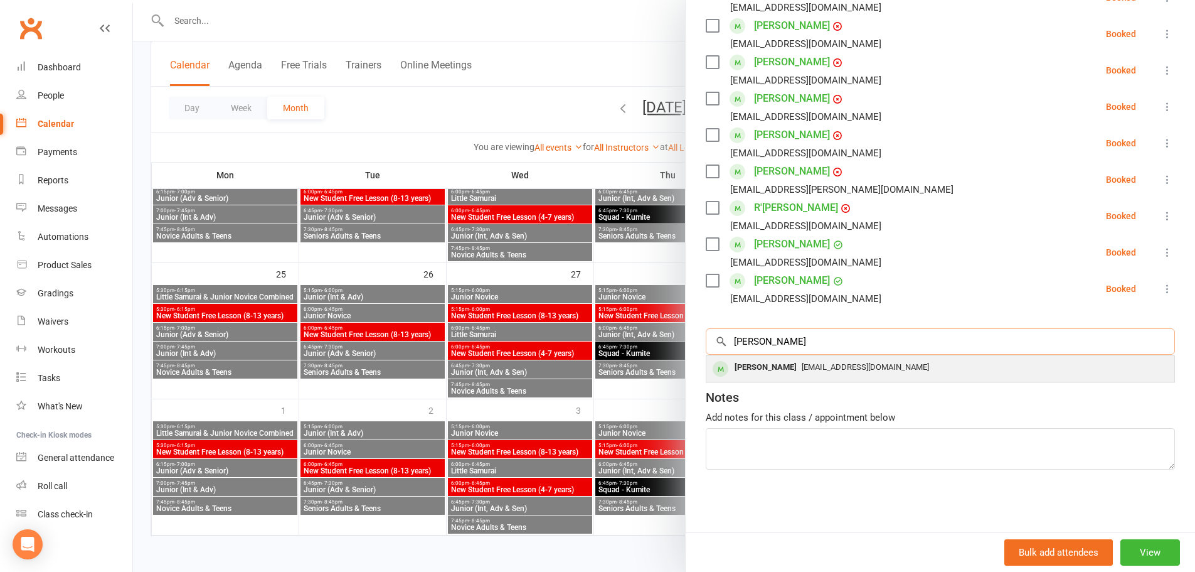
type input "jamie"
click at [802, 370] on span "jamie76.hall@gmail.com" at bounding box center [865, 366] width 127 height 9
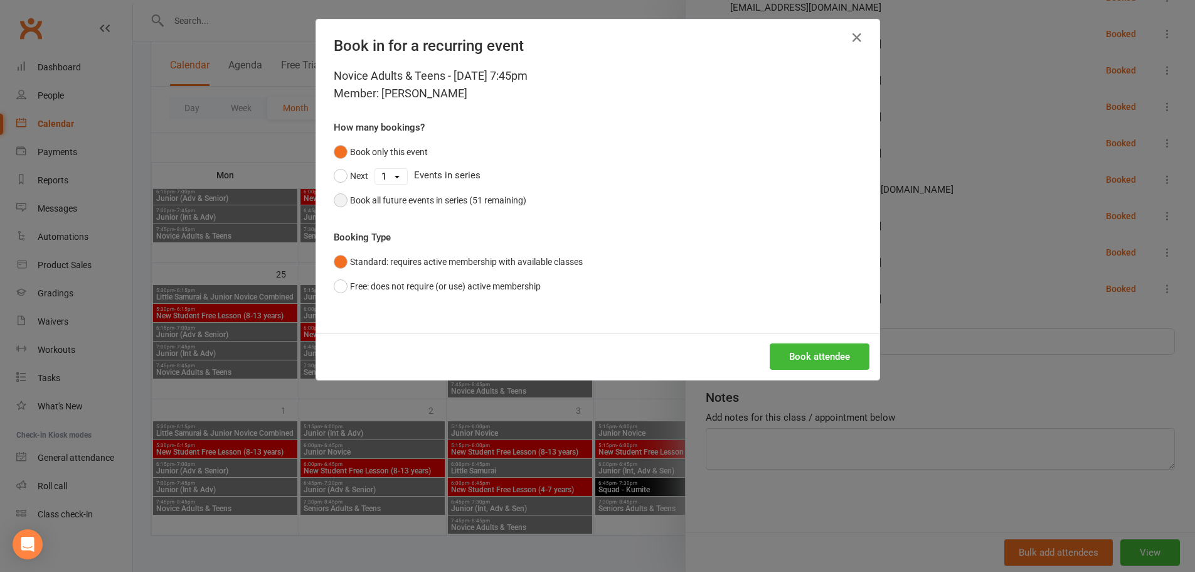
click at [432, 201] on div "Book all future events in series (51 remaining)" at bounding box center [438, 200] width 176 height 14
click at [823, 359] on button "Book attendee" at bounding box center [820, 356] width 100 height 26
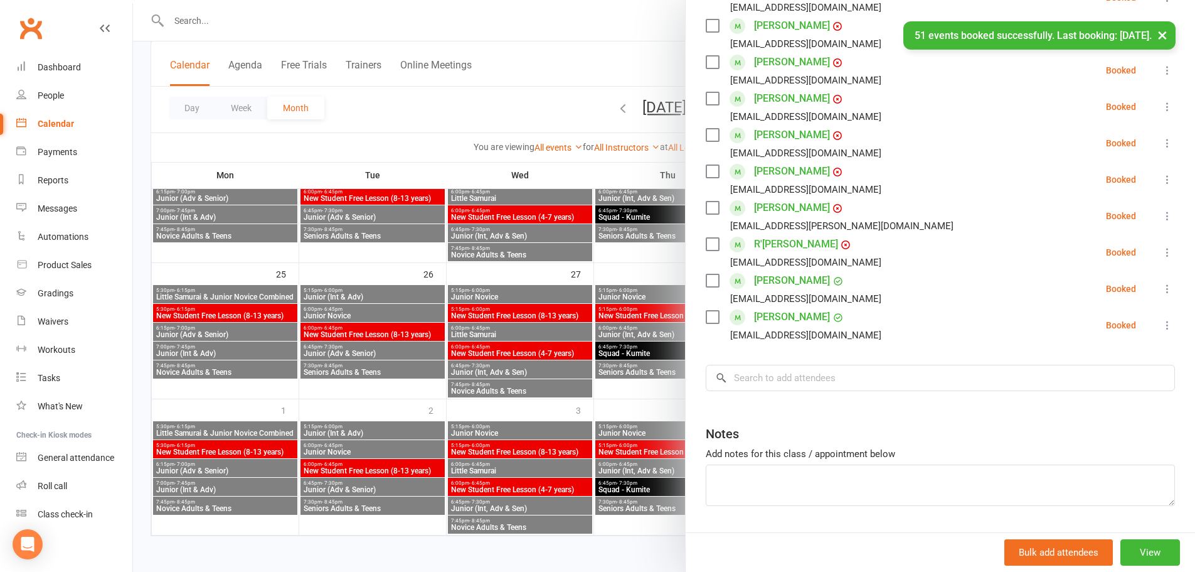
click at [1161, 40] on button "×" at bounding box center [1162, 34] width 23 height 27
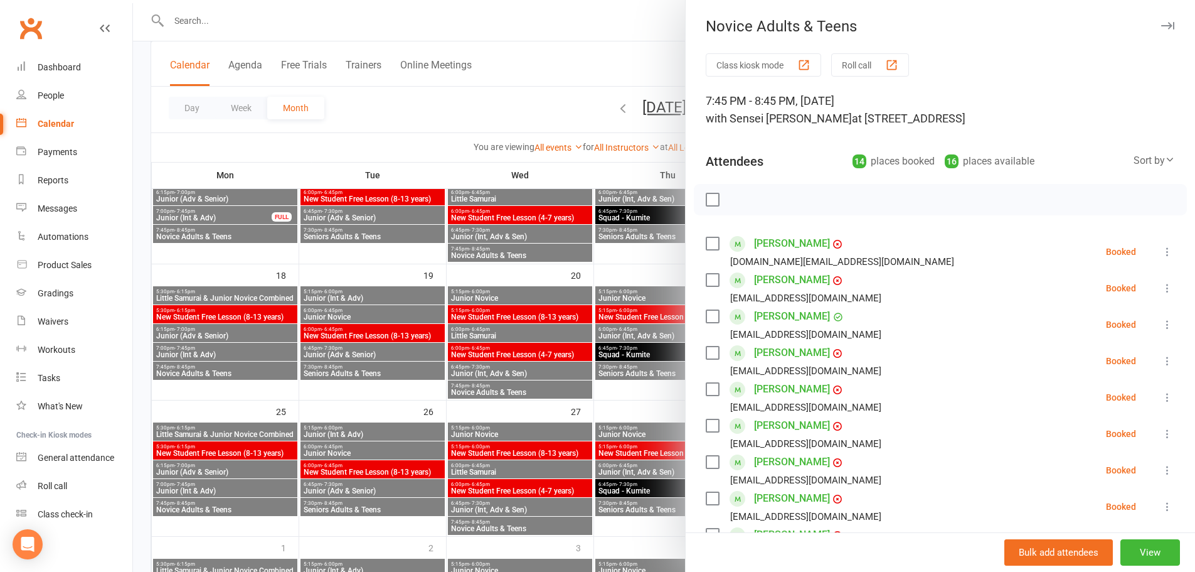
scroll to position [361, 0]
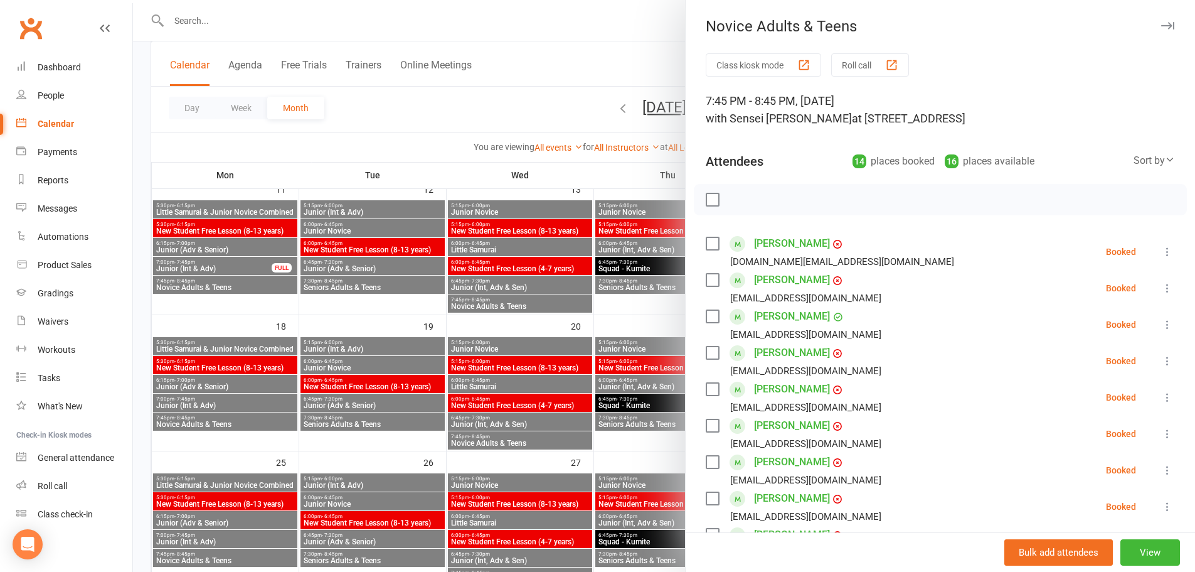
click at [1160, 21] on button "button" at bounding box center [1167, 25] width 15 height 15
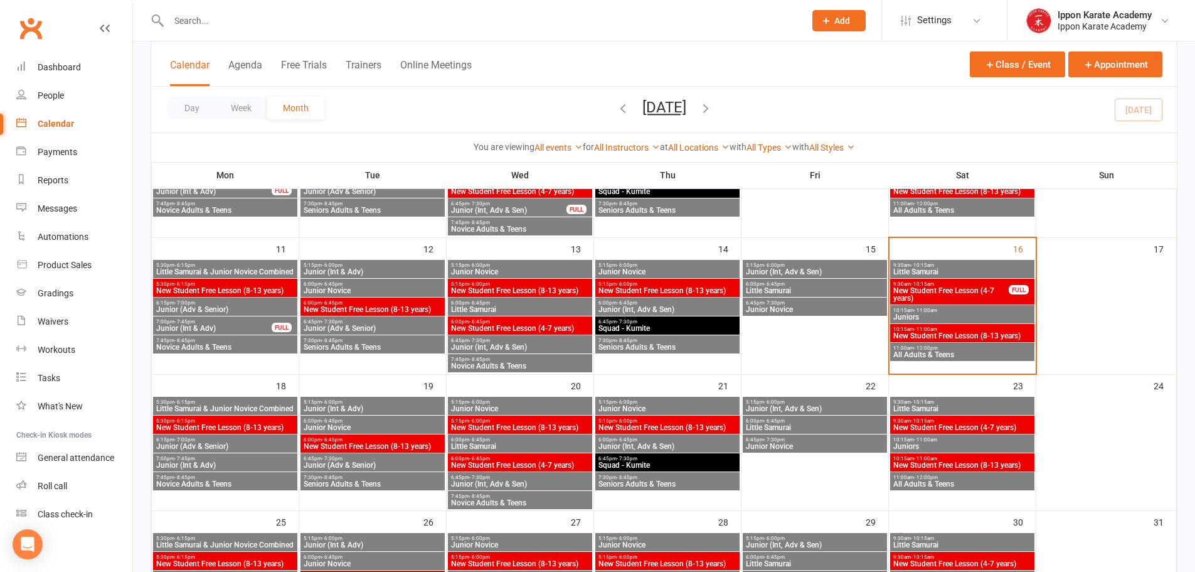
scroll to position [299, 0]
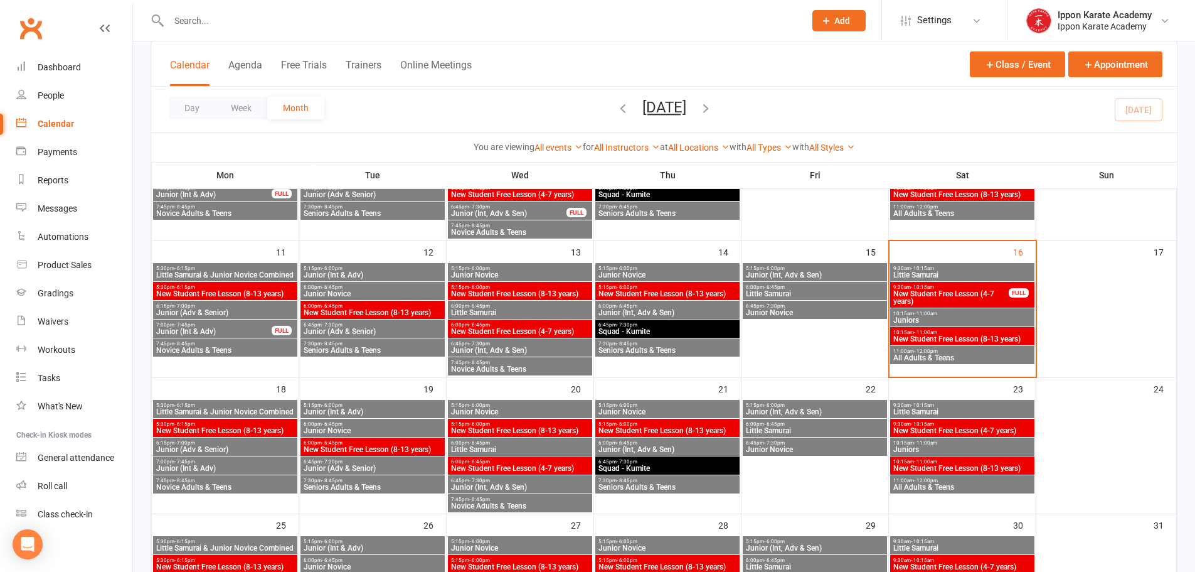
click at [922, 487] on span "All Adults & Teens" at bounding box center [962, 487] width 139 height 8
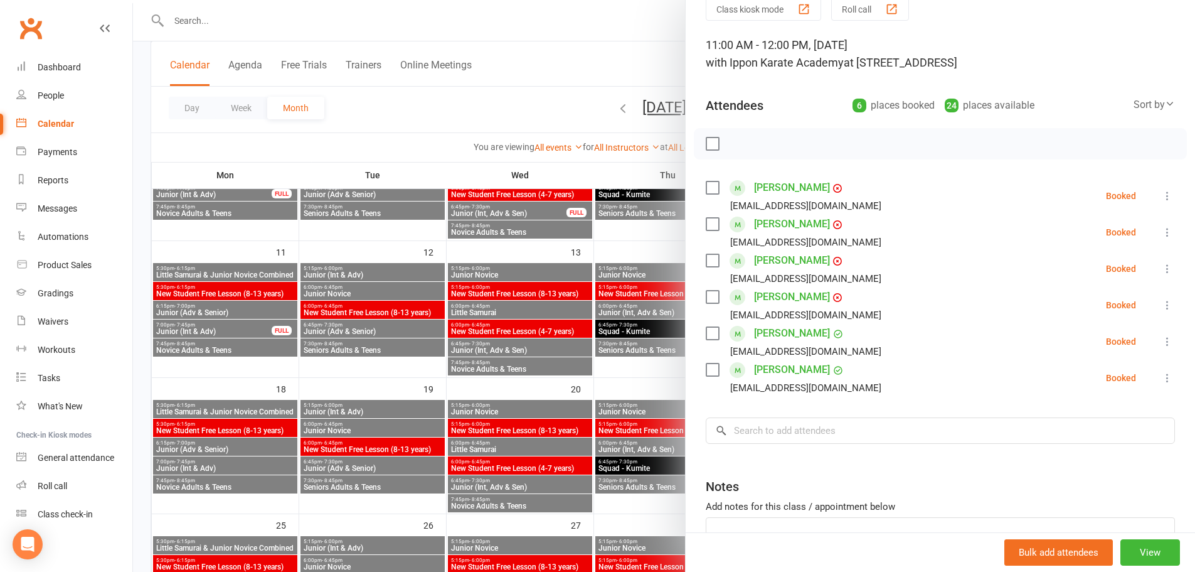
scroll to position [125, 0]
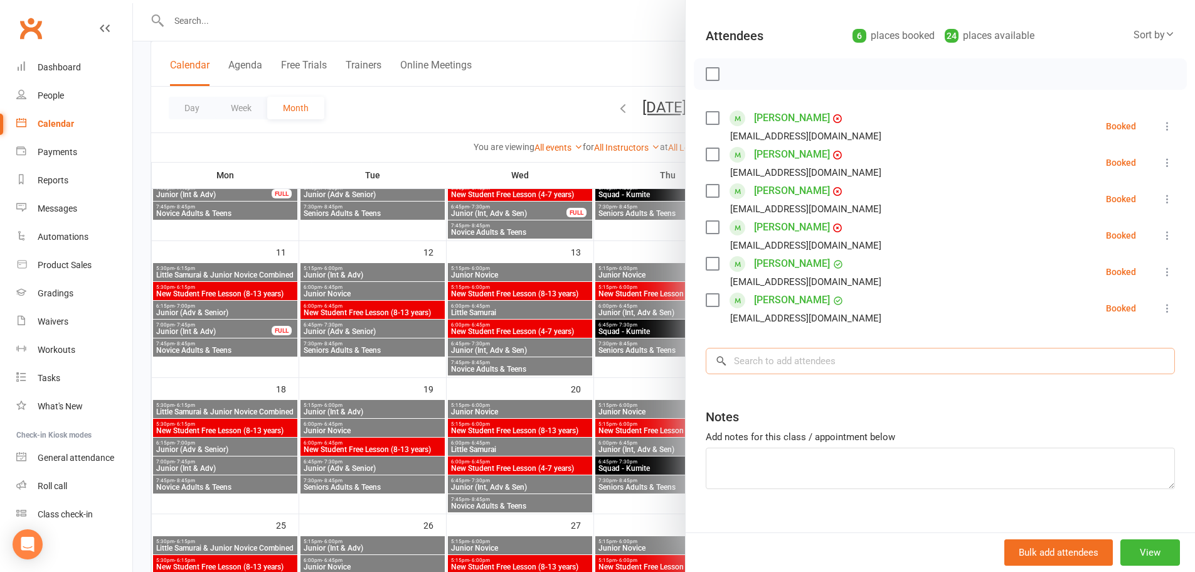
click at [762, 358] on input "search" at bounding box center [940, 361] width 469 height 26
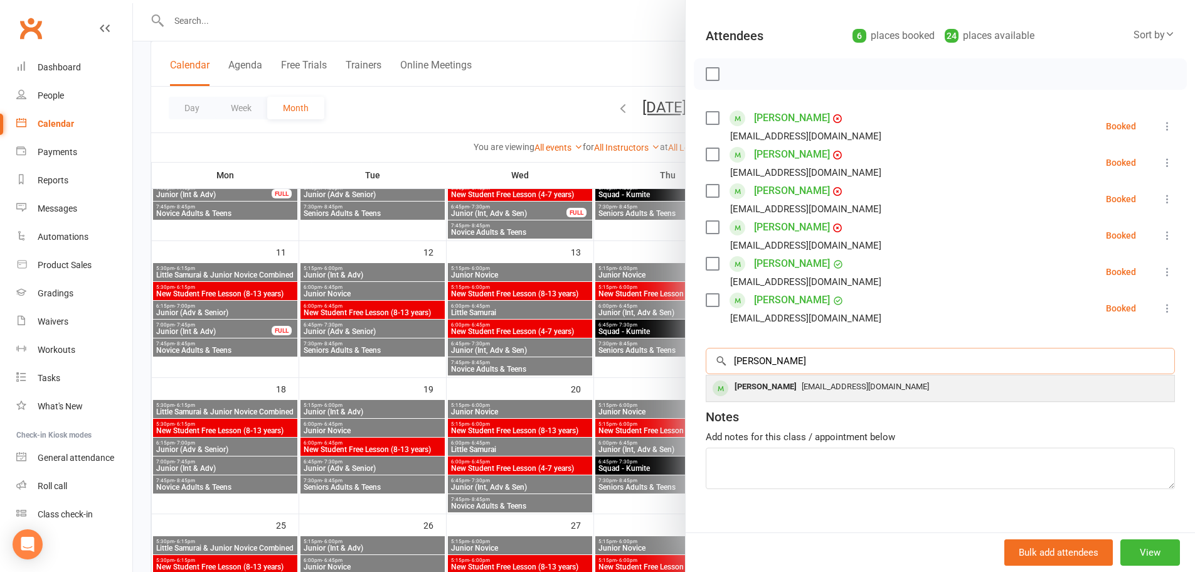
type input "jamie"
click at [751, 387] on div "Jamie Hall" at bounding box center [766, 387] width 72 height 18
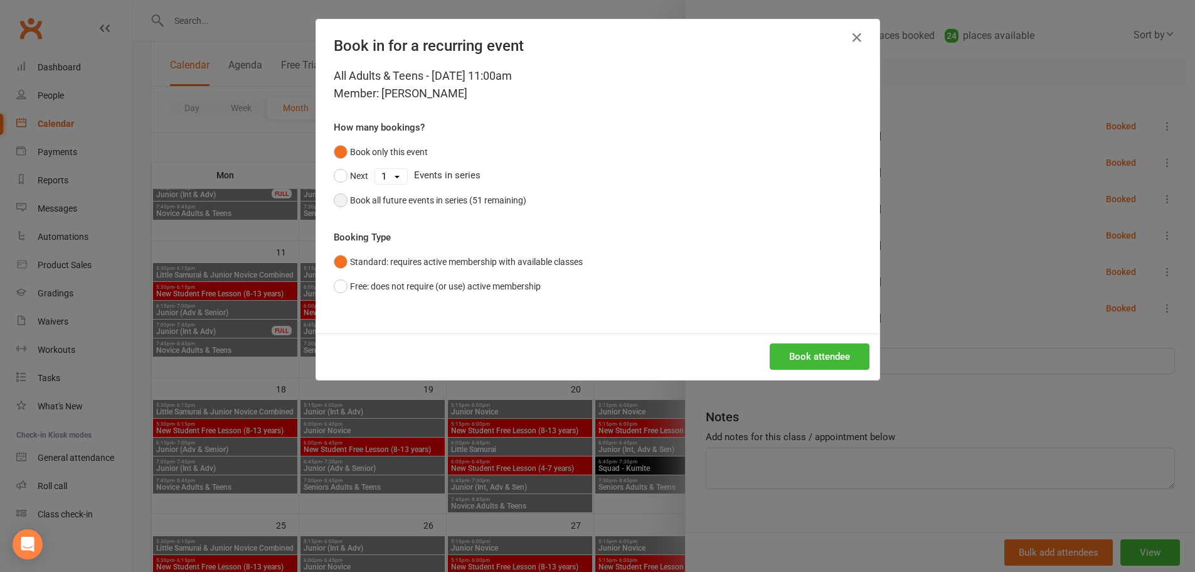
click at [415, 197] on div "Book all future events in series (51 remaining)" at bounding box center [438, 200] width 176 height 14
click at [831, 361] on button "Book attendee" at bounding box center [820, 356] width 100 height 26
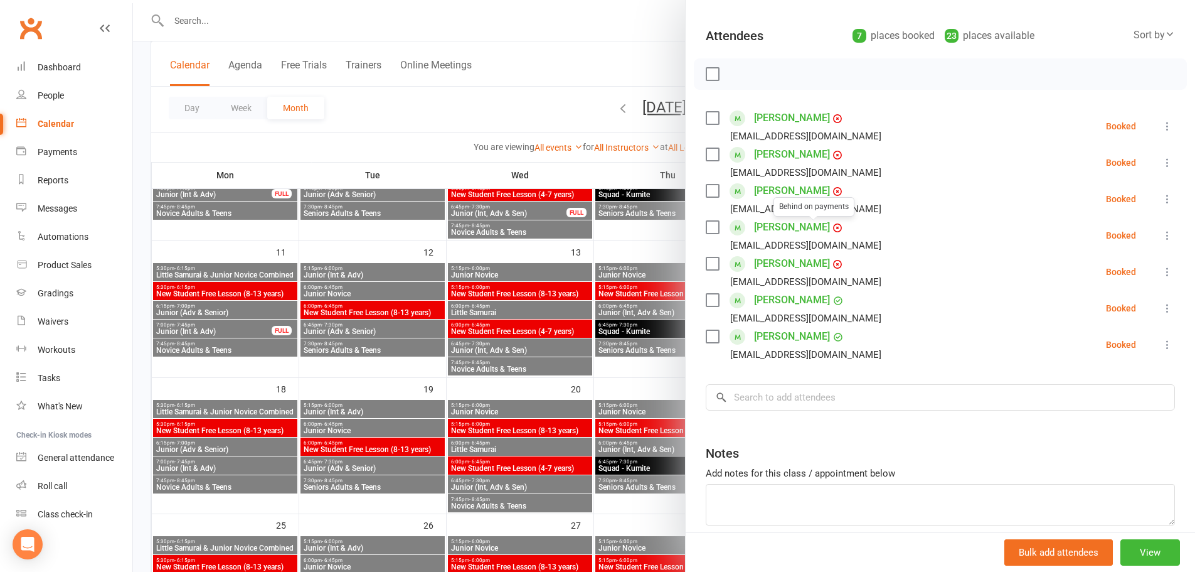
click at [472, 111] on div at bounding box center [664, 286] width 1062 height 572
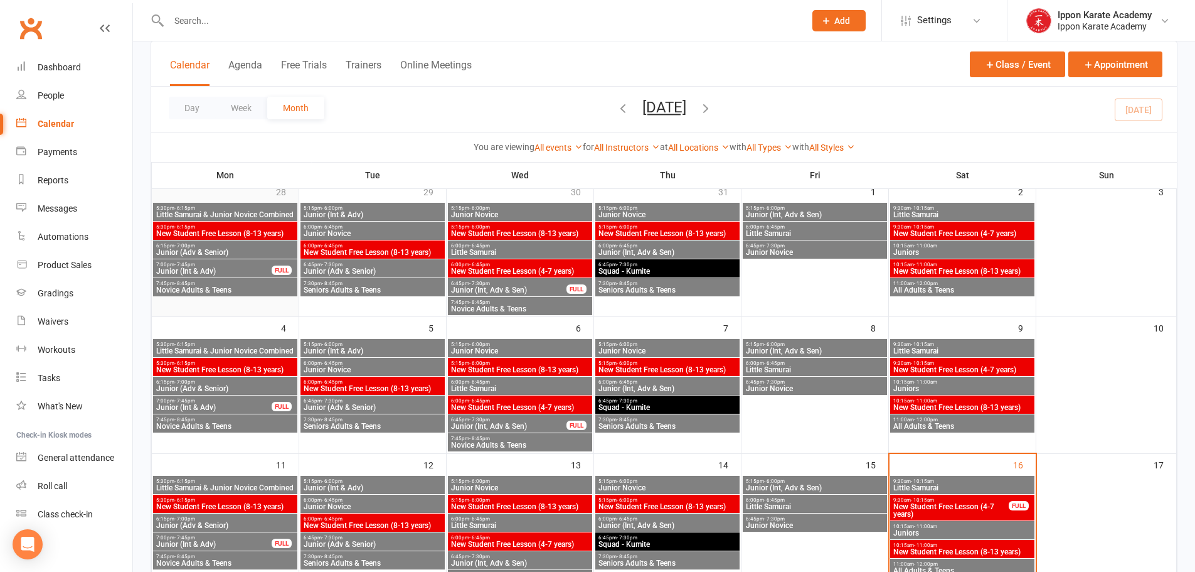
scroll to position [0, 0]
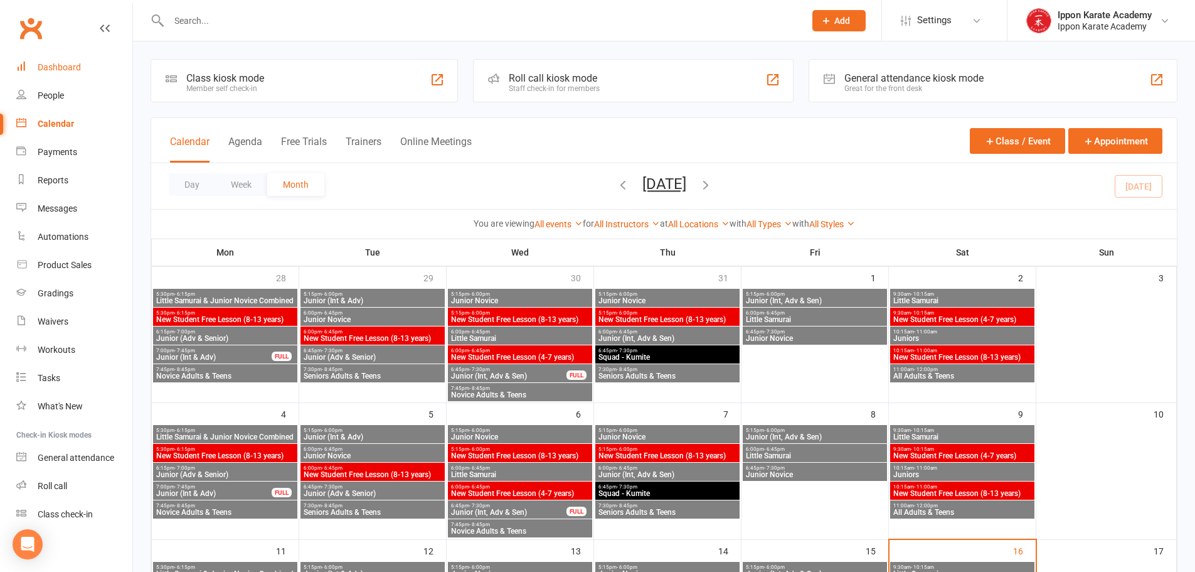
click at [49, 66] on div "Dashboard" at bounding box center [59, 67] width 43 height 10
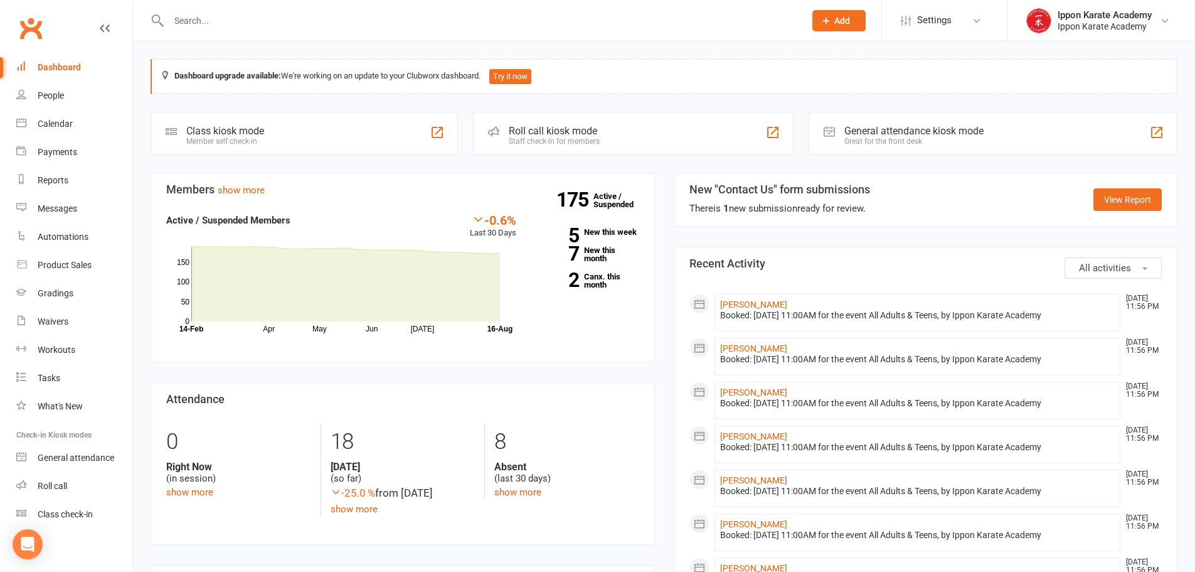
click at [199, 15] on input "text" at bounding box center [480, 21] width 631 height 18
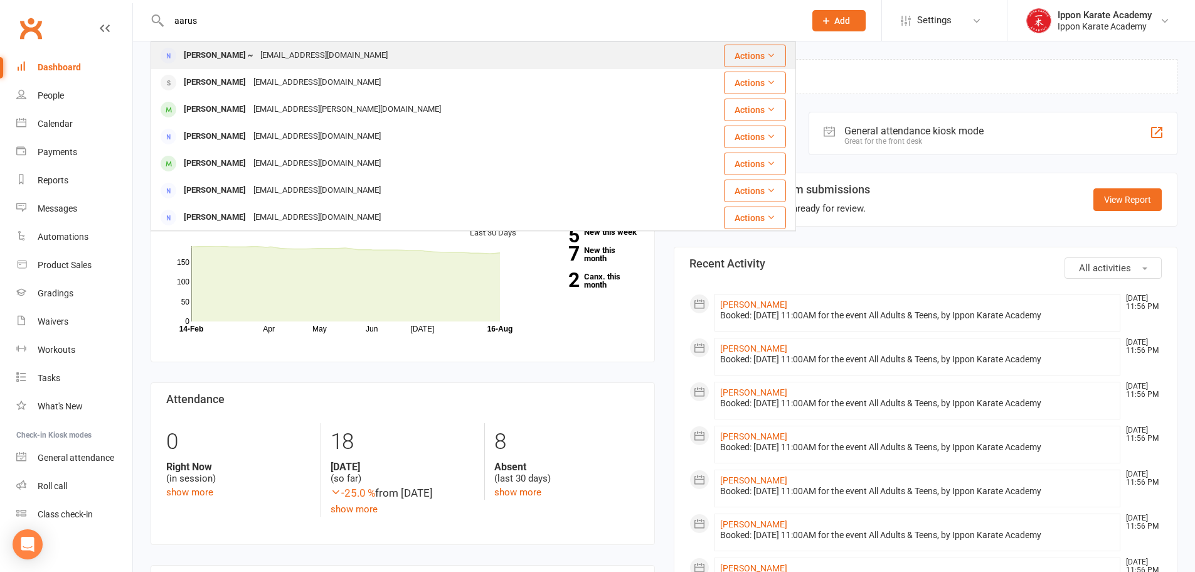
type input "aarus"
click at [213, 61] on div "Aarush Parikh ~" at bounding box center [218, 55] width 77 height 18
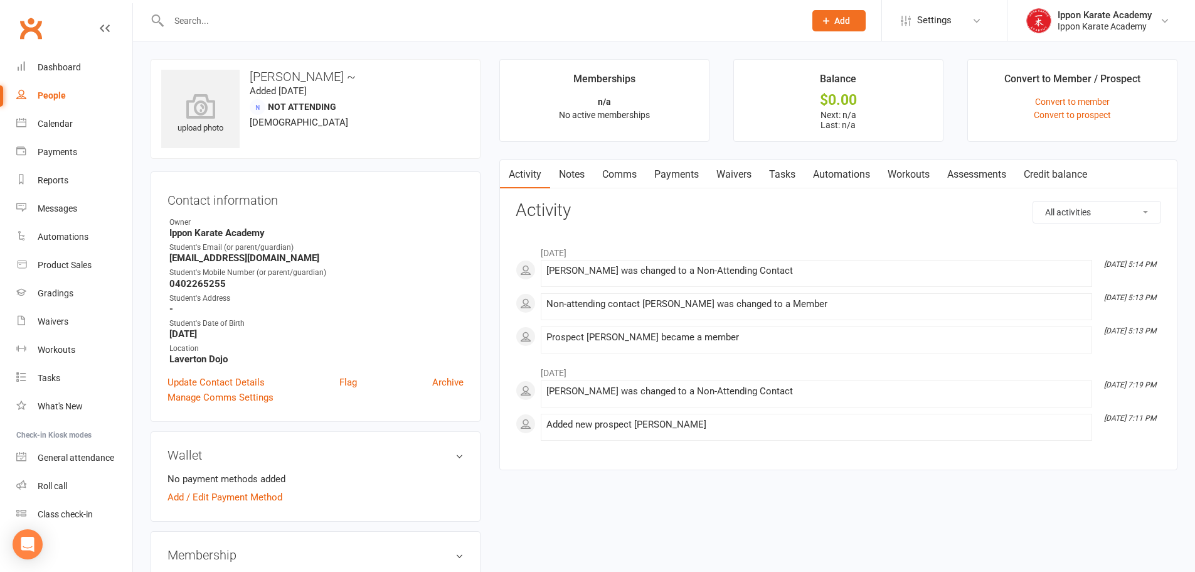
click at [214, 14] on input "text" at bounding box center [480, 21] width 631 height 18
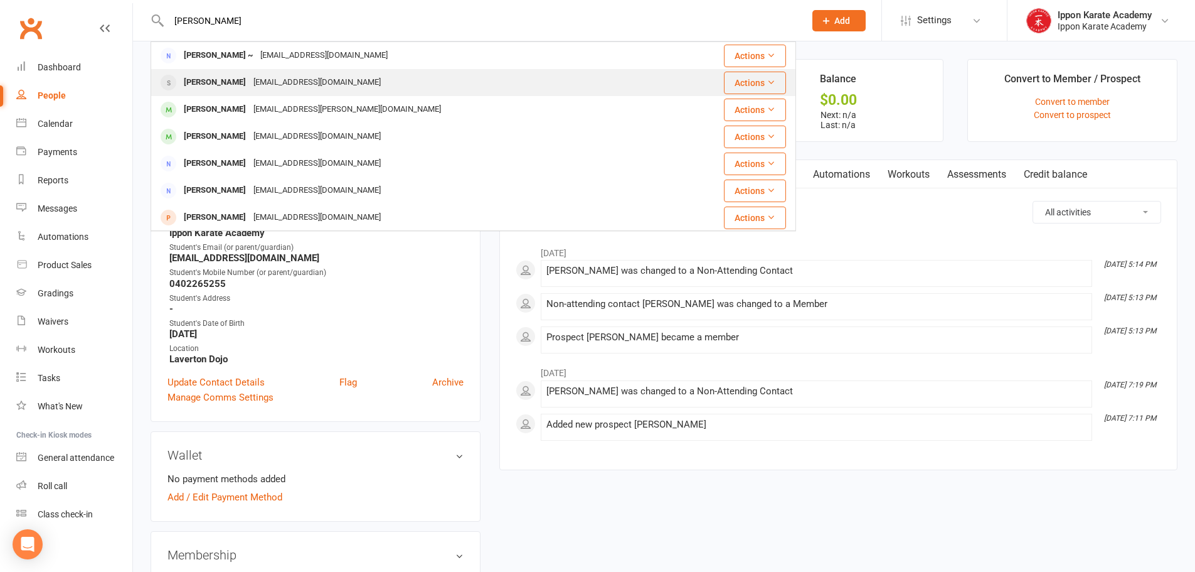
type input "aarush"
click at [258, 87] on div "Alokparikh@hotmail.com" at bounding box center [317, 82] width 135 height 18
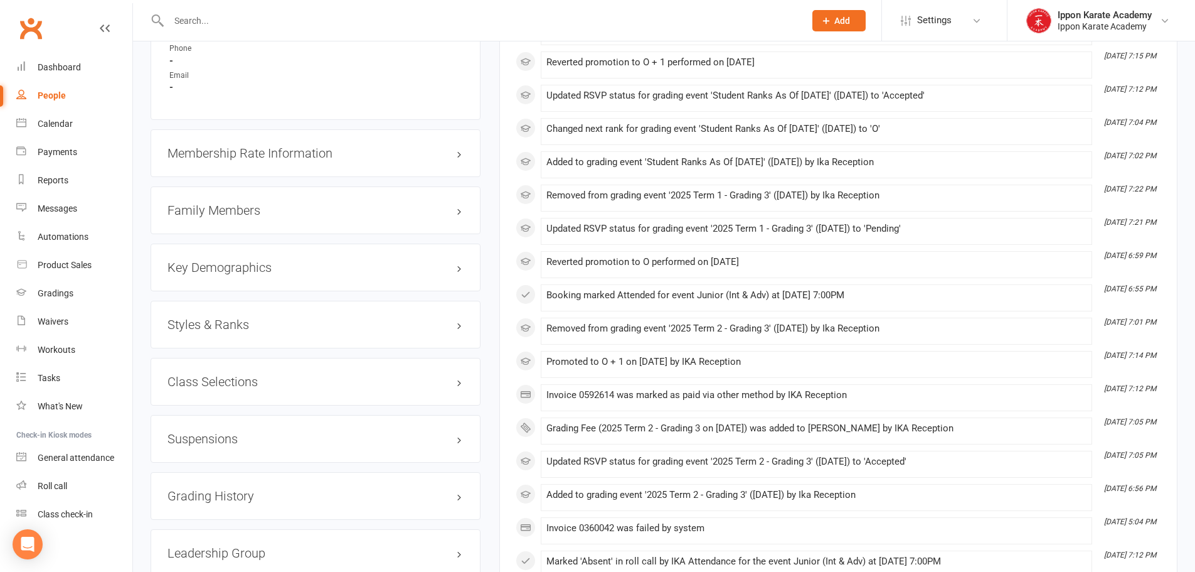
scroll to position [1129, 0]
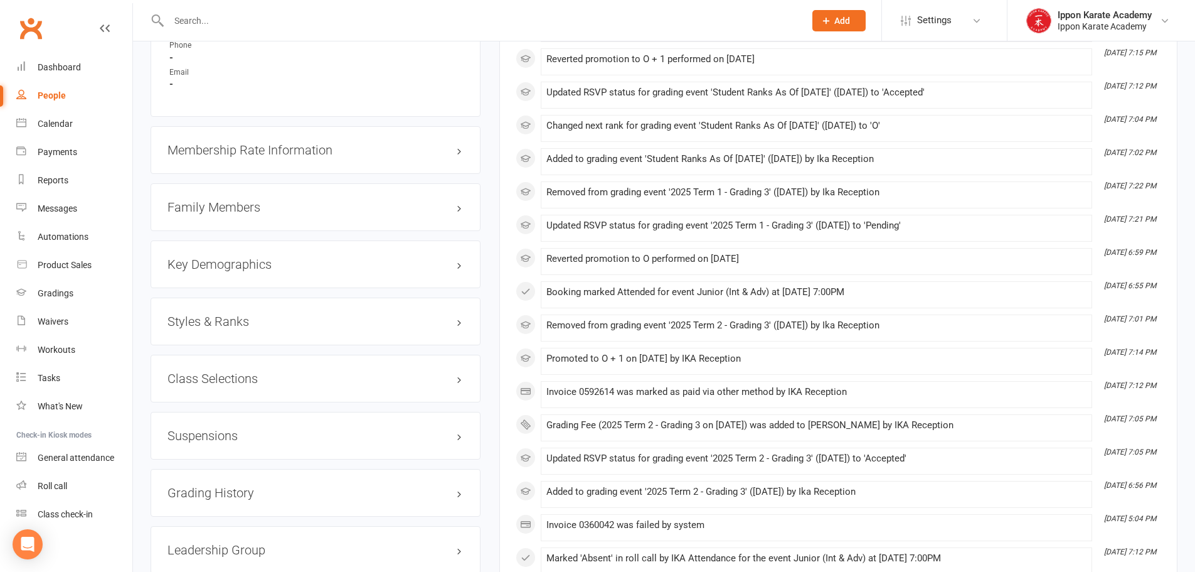
click at [235, 432] on h3 "Suspensions" at bounding box center [316, 436] width 296 height 14
